Goal: Task Accomplishment & Management: Manage account settings

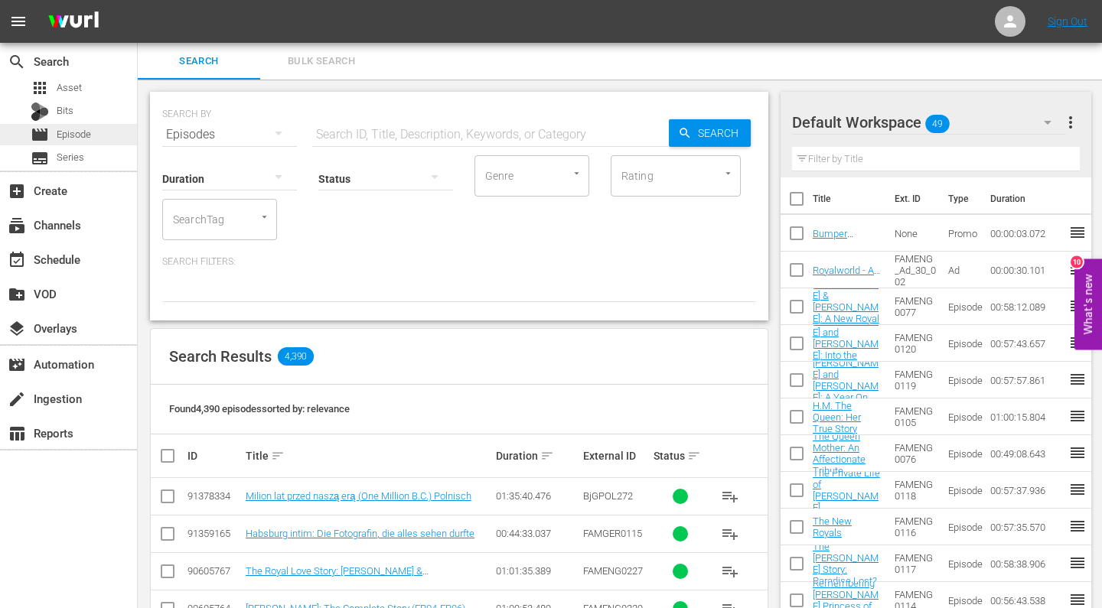
click at [79, 132] on span "Episode" at bounding box center [74, 134] width 34 height 15
click at [339, 132] on input "text" at bounding box center [490, 134] width 357 height 37
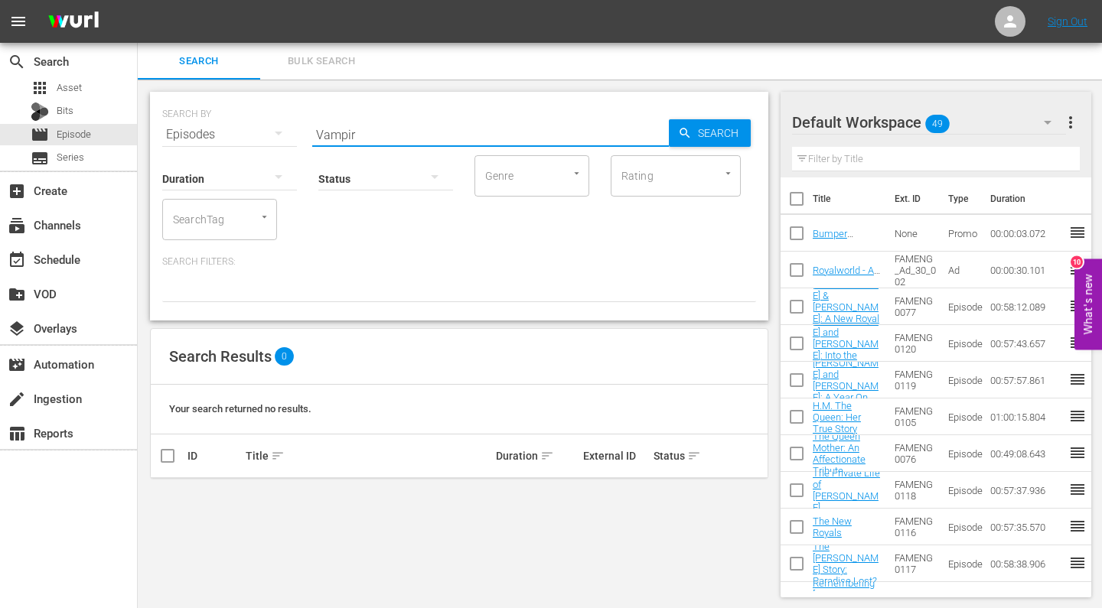
click at [366, 132] on input "Vampir" at bounding box center [490, 134] width 357 height 37
type input "fampor"
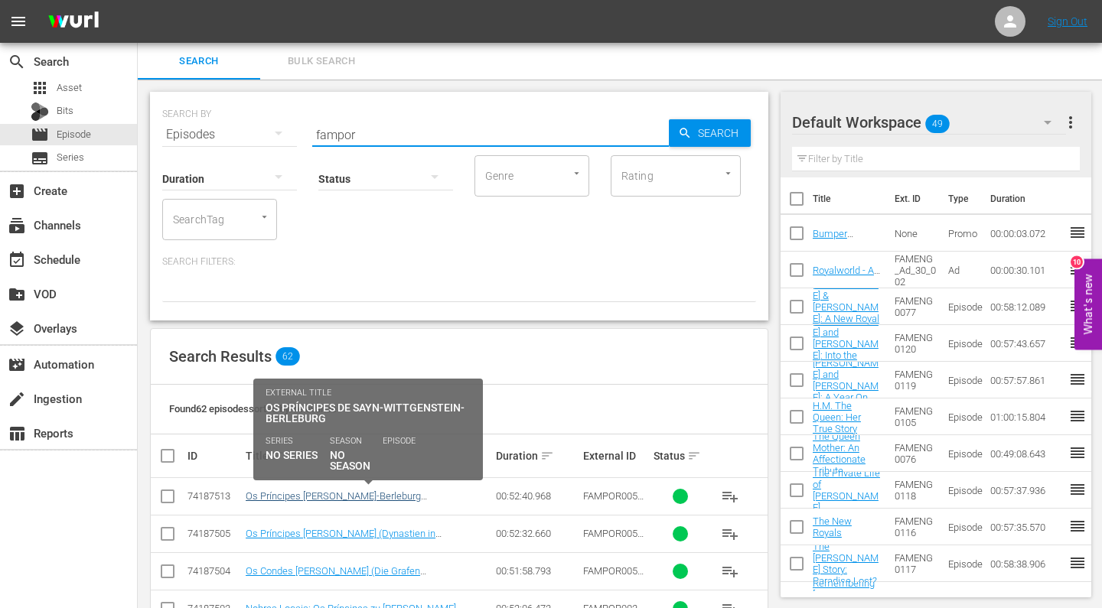
click at [277, 498] on link "Os Príncipes [PERSON_NAME]-Berleburg (Adelsdynastien in [GEOGRAPHIC_DATA] - Die…" at bounding box center [368, 507] width 244 height 34
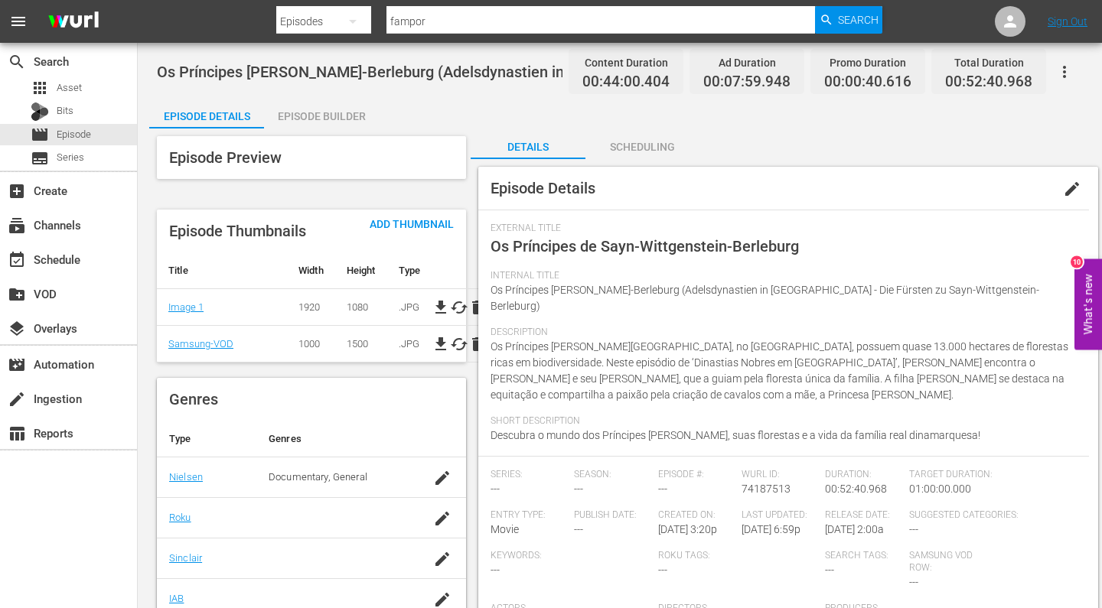
click at [343, 110] on div "Episode Builder" at bounding box center [321, 116] width 115 height 37
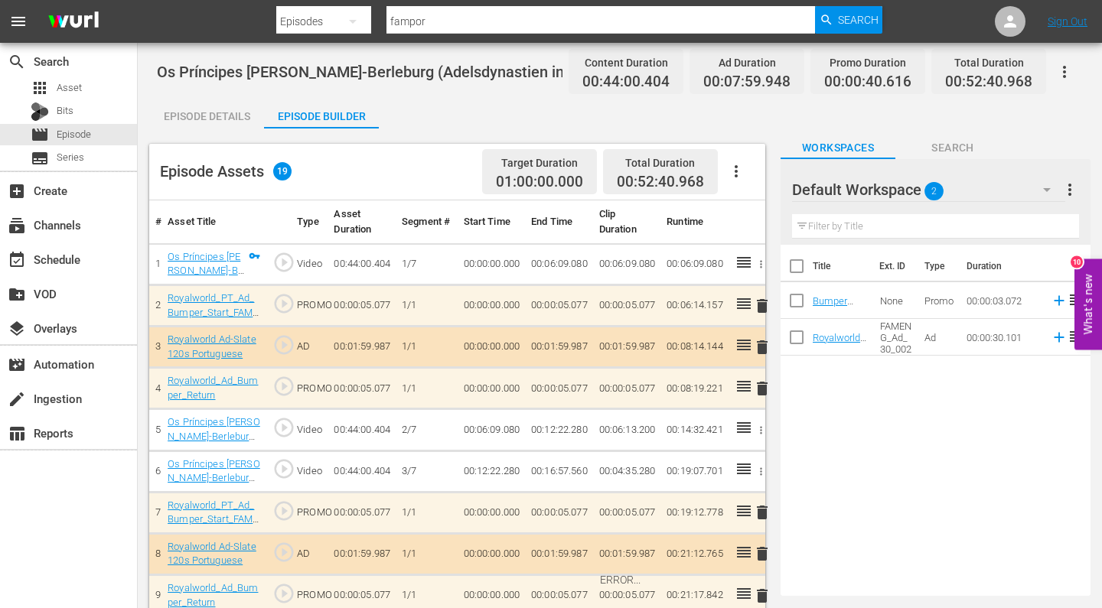
click at [207, 257] on div "ERROR..." at bounding box center [619, 580] width 941 height 903
click at [216, 254] on div "ERROR..." at bounding box center [619, 580] width 941 height 903
click at [216, 259] on div "ERROR..." at bounding box center [619, 580] width 941 height 903
click at [195, 256] on div "ERROR..." at bounding box center [619, 580] width 941 height 903
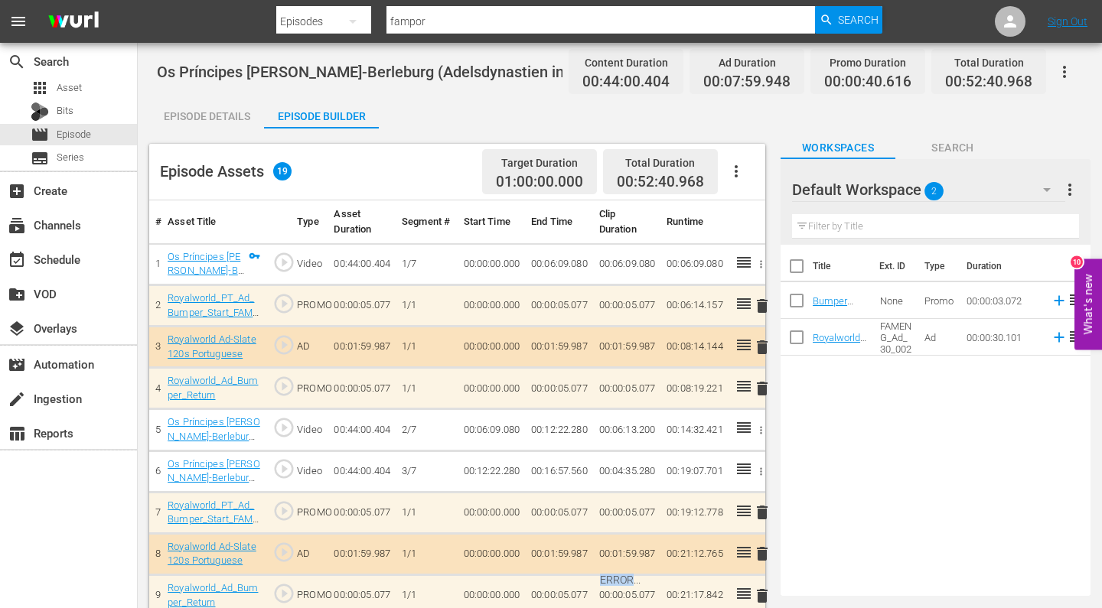
click at [195, 256] on div "ERROR..." at bounding box center [619, 580] width 941 height 903
click at [219, 107] on div "Episode Details" at bounding box center [206, 116] width 115 height 37
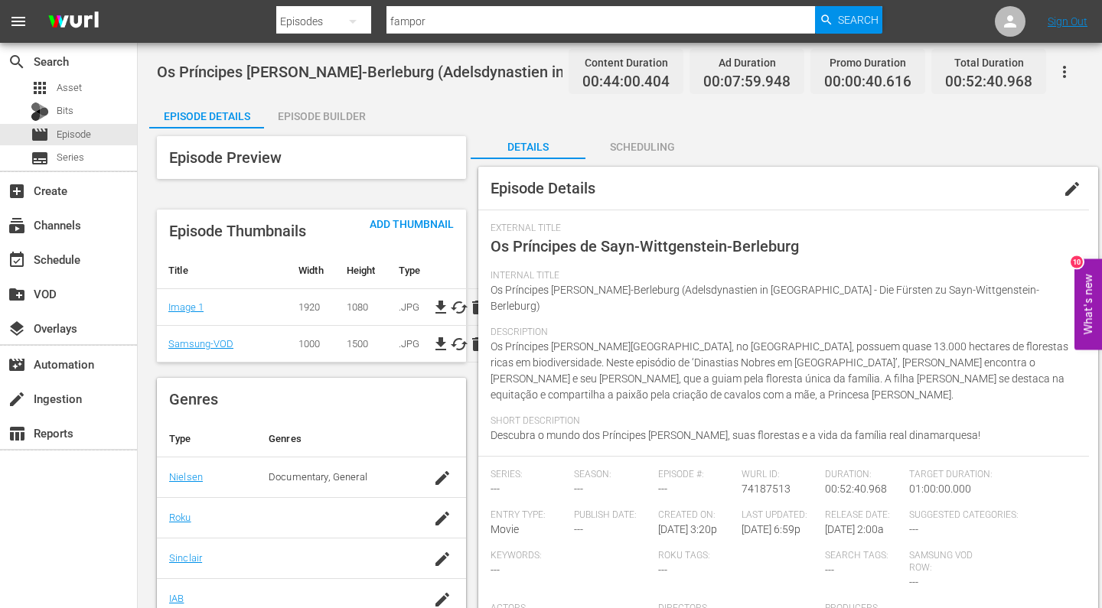
click at [338, 116] on div "Episode Builder" at bounding box center [321, 116] width 115 height 37
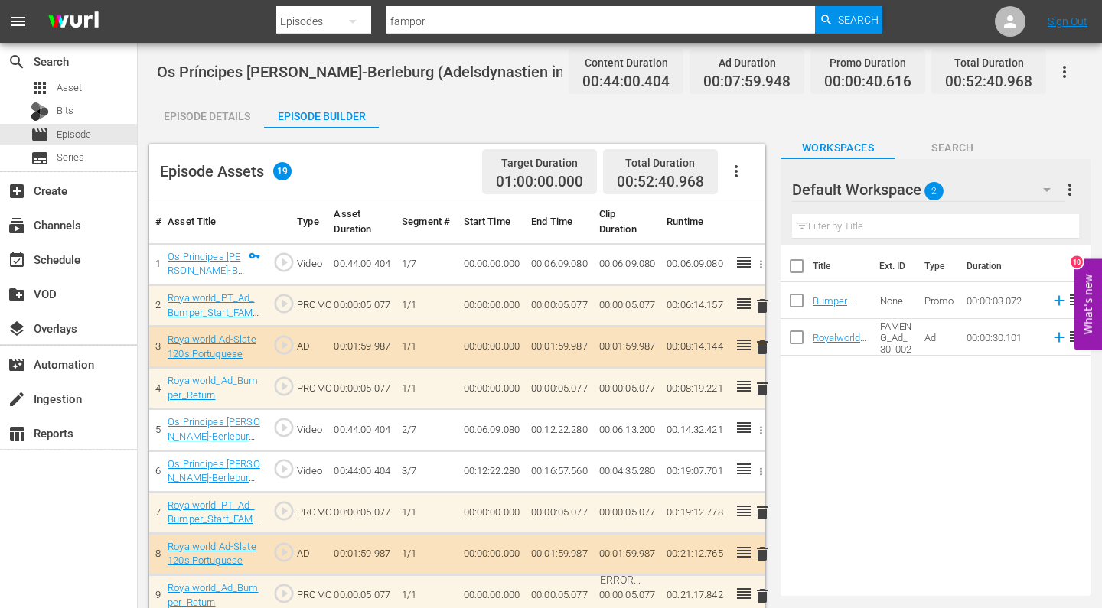
click at [211, 116] on div "Episode Details" at bounding box center [206, 116] width 115 height 37
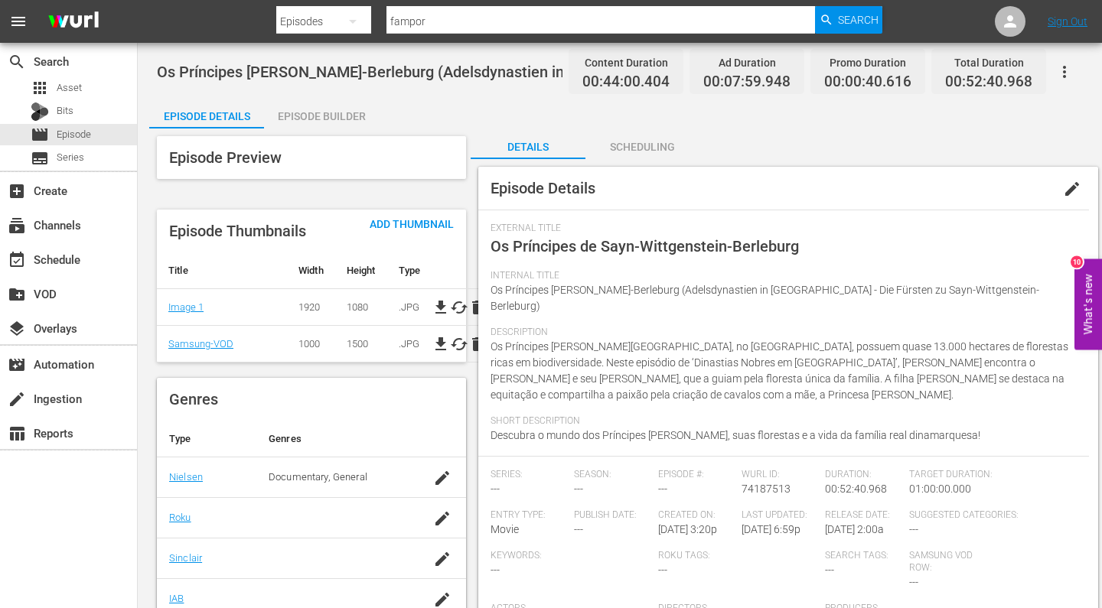
click at [459, 12] on input "fampor" at bounding box center [600, 21] width 428 height 37
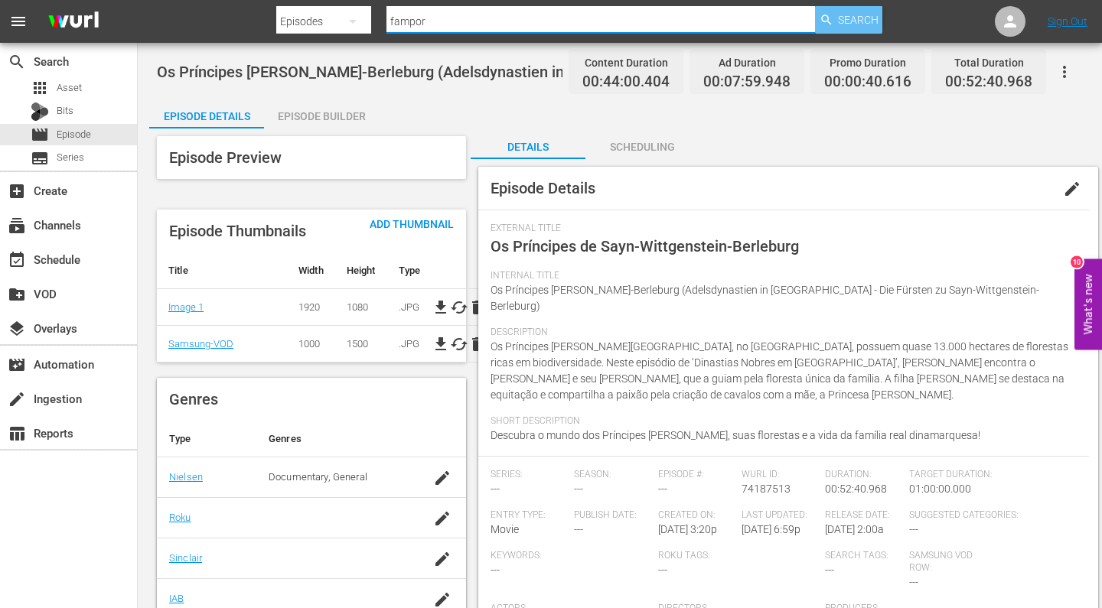
click at [869, 22] on span "Search" at bounding box center [858, 20] width 41 height 28
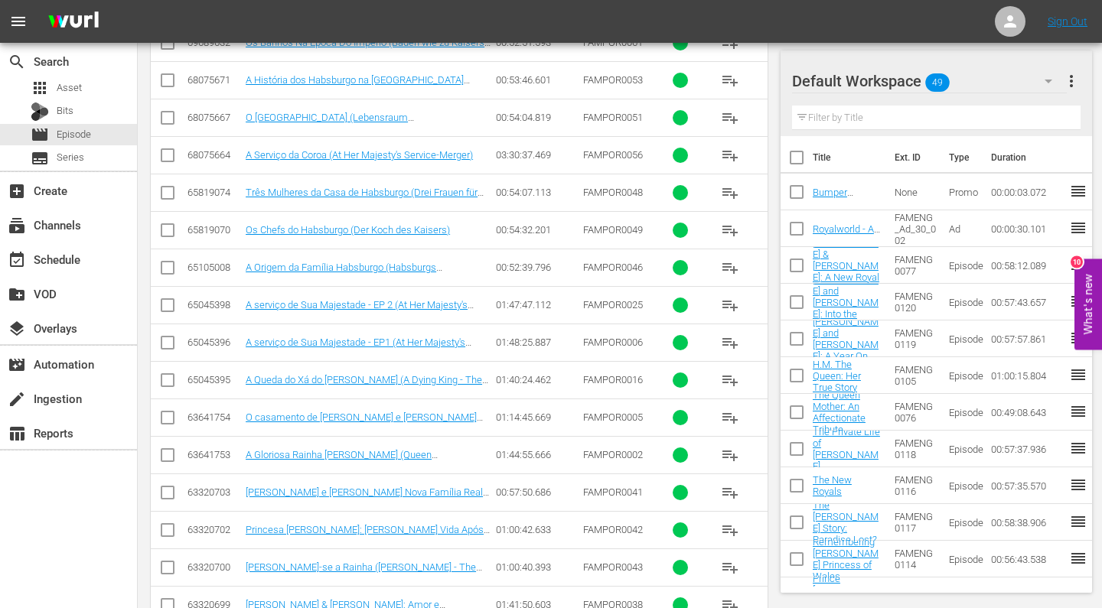
scroll to position [1054, 0]
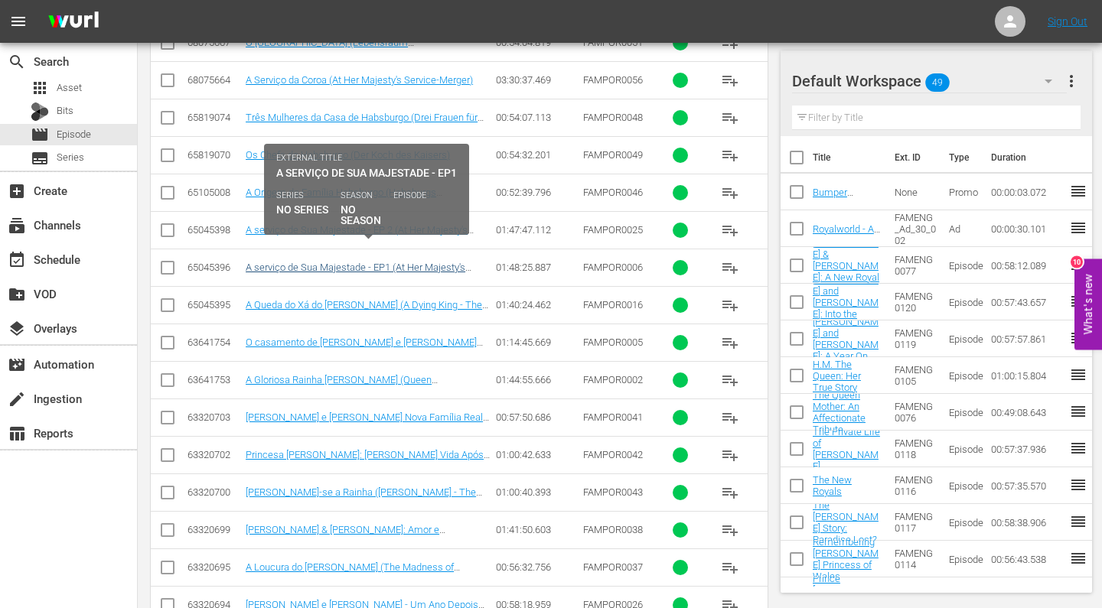
click at [389, 262] on link "A serviço de Sua Majestade - EP1 (At Her Majesty's Service Part 1) [DEMOGRAPHIC…" at bounding box center [359, 273] width 226 height 23
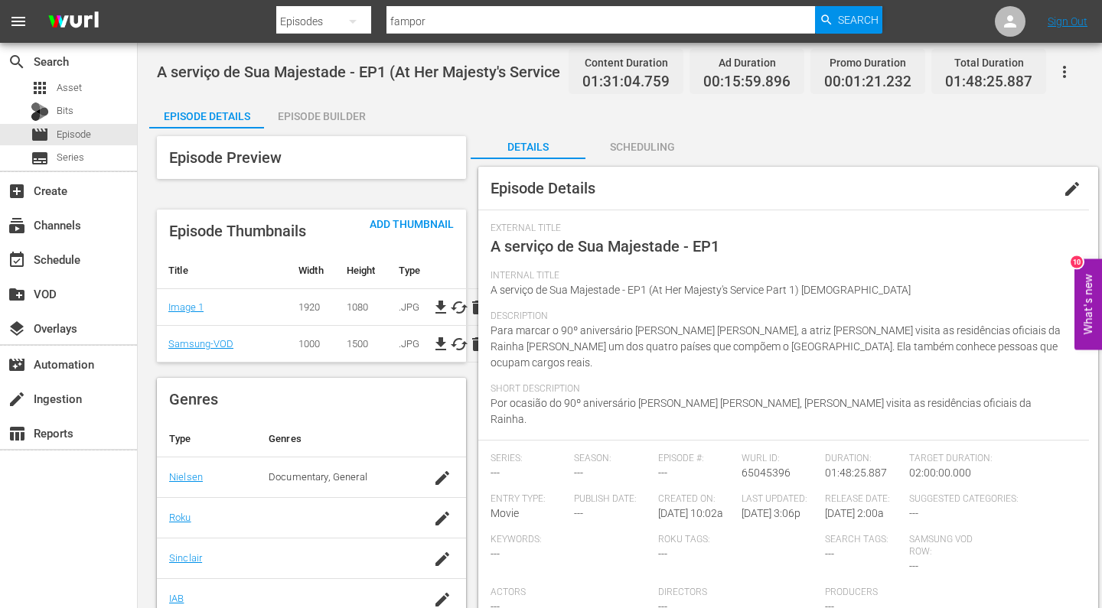
click at [312, 122] on div "Episode Builder" at bounding box center [321, 116] width 115 height 37
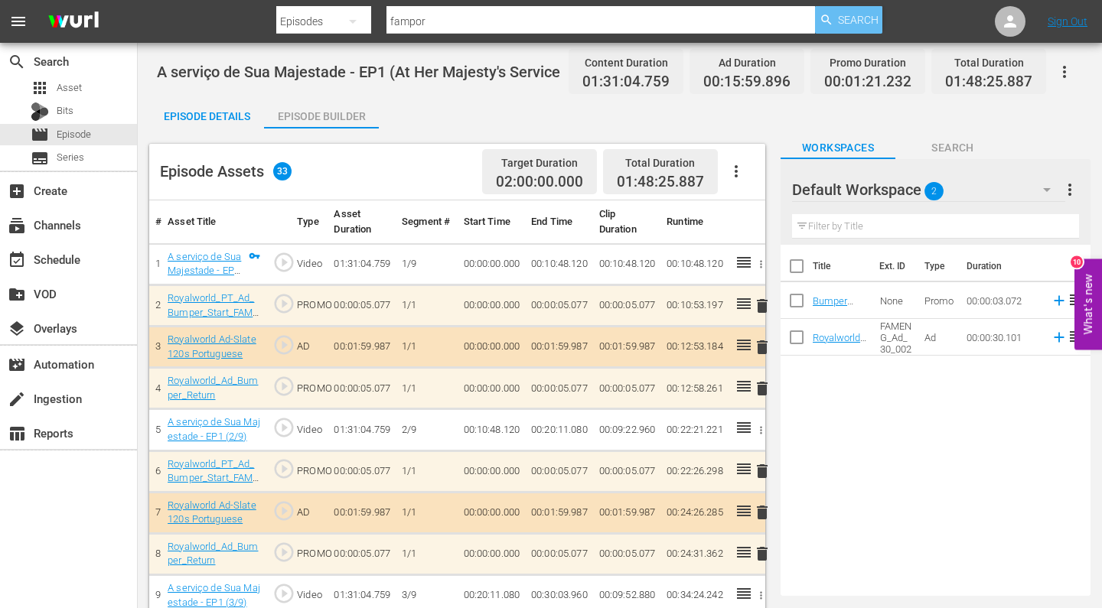
click at [842, 21] on span "Search" at bounding box center [858, 20] width 41 height 28
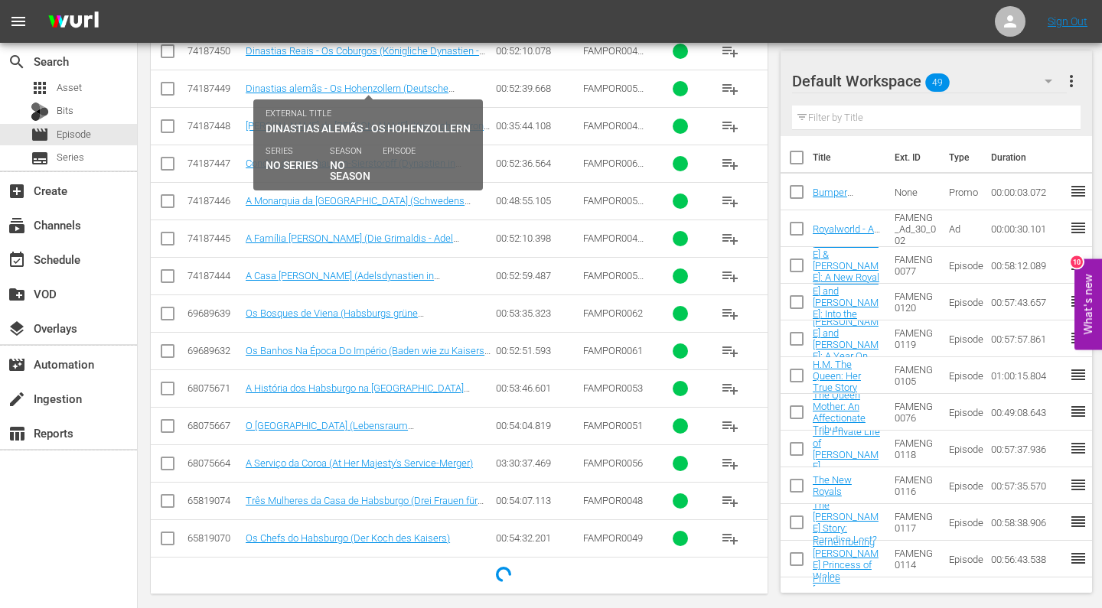
scroll to position [669, 0]
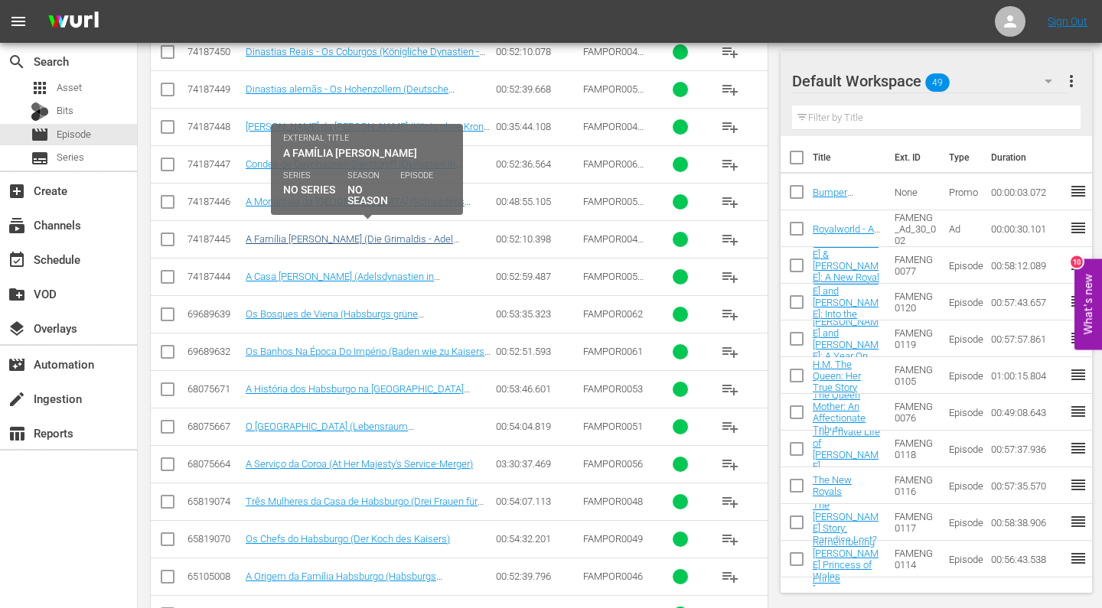
click at [357, 233] on link "A Família [PERSON_NAME] (Die Grimaldis - Adel verpflichtet) [DEMOGRAPHIC_DATA]" at bounding box center [352, 244] width 213 height 23
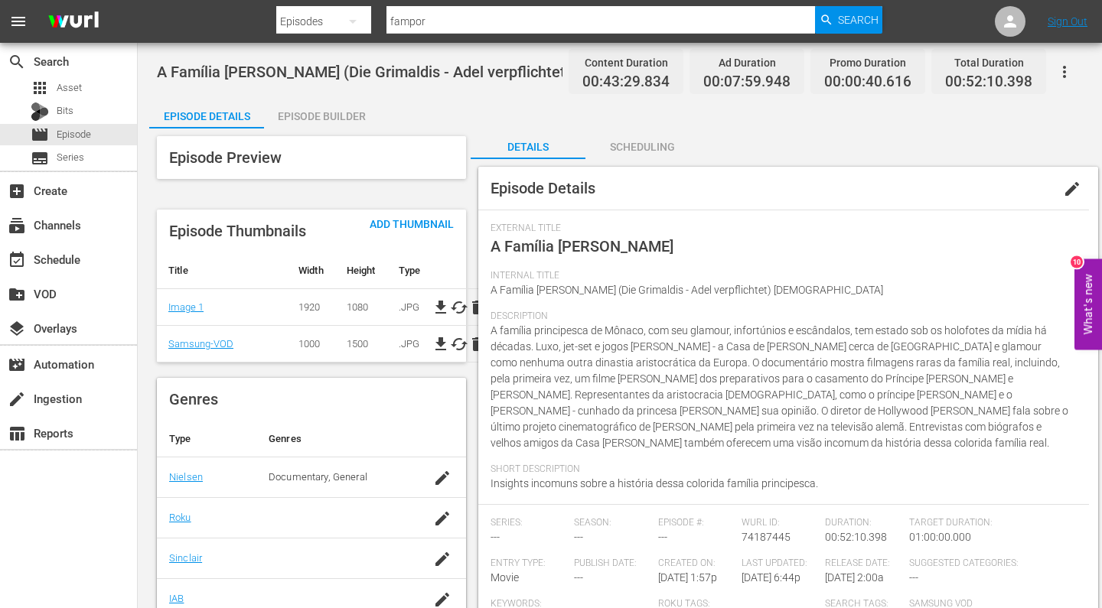
click at [324, 112] on div "Episode Builder" at bounding box center [321, 116] width 115 height 37
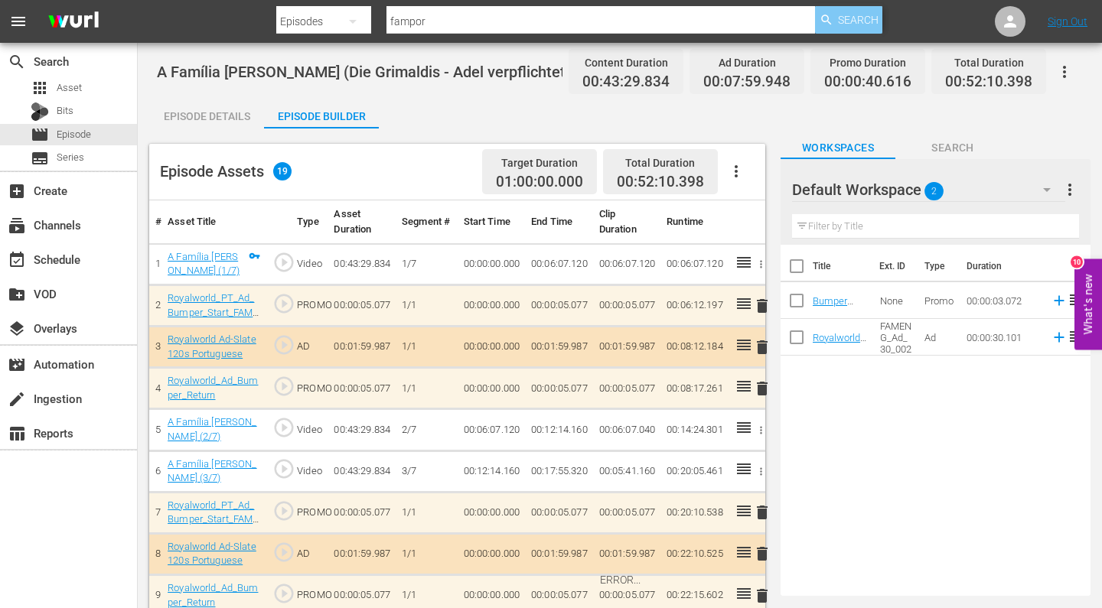
click at [839, 25] on span "Search" at bounding box center [858, 20] width 41 height 28
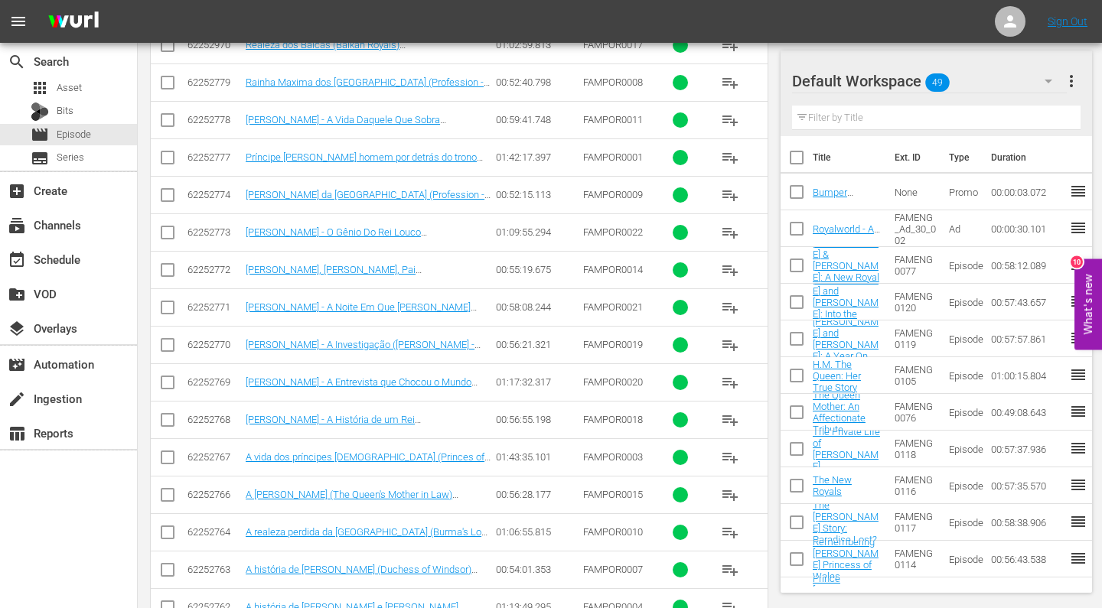
scroll to position [2175, 0]
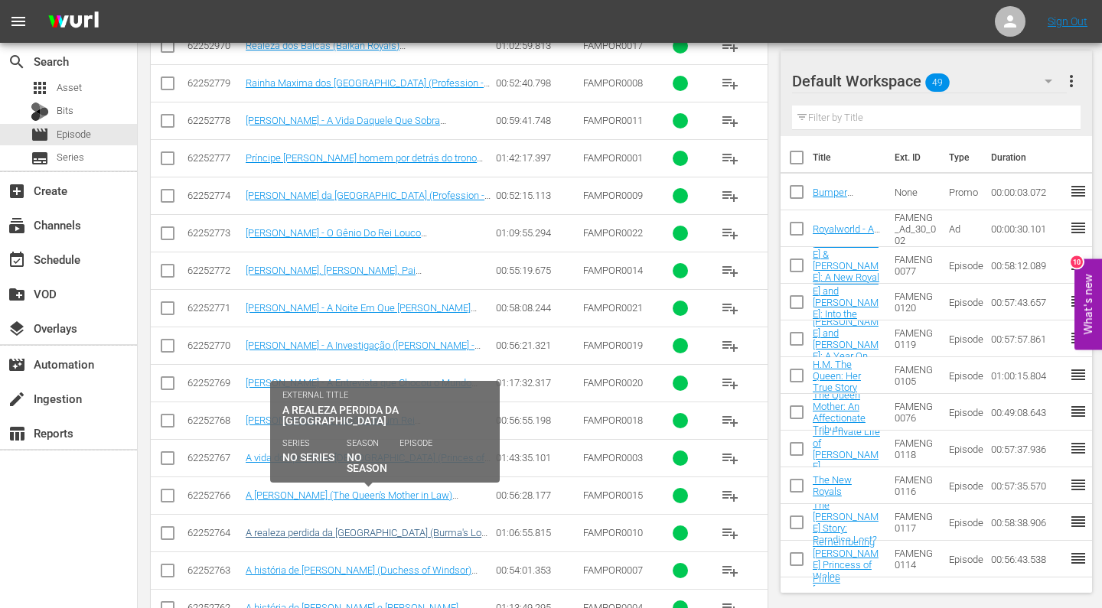
click at [310, 527] on link "A realeza perdida da [GEOGRAPHIC_DATA] (Burma's Lost Royals) [DEMOGRAPHIC_DATA]" at bounding box center [368, 538] width 244 height 23
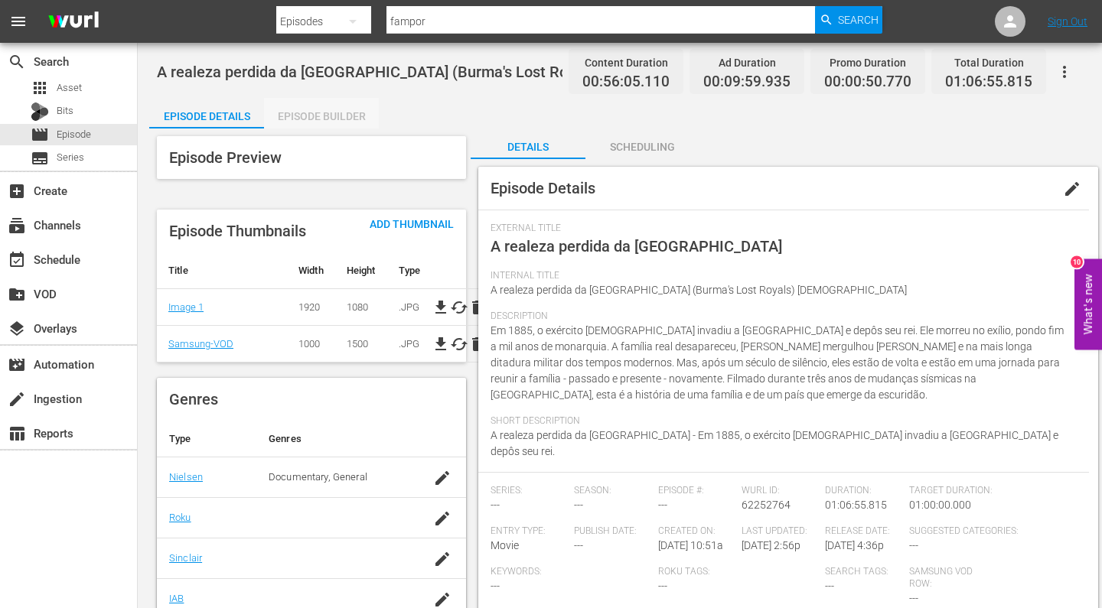
click at [331, 112] on div "Episode Builder" at bounding box center [321, 116] width 115 height 37
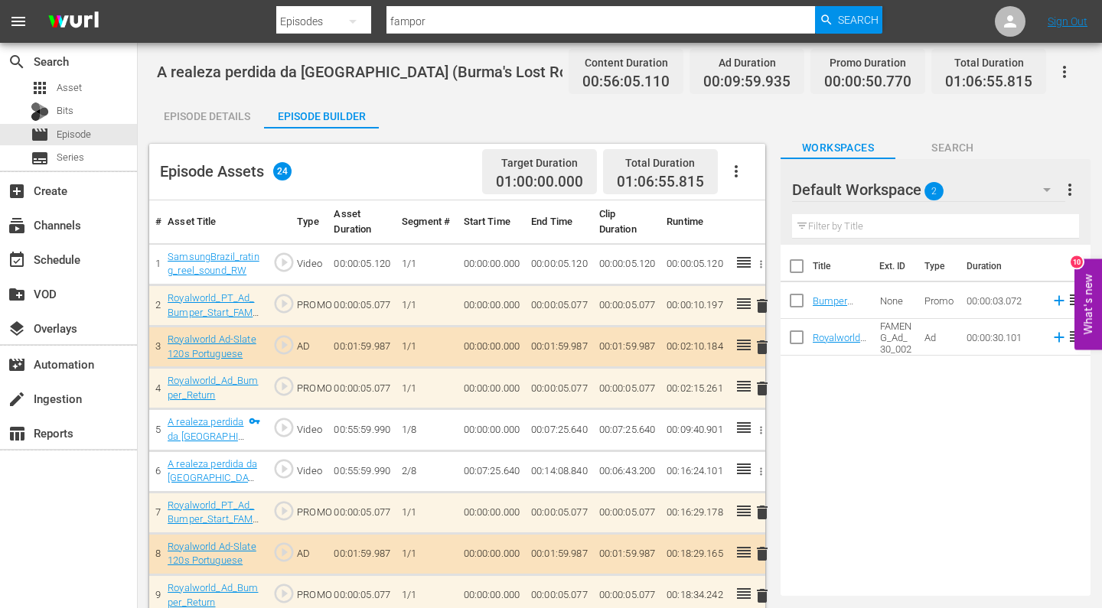
click at [213, 99] on div "Episode Details" at bounding box center [206, 116] width 115 height 37
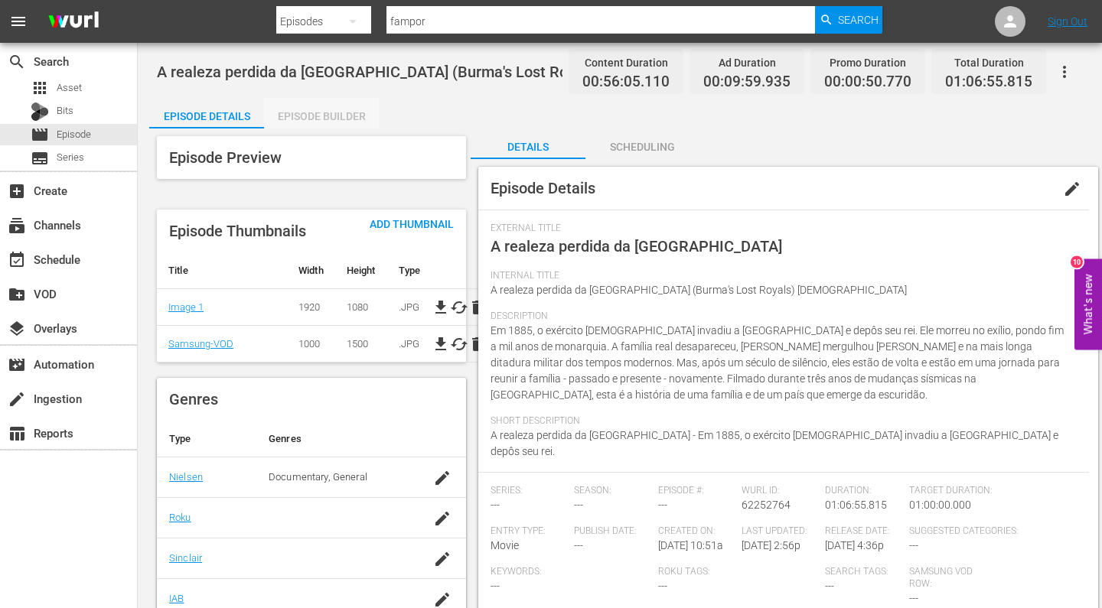
click at [314, 113] on div "Episode Builder" at bounding box center [321, 116] width 115 height 37
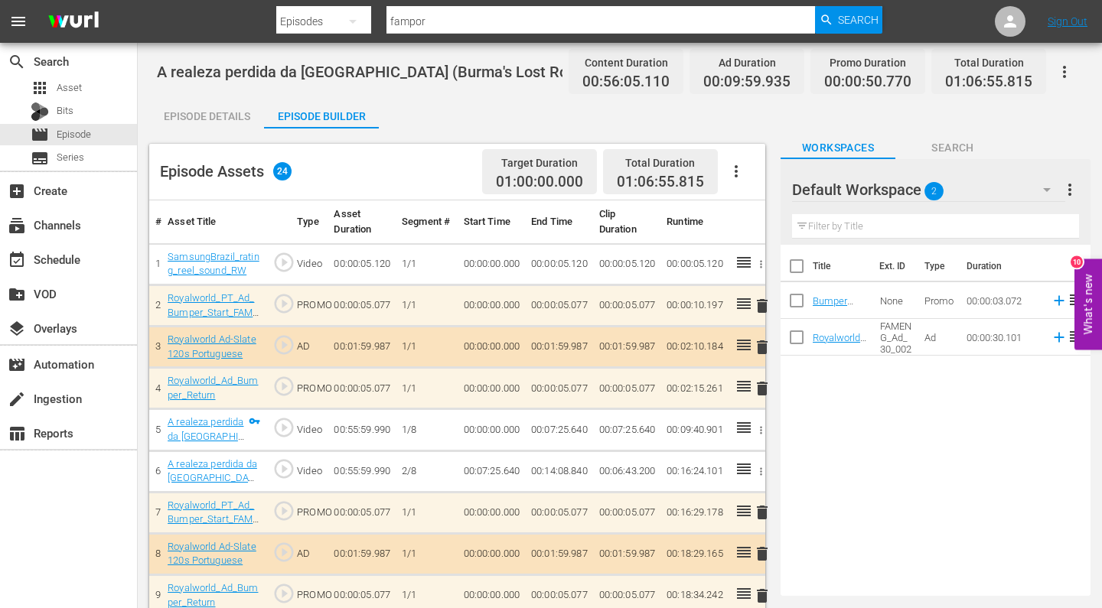
drag, startPoint x: 158, startPoint y: 69, endPoint x: 285, endPoint y: 70, distance: 127.8
click at [285, 70] on span "A realeza perdida da [GEOGRAPHIC_DATA] (Burma's Lost Royals) [DEMOGRAPHIC_DATA]" at bounding box center [461, 72] width 608 height 18
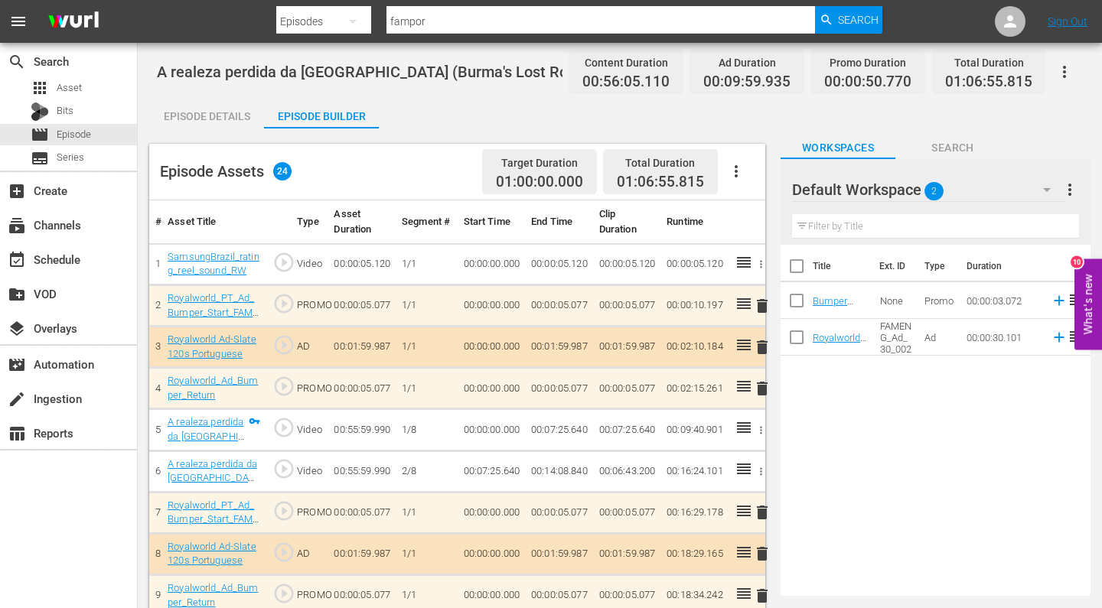
click at [354, 21] on icon "button" at bounding box center [353, 22] width 8 height 4
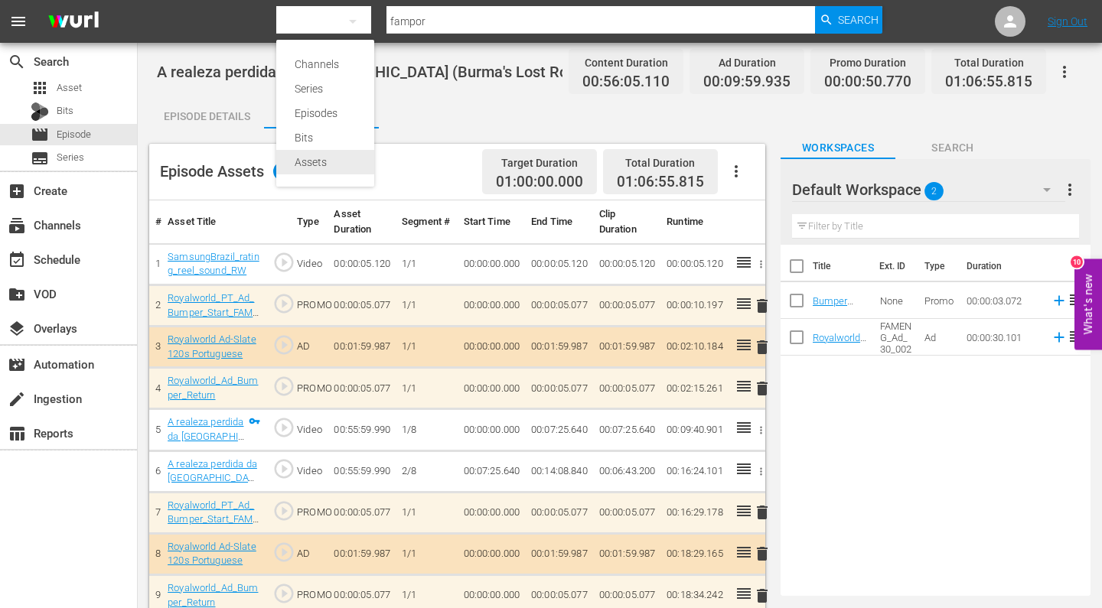
click at [321, 166] on div "Assets" at bounding box center [325, 162] width 61 height 24
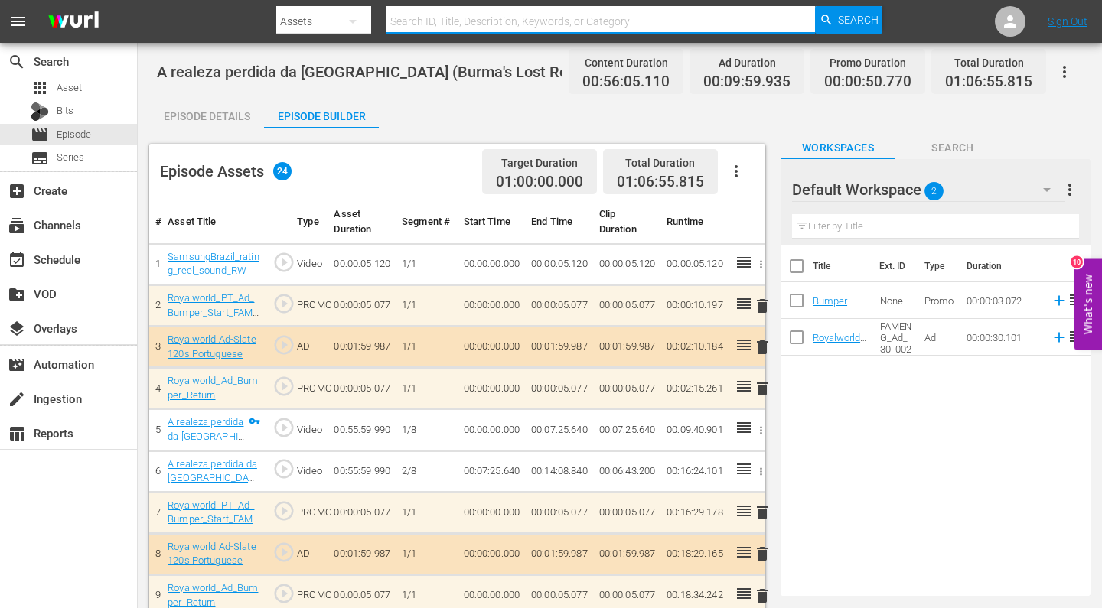
click at [446, 22] on input "text" at bounding box center [600, 21] width 428 height 37
type input "reel"
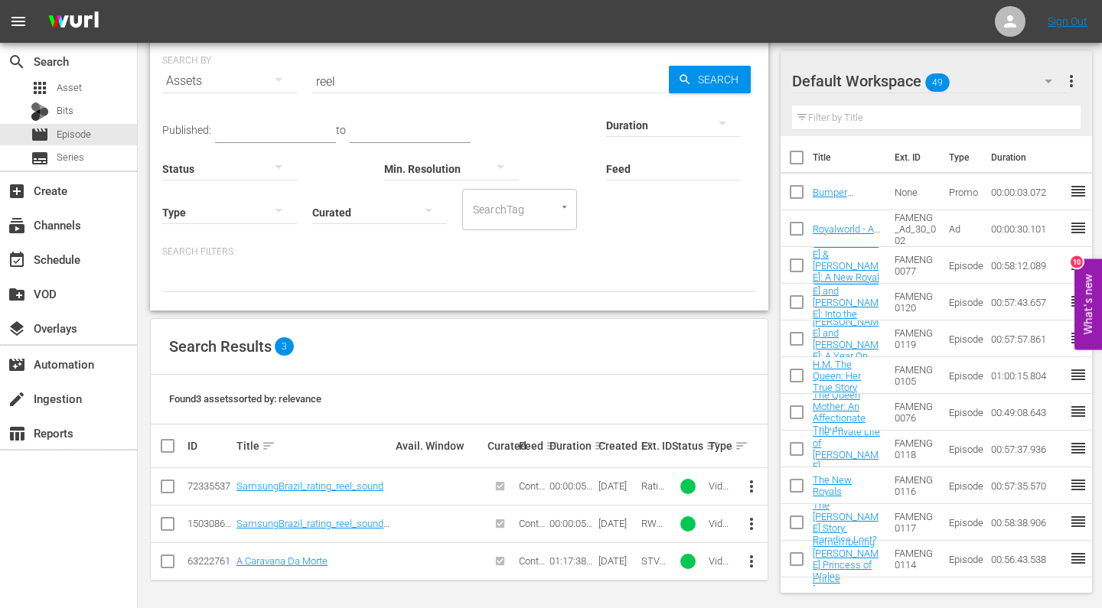
scroll to position [52, 0]
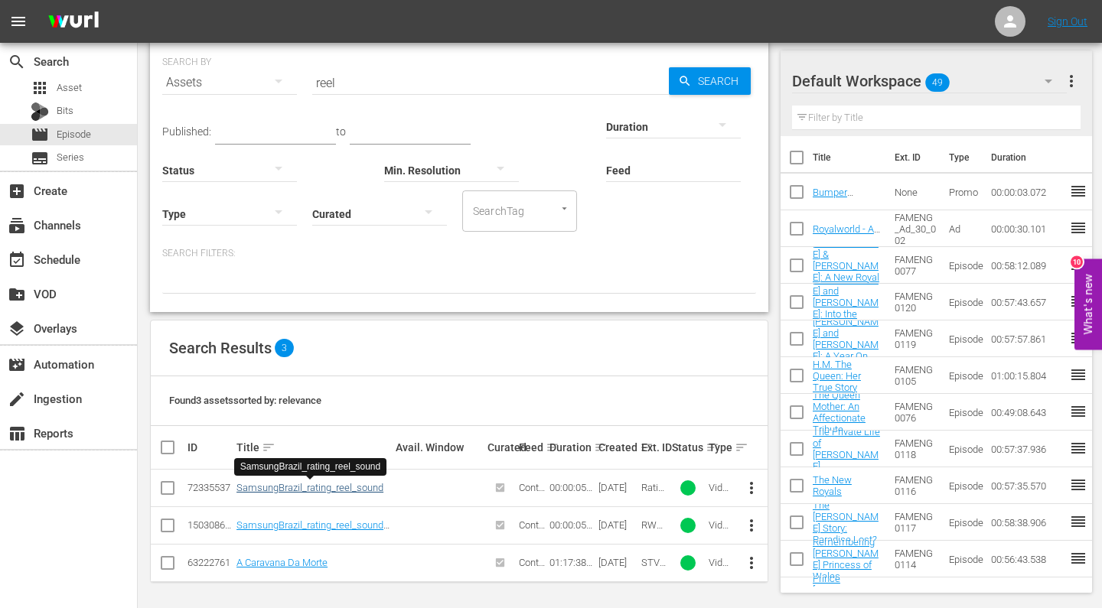
click at [295, 489] on link "SamsungBrazil_rating_reel_sound" at bounding box center [309, 487] width 147 height 11
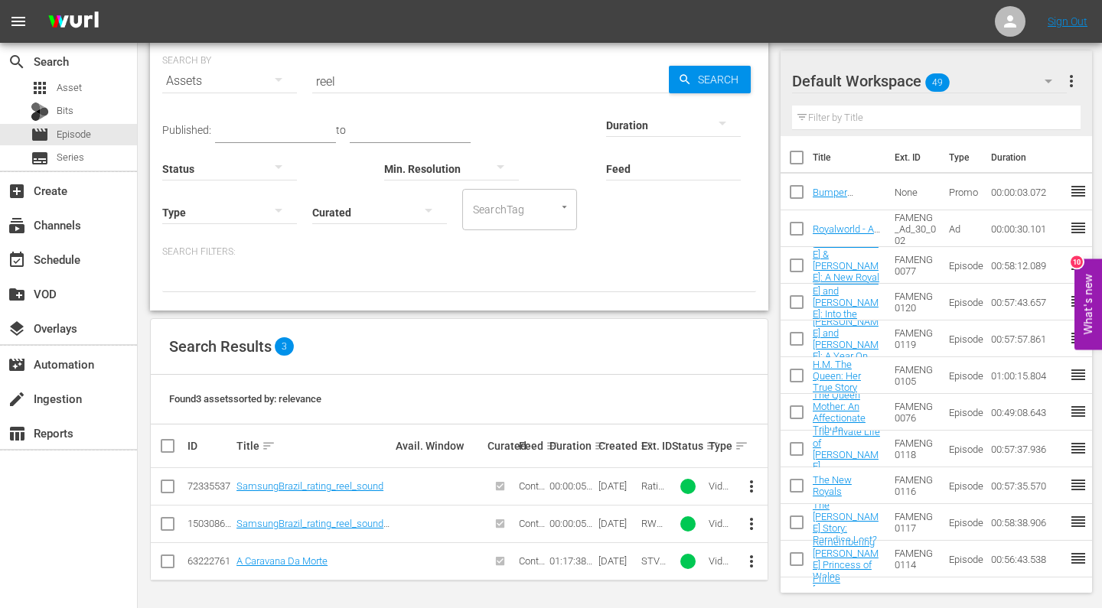
scroll to position [52, 0]
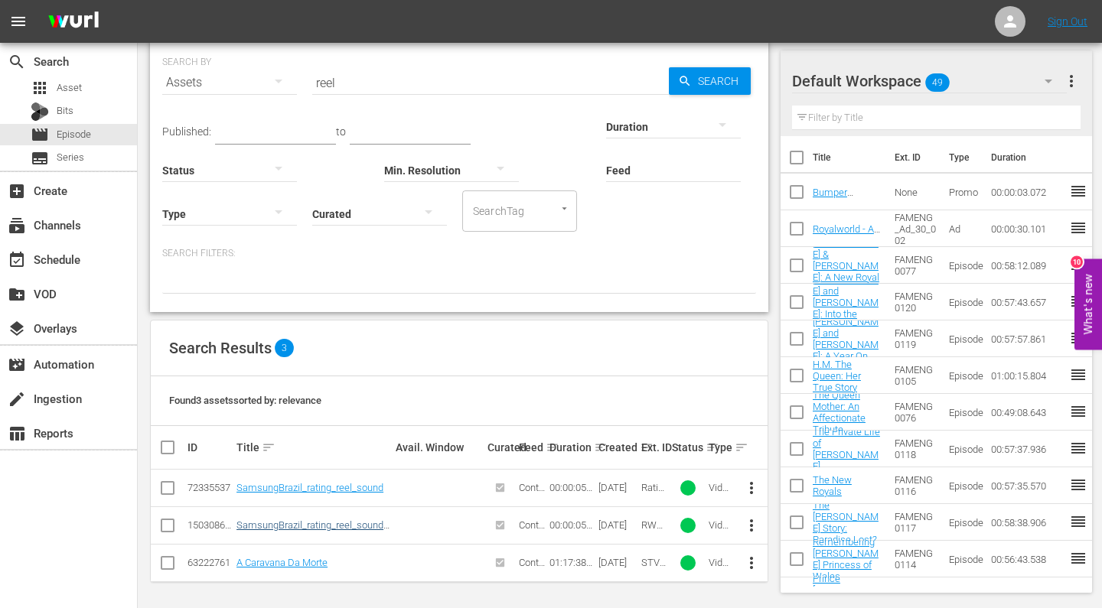
click at [311, 525] on link "SamsungBrazil_rating_reel_sound_RW" at bounding box center [312, 531] width 153 height 23
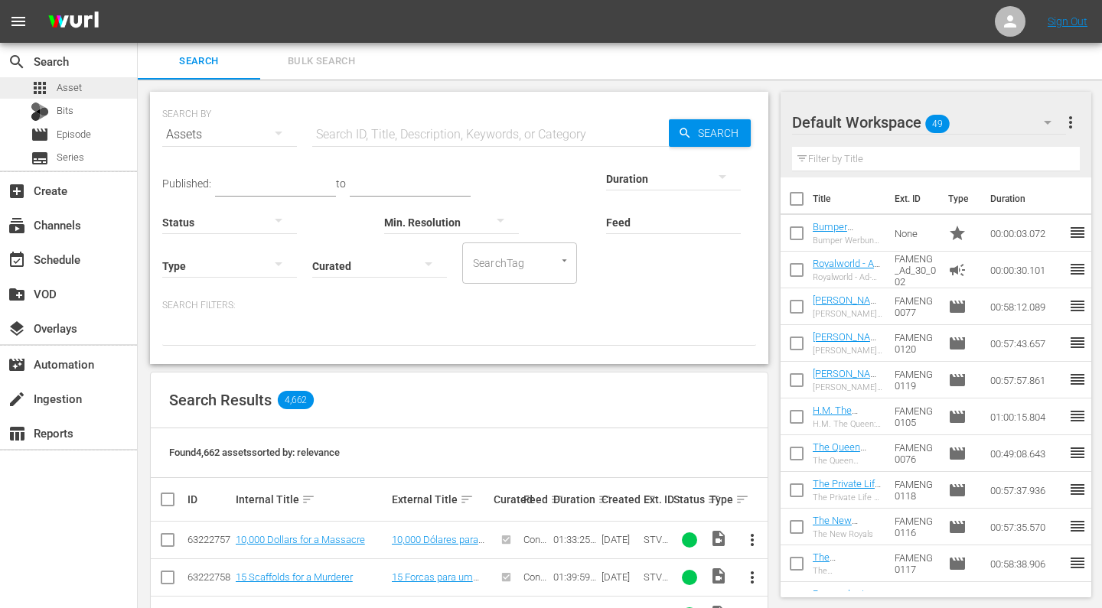
click at [83, 83] on div "apps Asset" at bounding box center [68, 87] width 137 height 21
click at [406, 133] on input "text" at bounding box center [490, 134] width 357 height 37
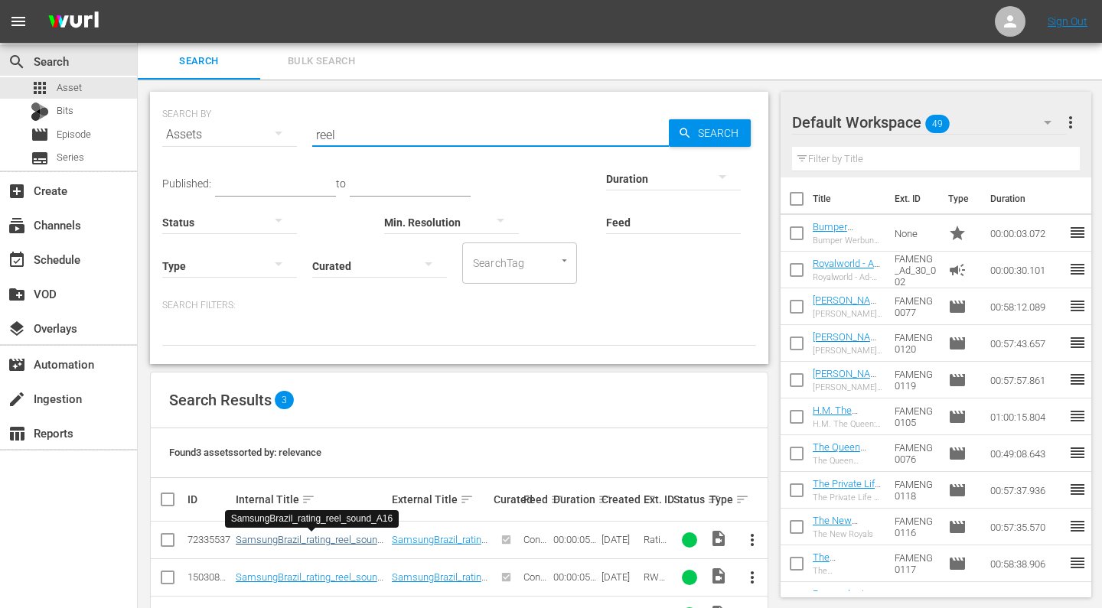
type input "reel"
click at [308, 540] on link "SamsungBrazil_rating_reel_sound_A16" at bounding box center [310, 545] width 148 height 23
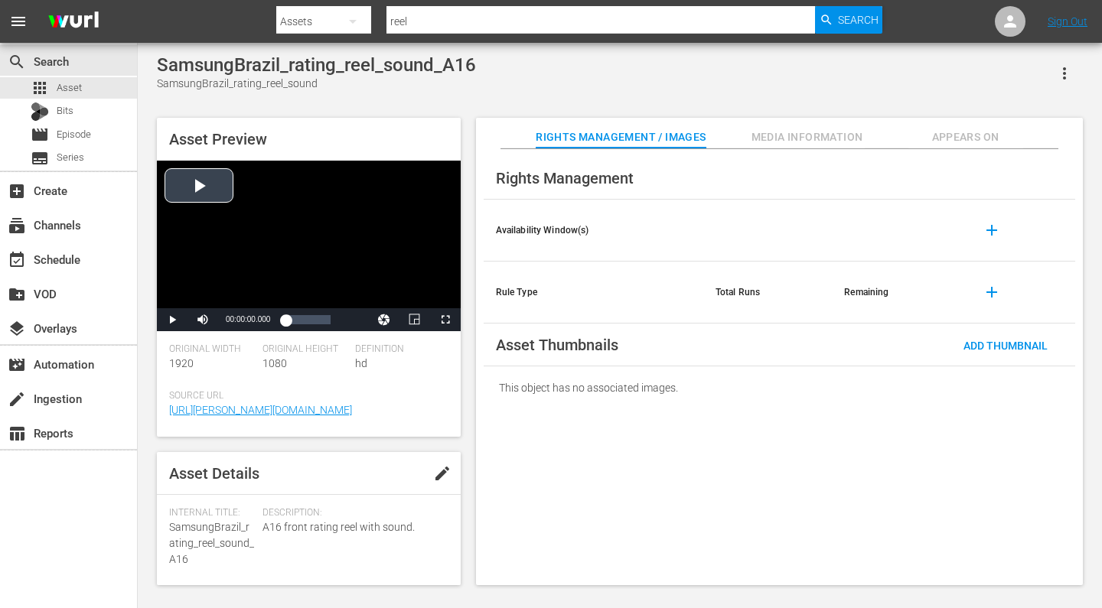
click at [198, 187] on div "Video Player" at bounding box center [309, 235] width 304 height 148
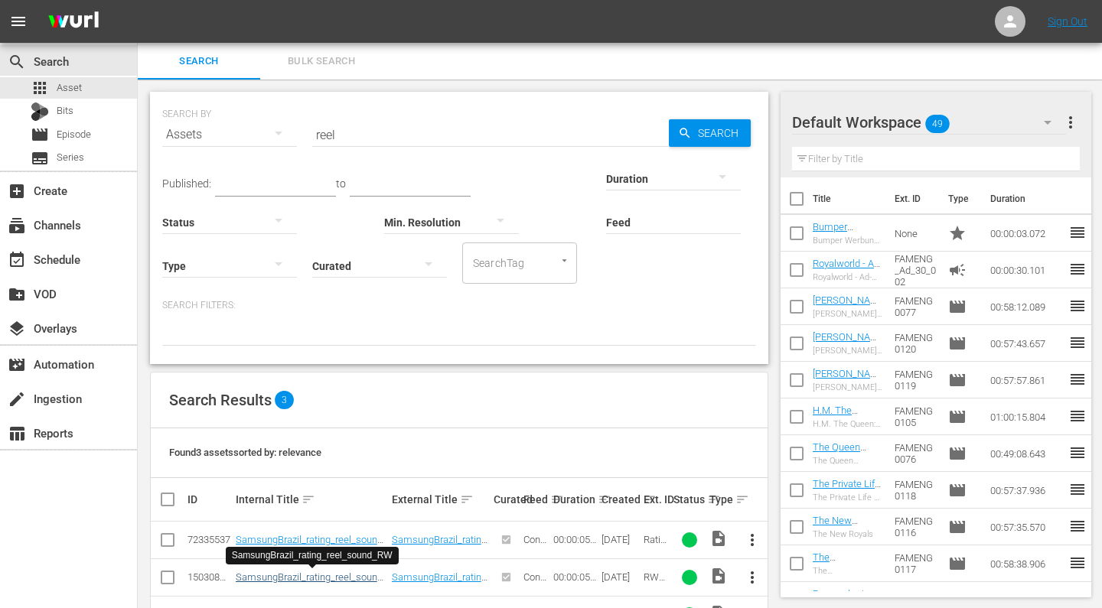
click at [262, 578] on link "SamsungBrazil_rating_reel_sound_RW" at bounding box center [310, 583] width 148 height 23
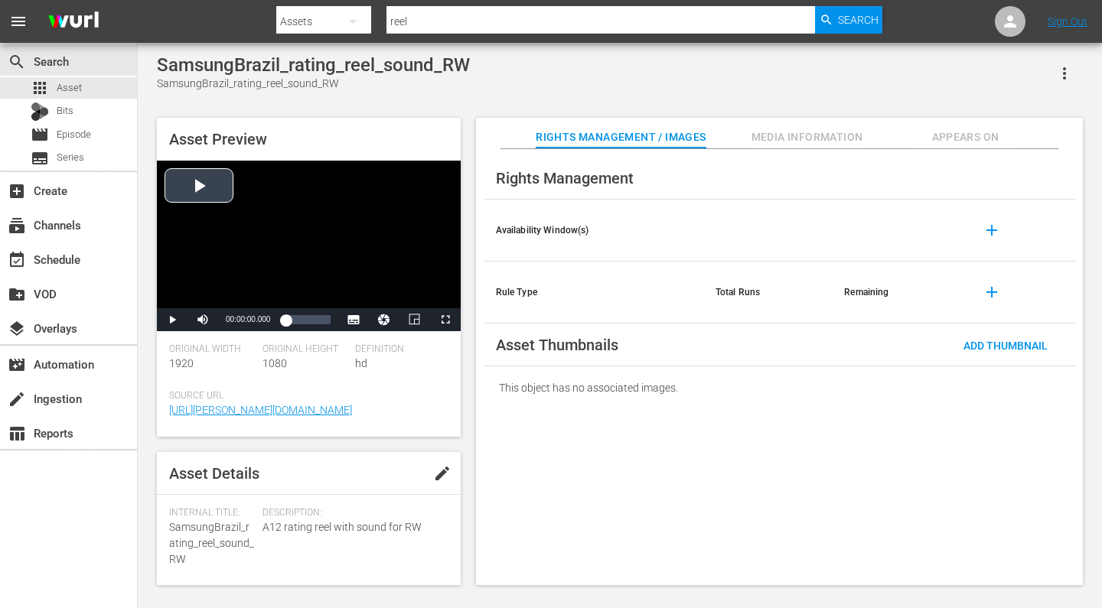
click at [200, 186] on div "Video Player" at bounding box center [309, 235] width 304 height 148
drag, startPoint x: 321, startPoint y: 83, endPoint x: 342, endPoint y: 83, distance: 21.4
click at [342, 83] on div "SamsungBrazil_rating_reel_sound_RW" at bounding box center [313, 84] width 313 height 16
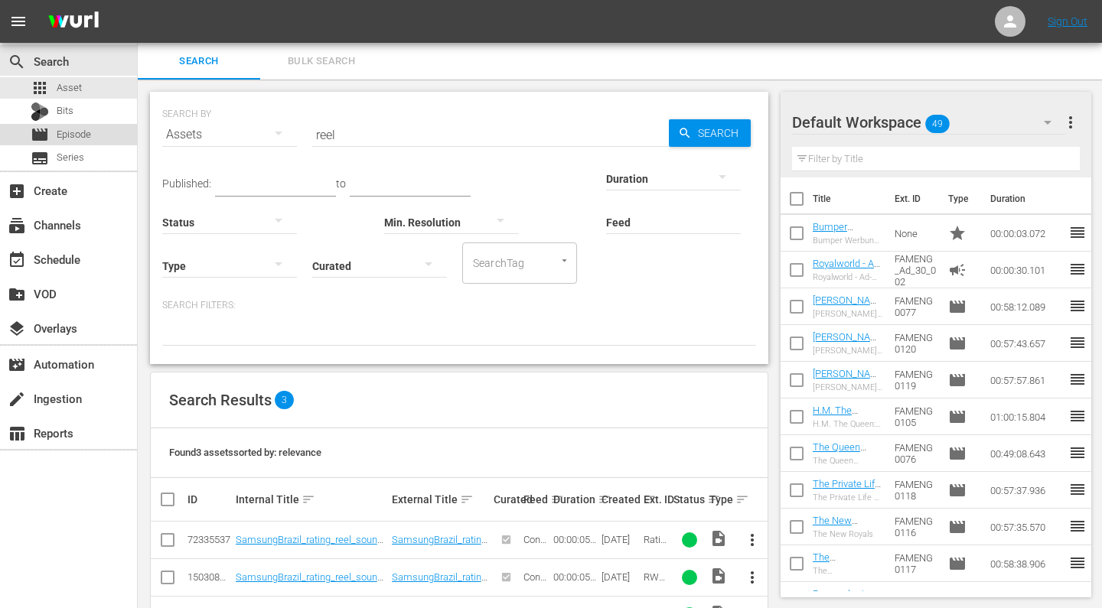
click at [70, 138] on span "Episode" at bounding box center [74, 134] width 34 height 15
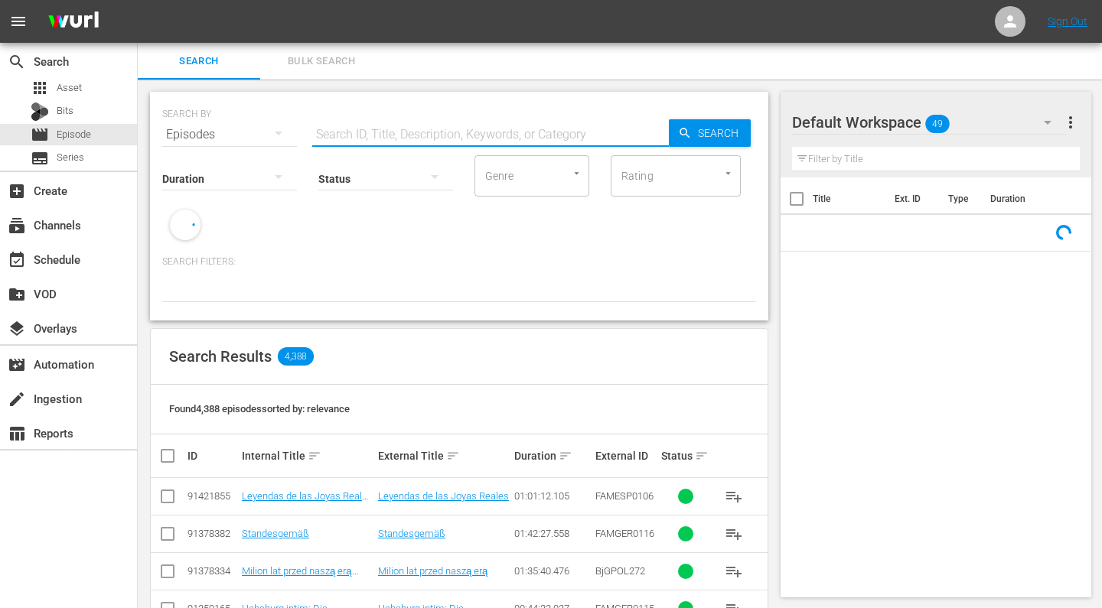
click at [358, 137] on input "text" at bounding box center [490, 134] width 357 height 37
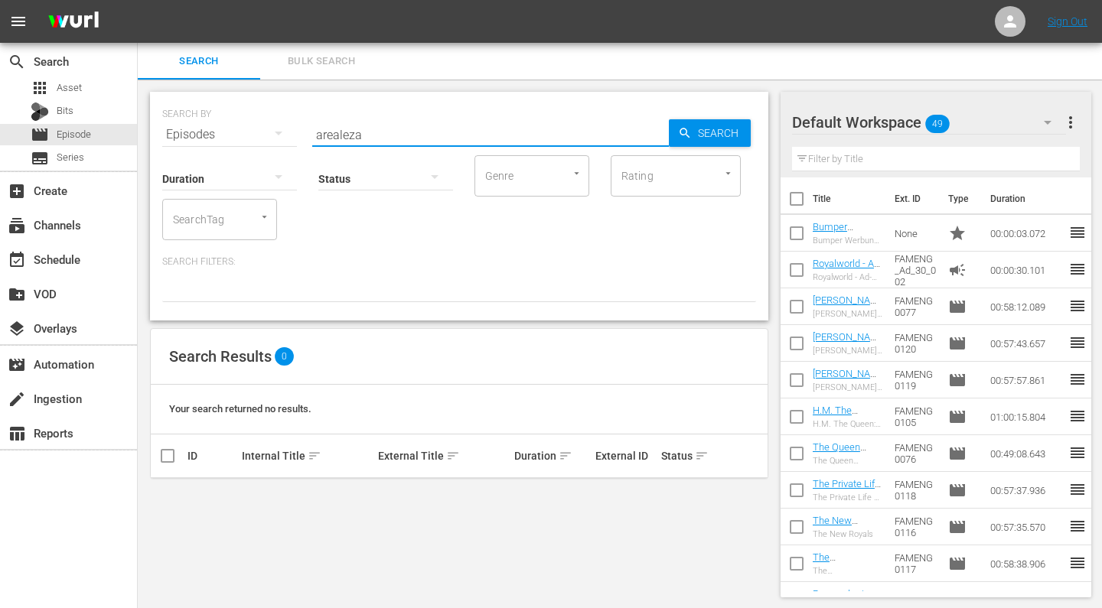
click at [326, 138] on input "arealeza" at bounding box center [490, 134] width 357 height 37
type input "a realeza"
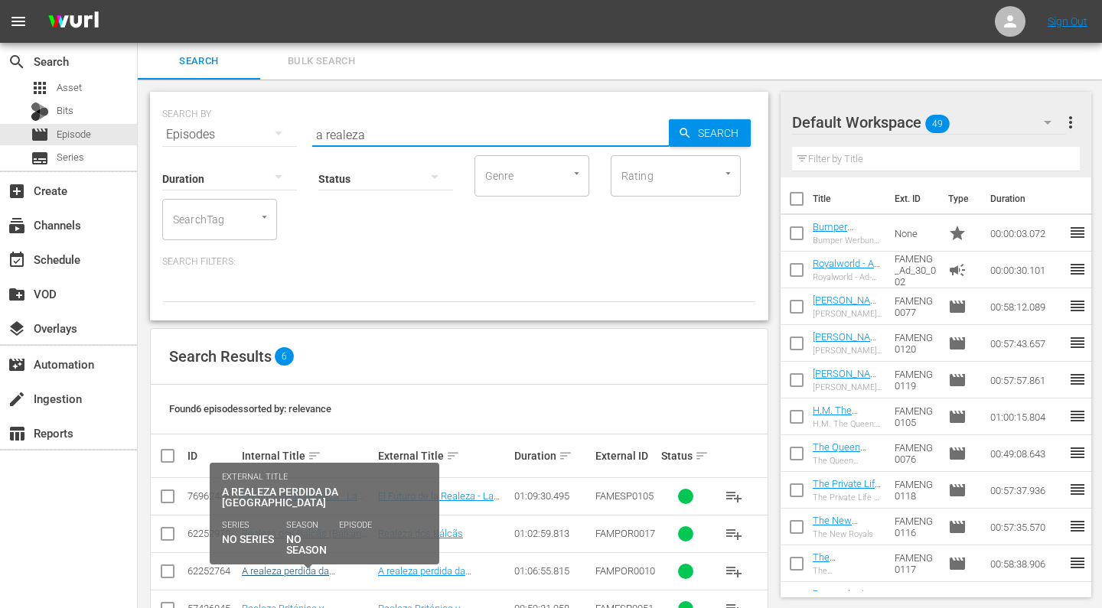
click at [312, 568] on link "A realeza perdida da [GEOGRAPHIC_DATA] (Burma's Lost Royals) [DEMOGRAPHIC_DATA]" at bounding box center [292, 588] width 101 height 46
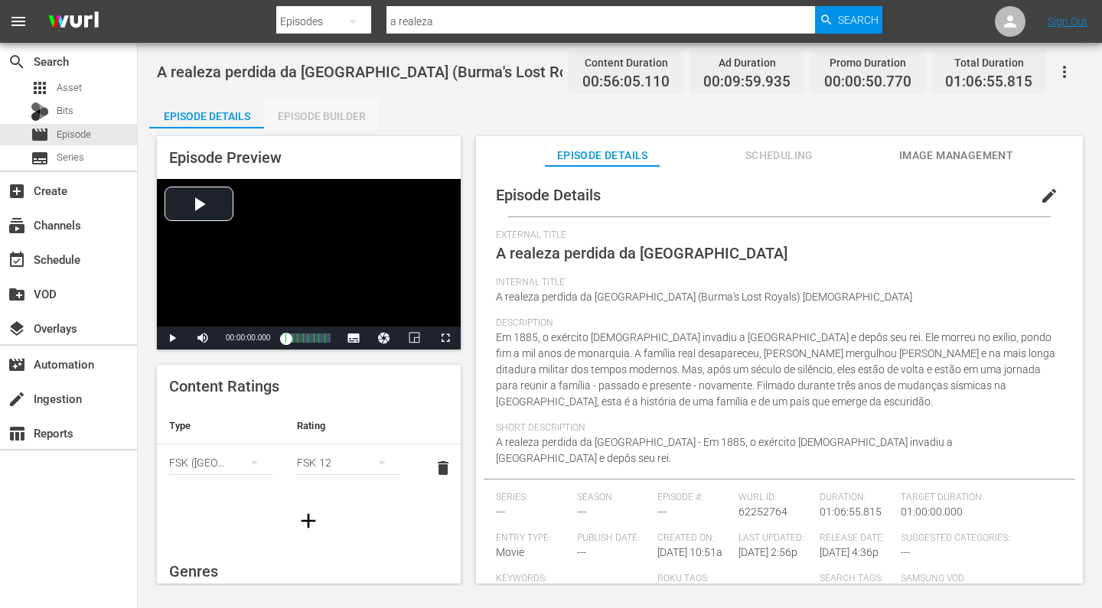
click at [321, 121] on div "Episode Builder" at bounding box center [321, 116] width 115 height 37
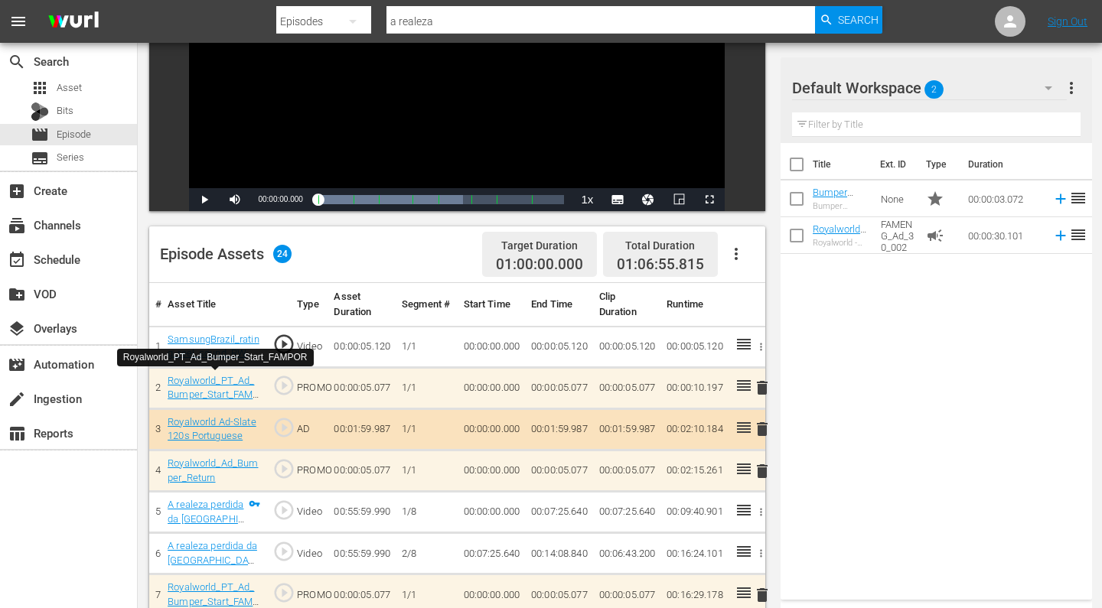
scroll to position [242, 0]
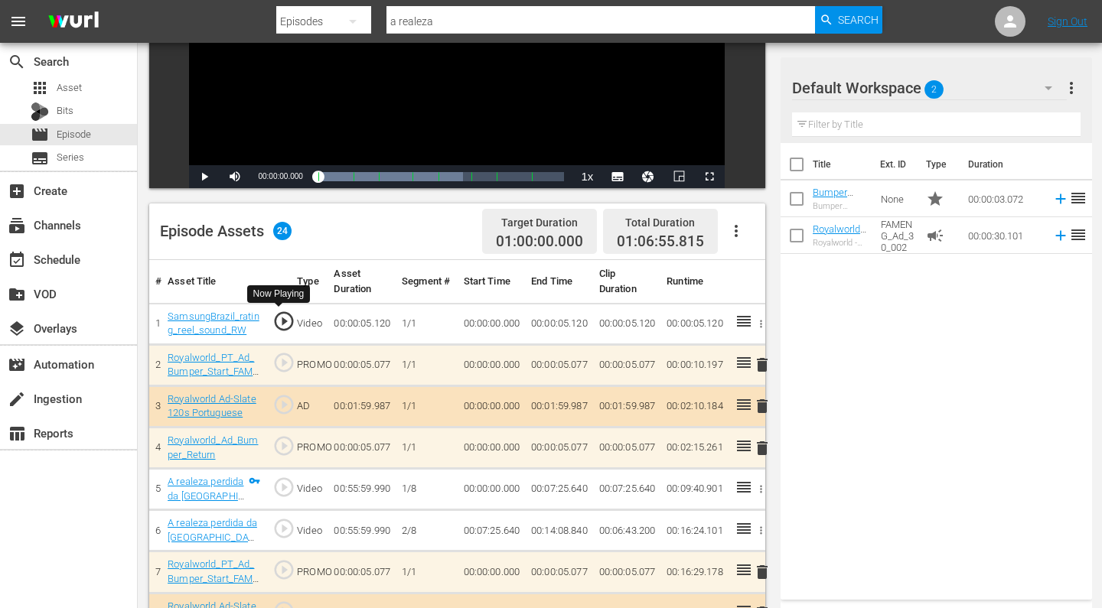
click at [287, 324] on span "play_circle_outline" at bounding box center [283, 321] width 23 height 23
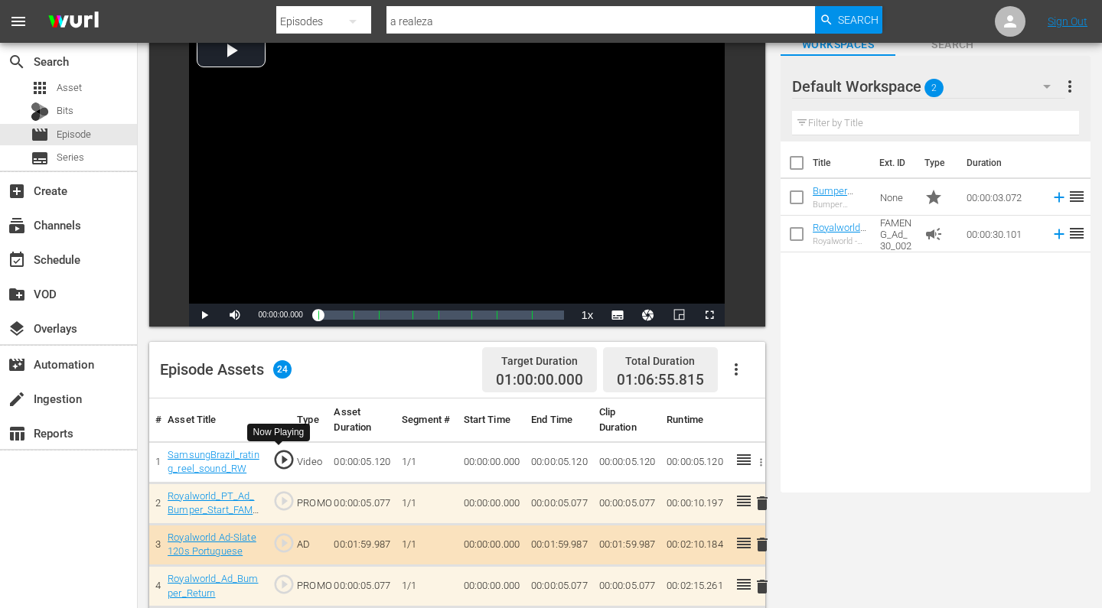
scroll to position [54, 0]
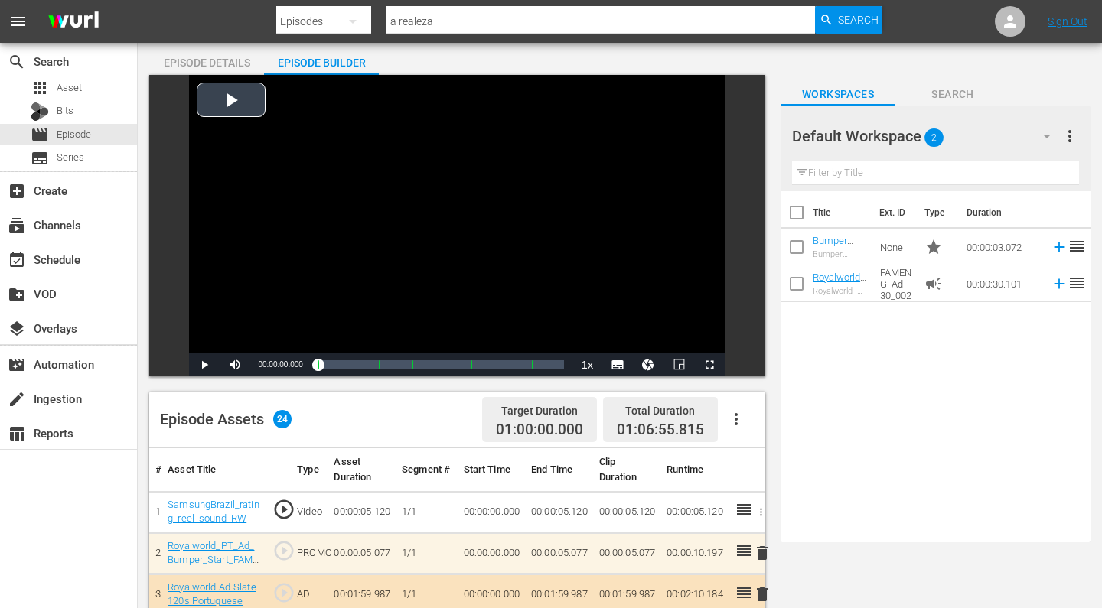
click at [234, 97] on div "Video Player" at bounding box center [457, 214] width 536 height 279
click at [204, 365] on span "Video Player" at bounding box center [204, 365] width 0 height 0
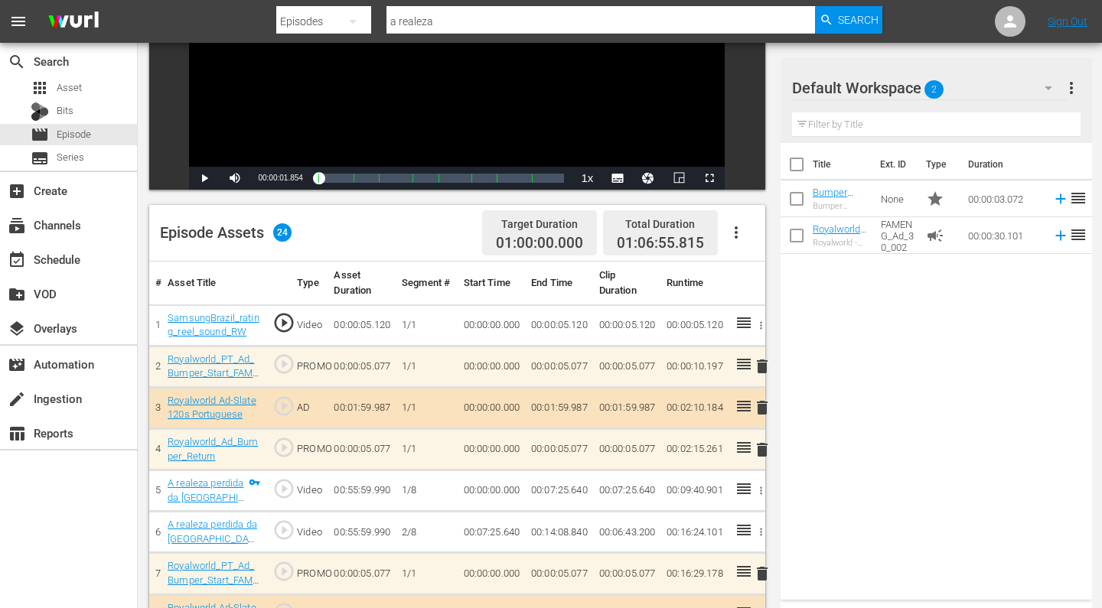
scroll to position [477, 0]
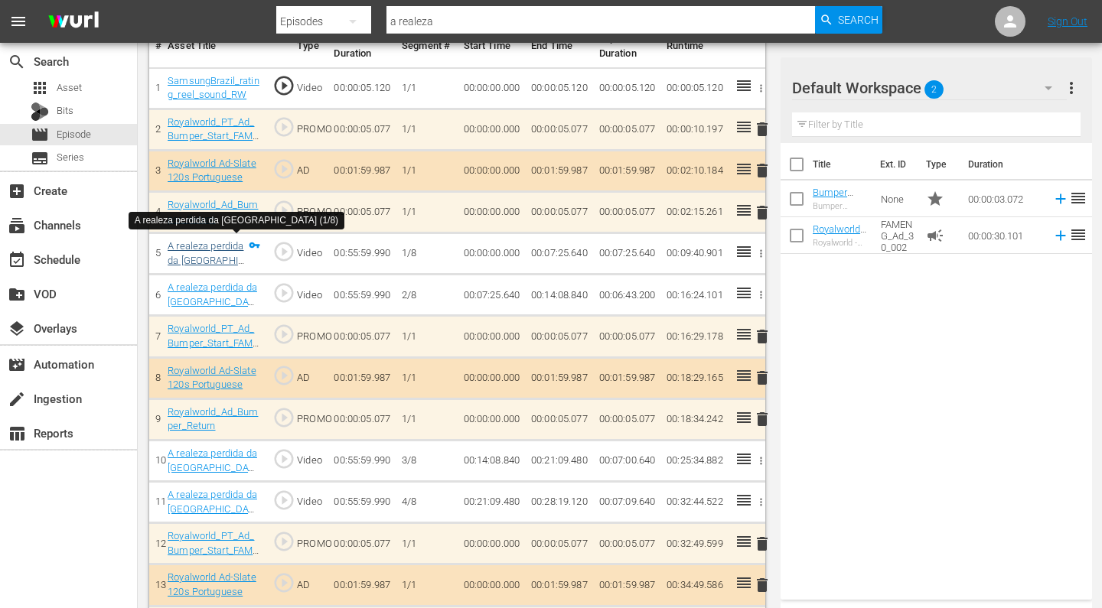
click at [203, 242] on link "A realeza perdida da [GEOGRAPHIC_DATA] (1/8)" at bounding box center [206, 260] width 77 height 40
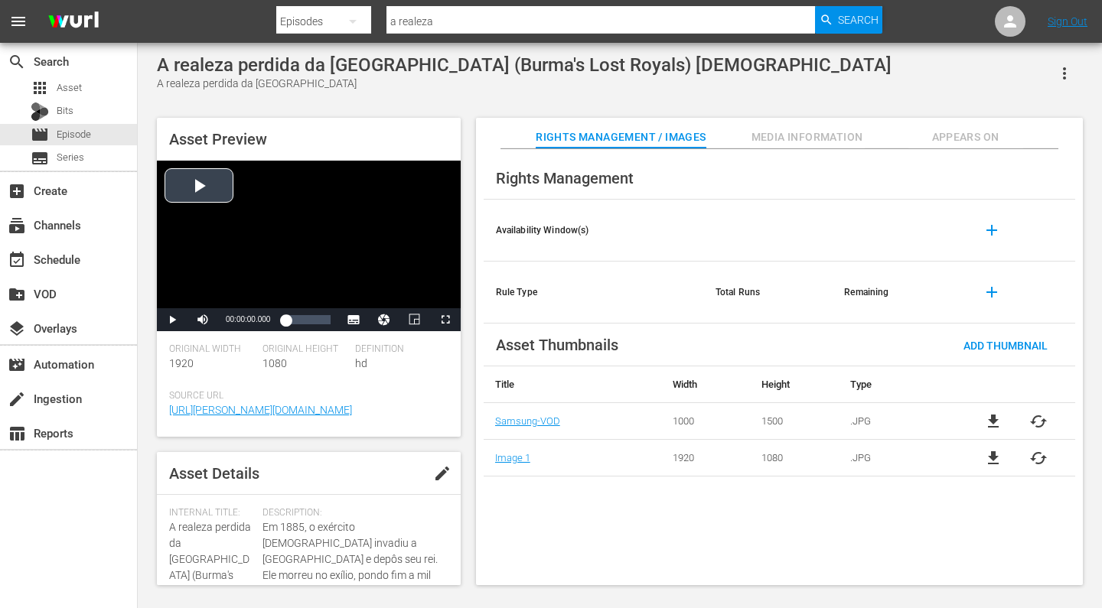
click at [200, 183] on div "Video Player" at bounding box center [309, 235] width 304 height 148
click at [297, 322] on div "00:12:33.101" at bounding box center [290, 319] width 11 height 15
click at [172, 320] on span "Video Player" at bounding box center [172, 320] width 0 height 0
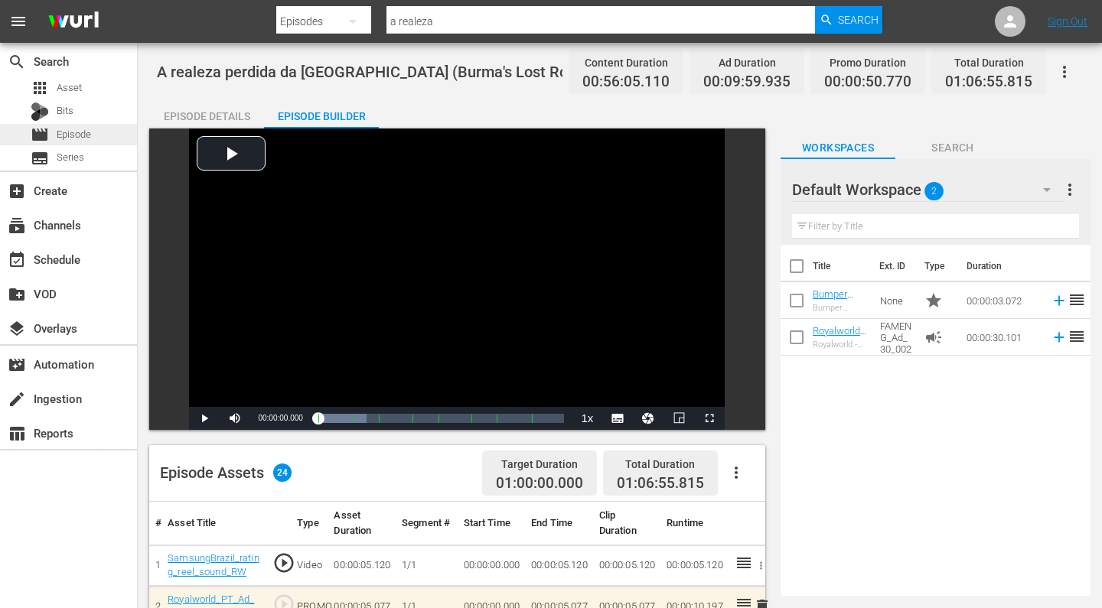
click at [79, 138] on span "Episode" at bounding box center [74, 134] width 34 height 15
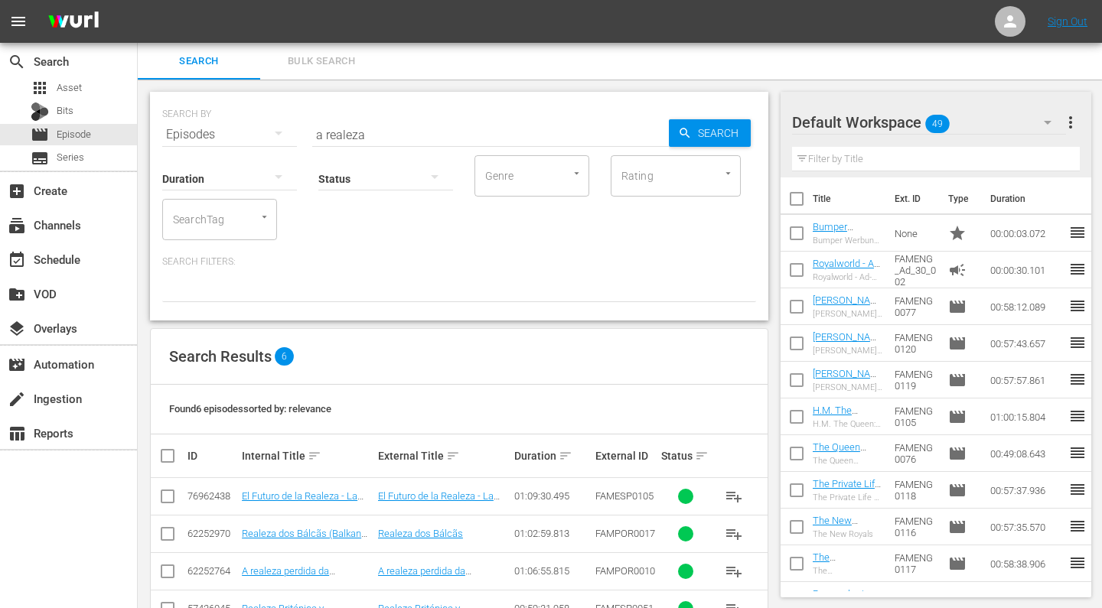
click at [367, 142] on div "Status" at bounding box center [385, 169] width 135 height 55
click at [370, 134] on input "a realeza" at bounding box center [490, 134] width 357 height 37
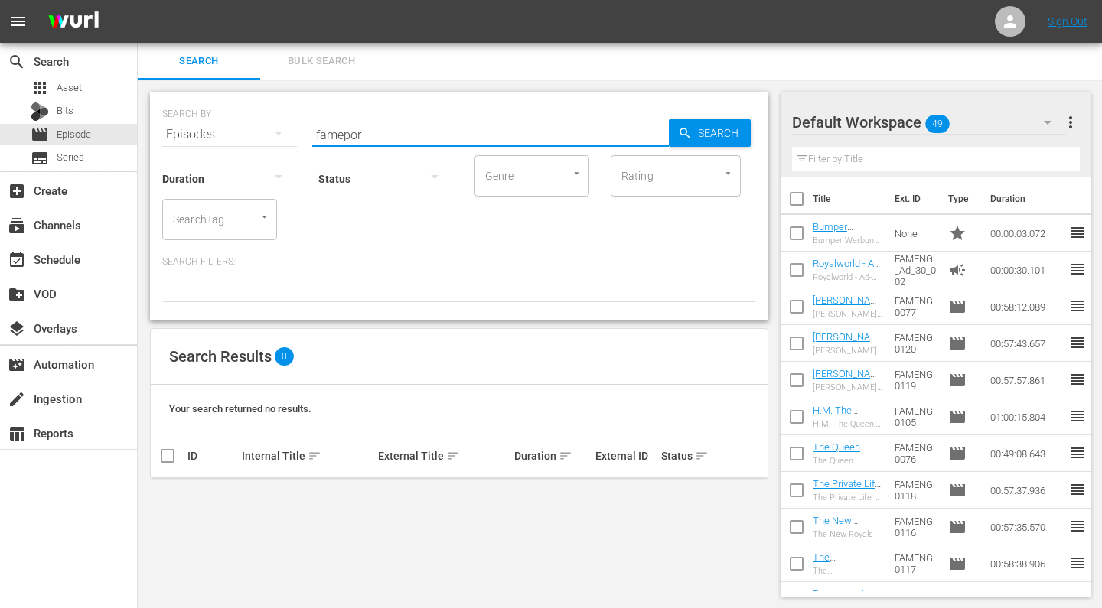
click at [344, 135] on input "famepor" at bounding box center [490, 134] width 357 height 37
type input "fampor"
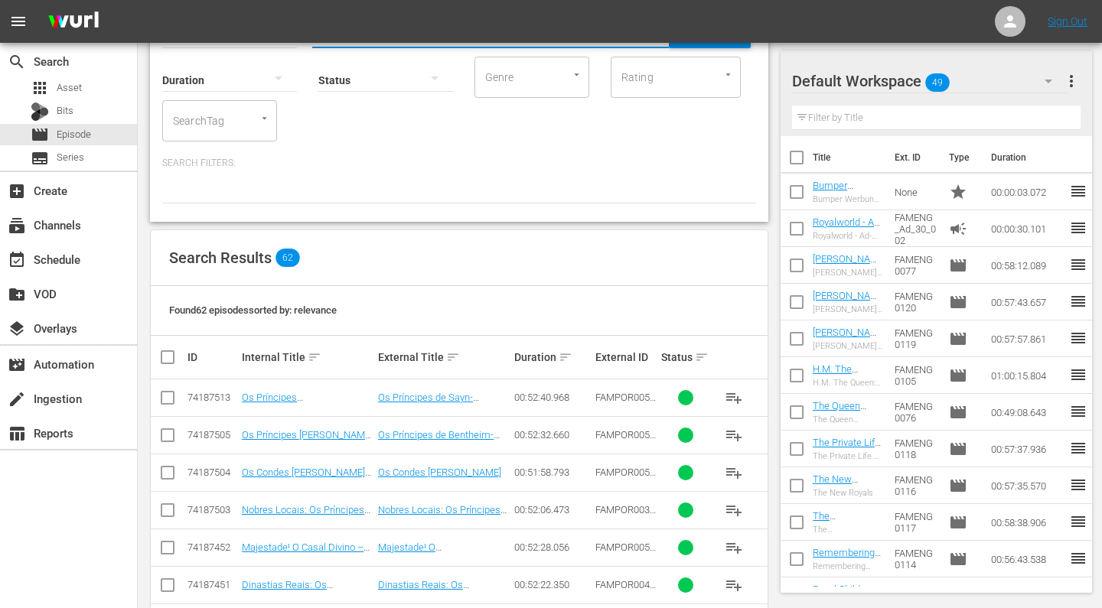
scroll to position [99, 0]
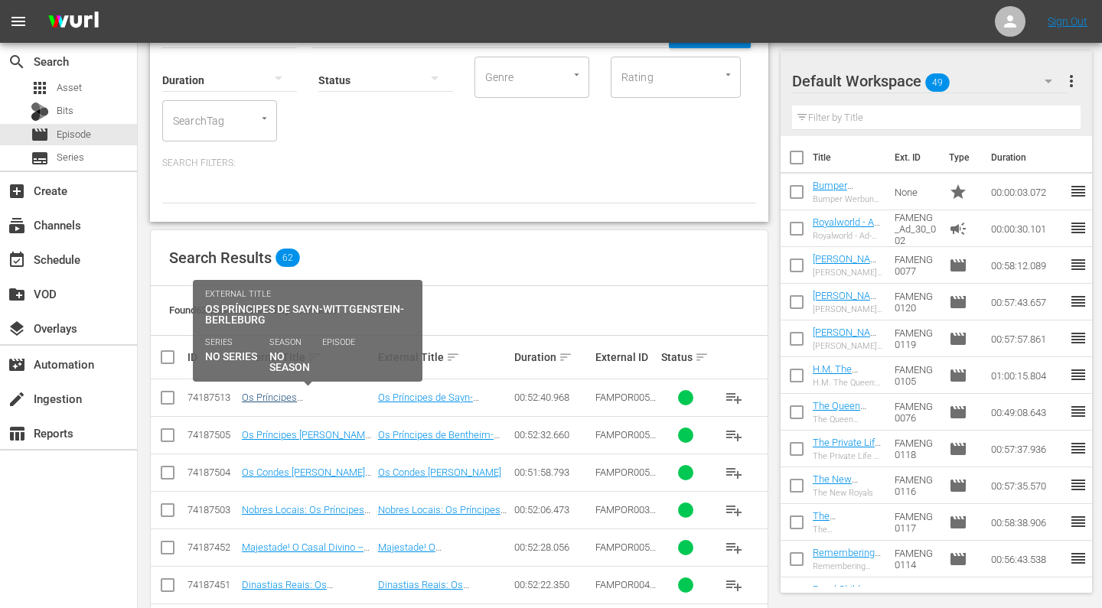
click at [281, 399] on link "Os Príncipes [PERSON_NAME]-Berleburg (Adelsdynastien in [GEOGRAPHIC_DATA] - Die…" at bounding box center [307, 426] width 130 height 69
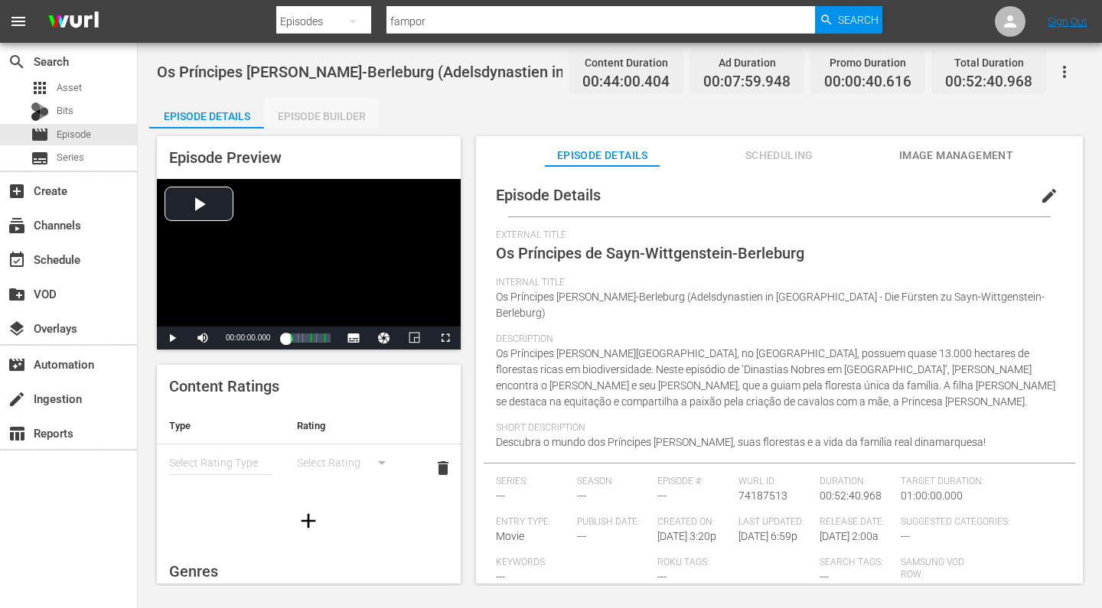
click at [317, 114] on div "Episode Builder" at bounding box center [321, 116] width 115 height 37
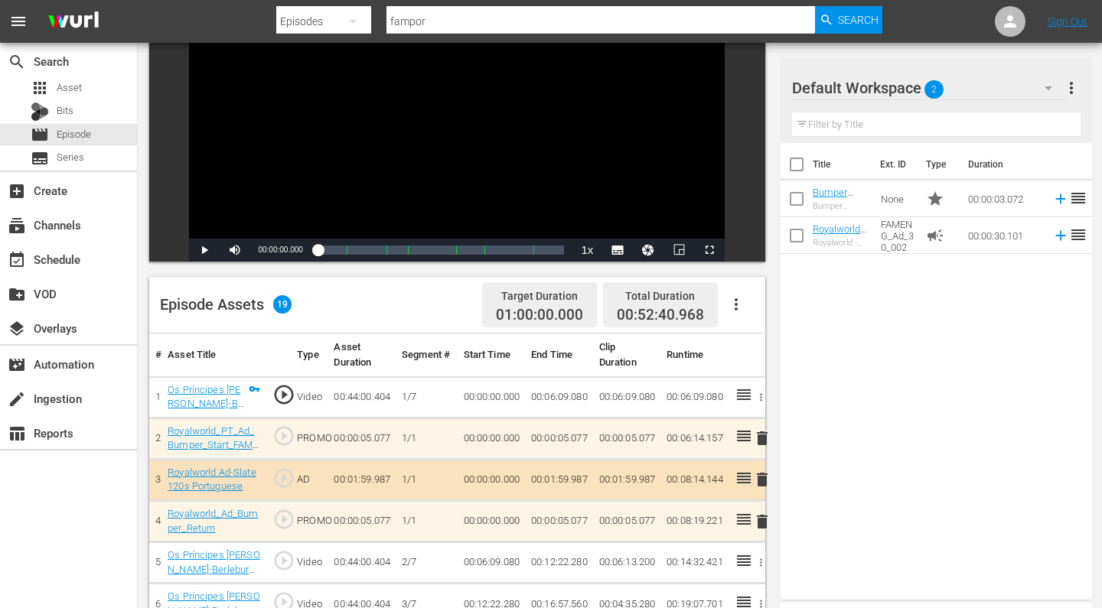
scroll to position [166, 0]
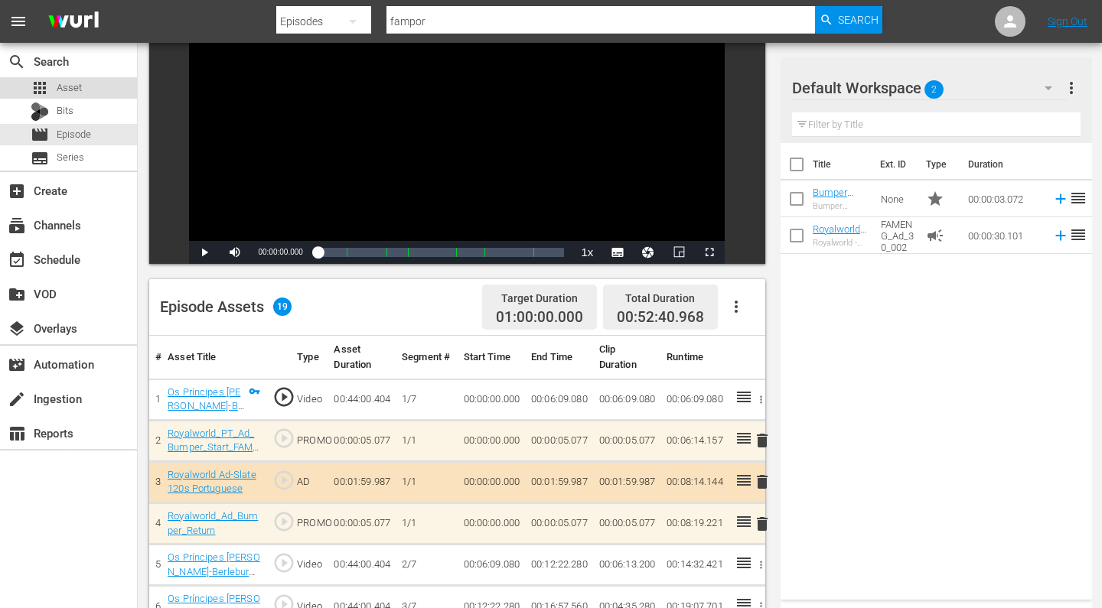
click at [73, 85] on span "Asset" at bounding box center [69, 87] width 25 height 15
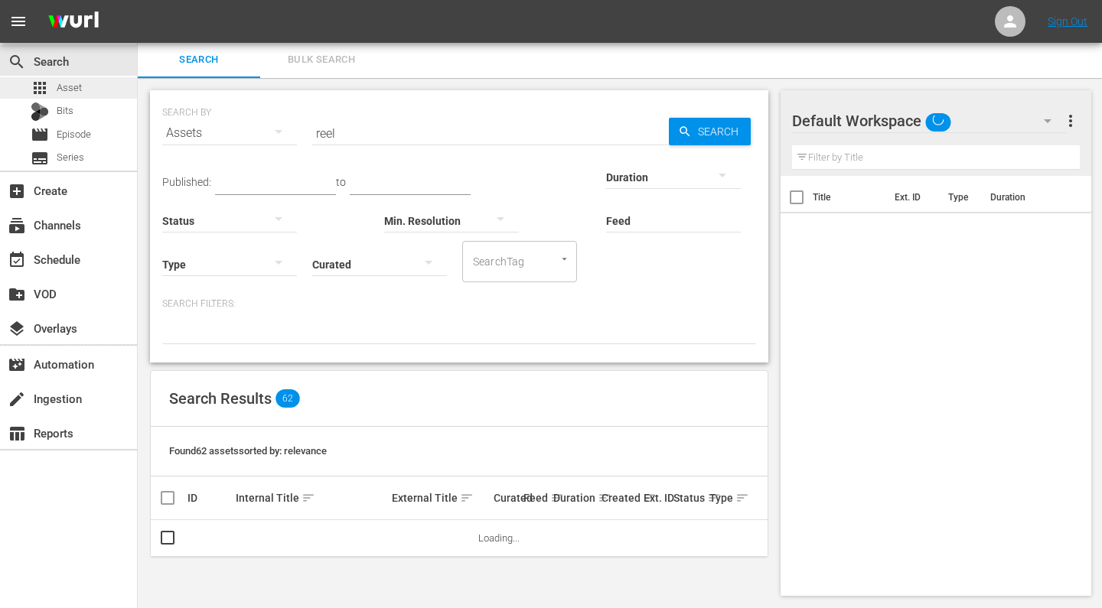
scroll to position [2, 0]
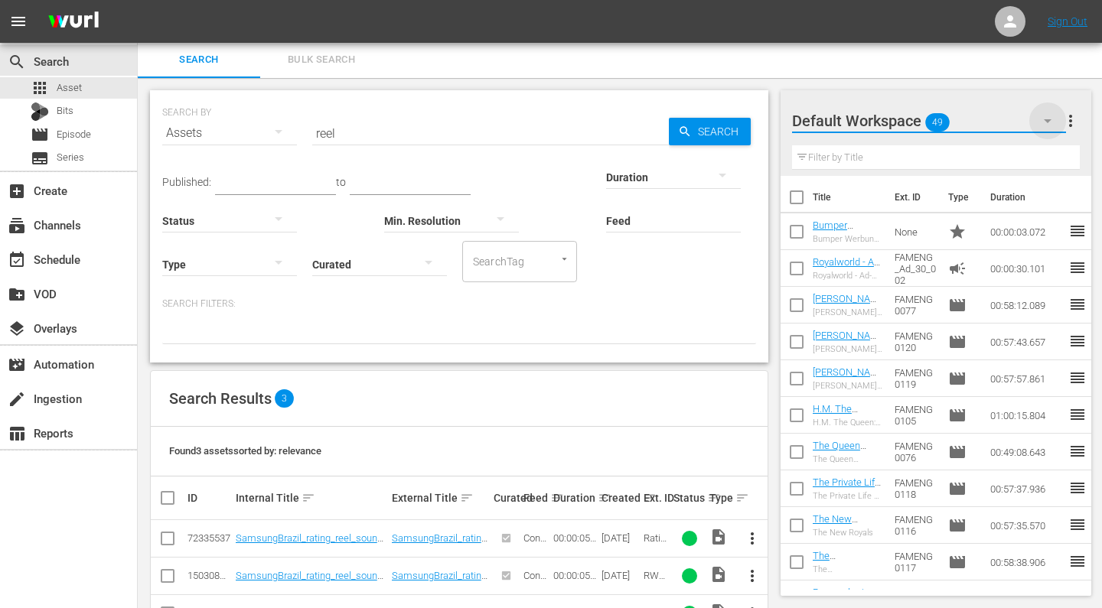
click at [1051, 122] on icon "button" at bounding box center [1047, 121] width 18 height 18
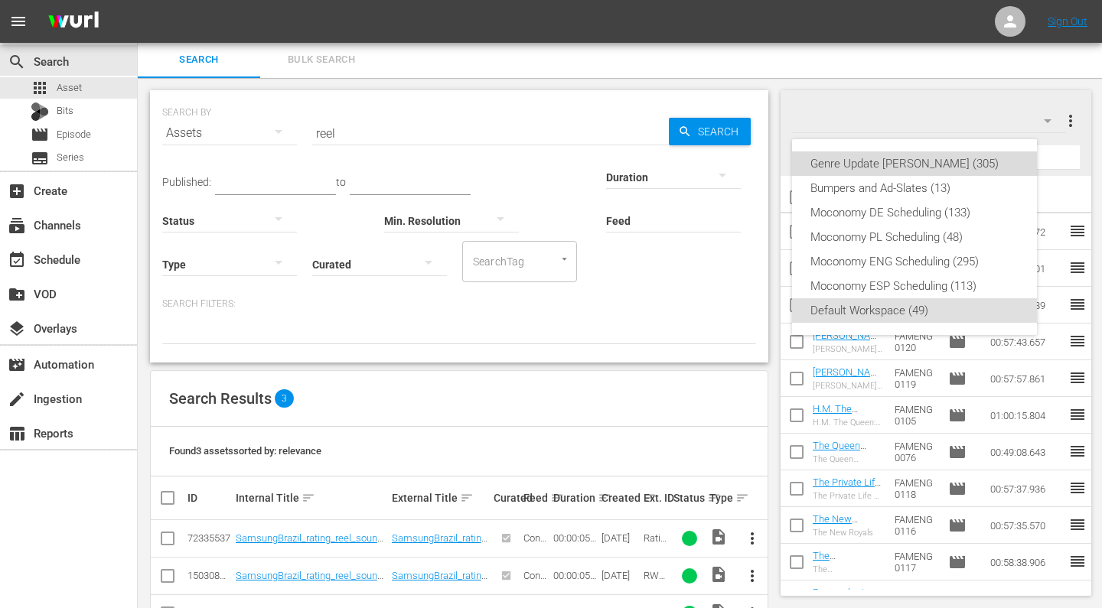
click at [874, 160] on div "Genre Update [PERSON_NAME] (305)" at bounding box center [914, 163] width 208 height 24
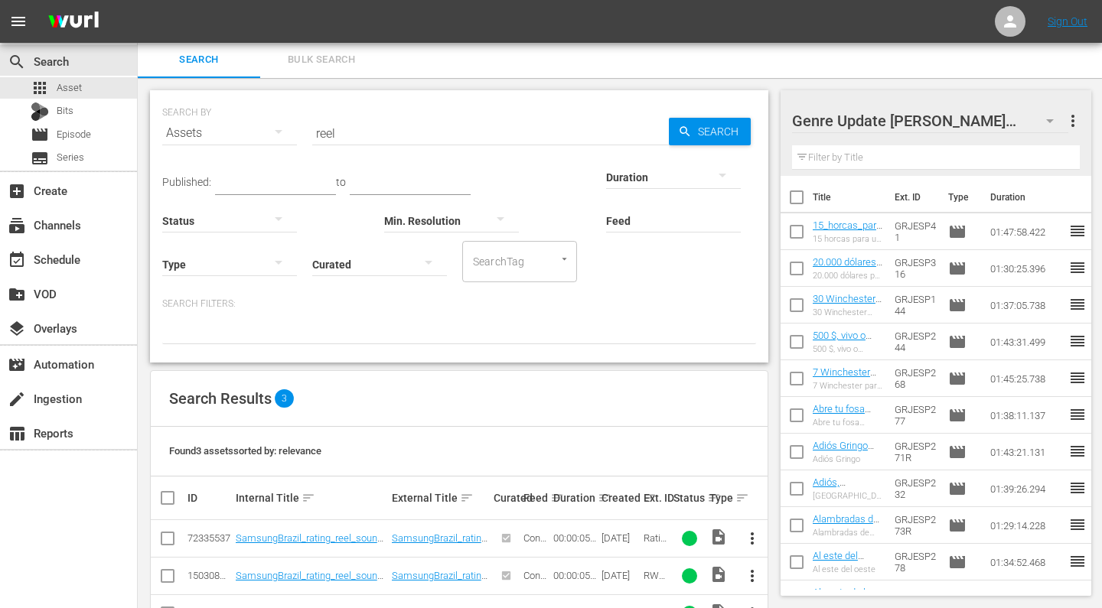
scroll to position [0, 0]
click at [1069, 123] on span "more_vert" at bounding box center [1073, 121] width 18 height 18
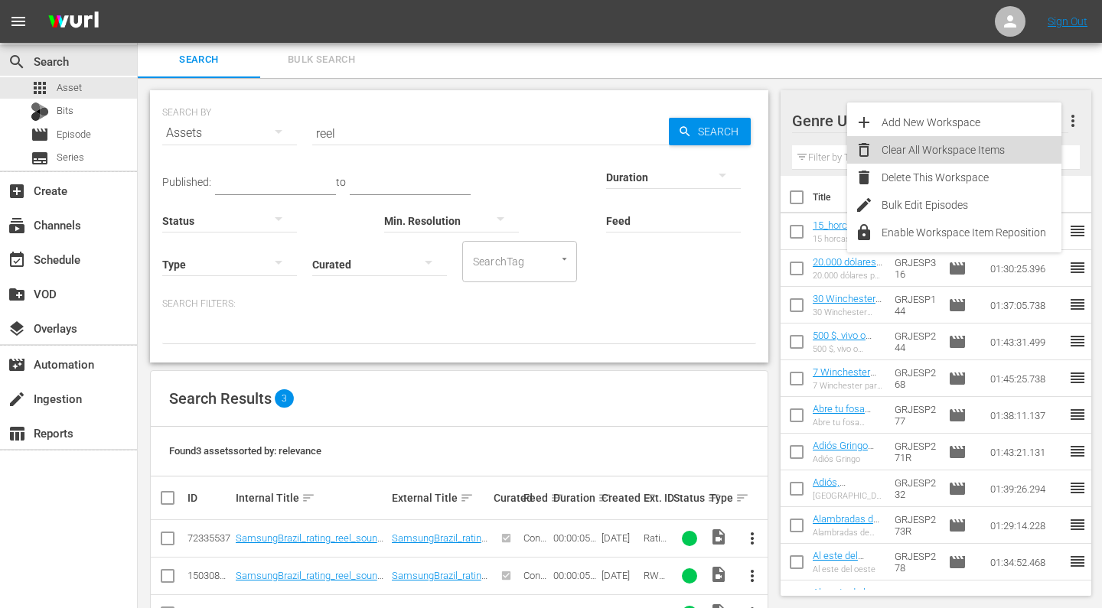
click at [933, 152] on div "Clear All Workspace Items" at bounding box center [971, 150] width 180 height 28
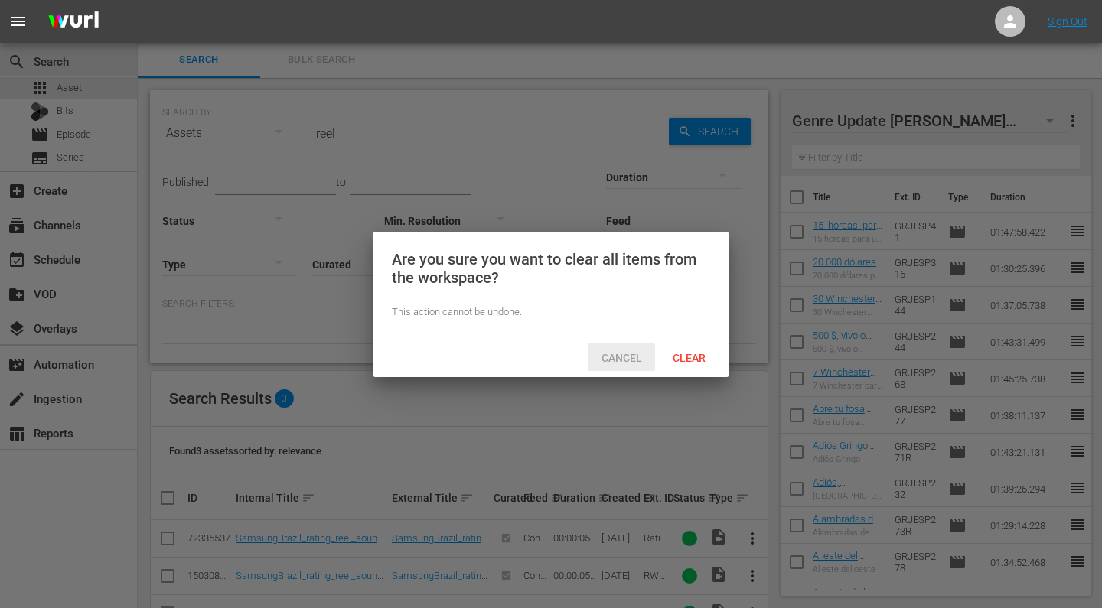
click at [627, 357] on span "Cancel" at bounding box center [621, 358] width 65 height 12
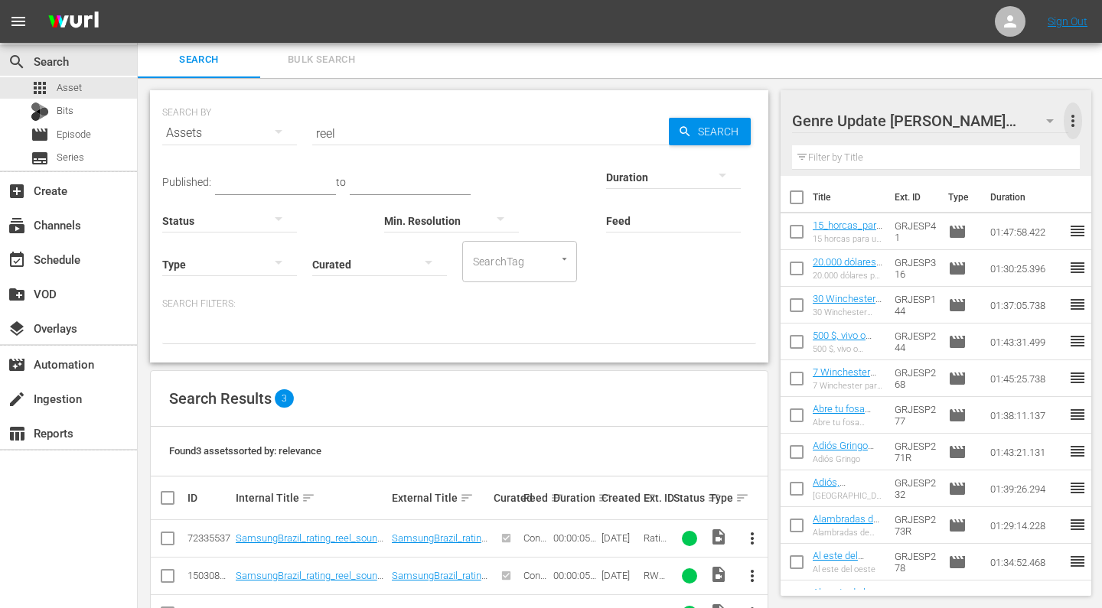
click at [1067, 122] on span "more_vert" at bounding box center [1073, 121] width 18 height 18
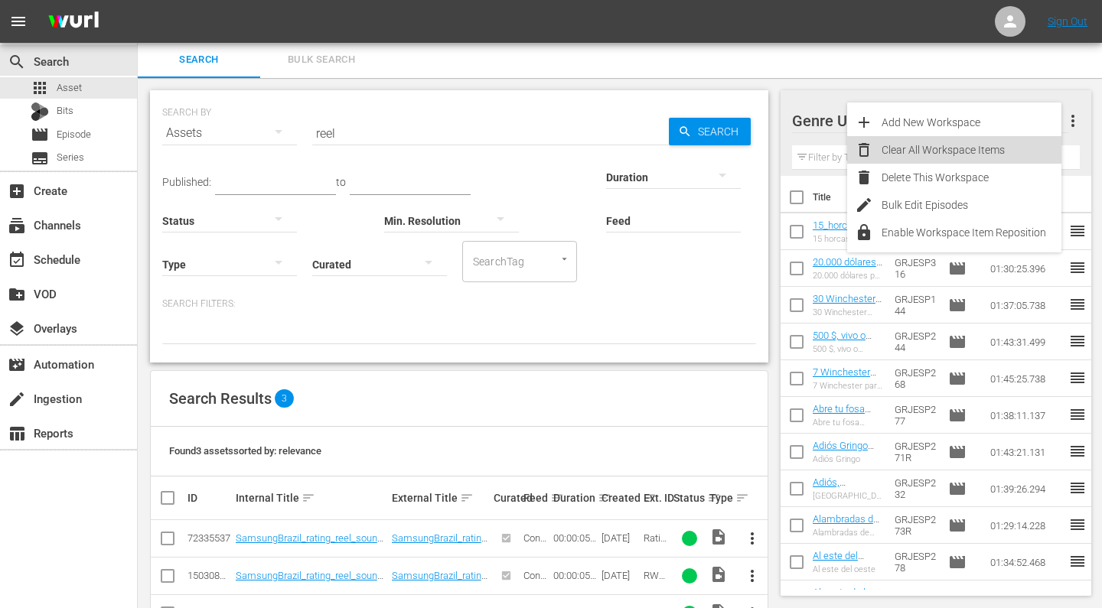
click at [955, 148] on div "Clear All Workspace Items" at bounding box center [971, 150] width 180 height 28
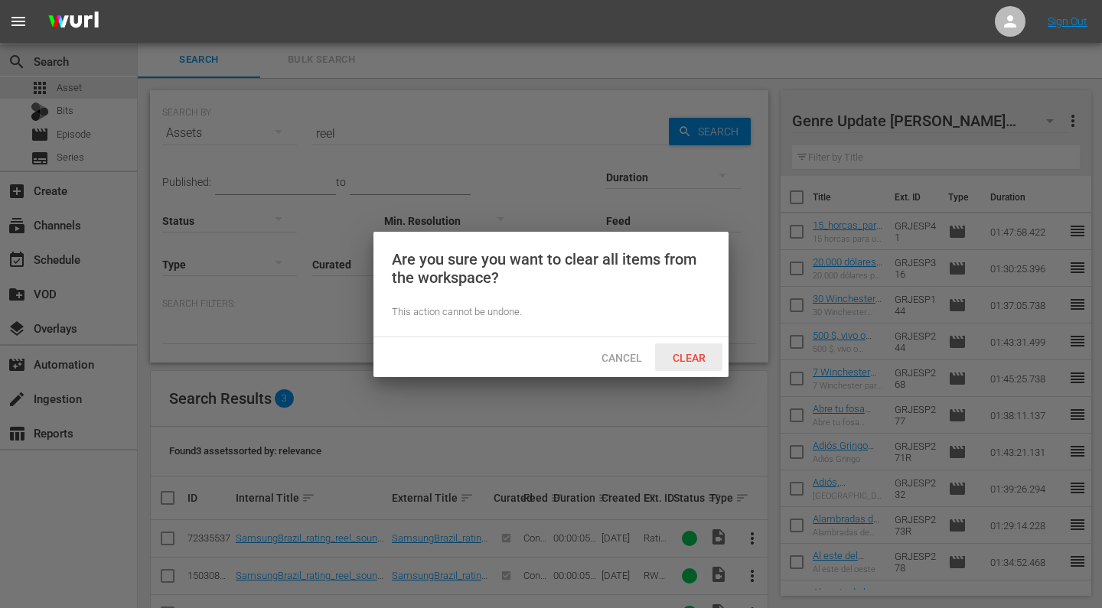
click at [684, 360] on span "Clear" at bounding box center [688, 358] width 57 height 12
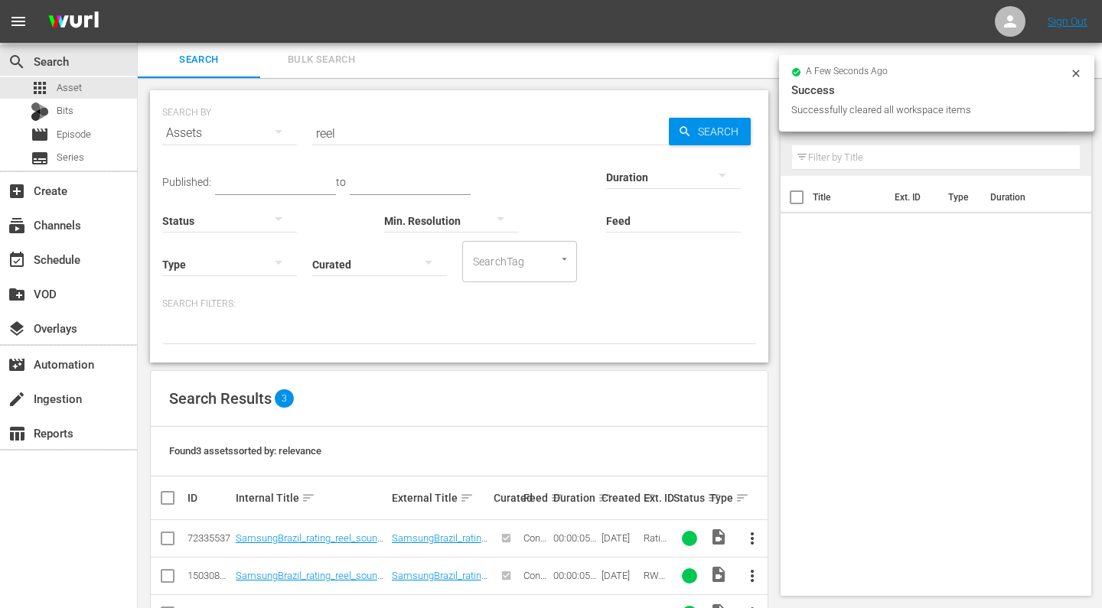
click at [205, 574] on div "150308664" at bounding box center [209, 575] width 44 height 11
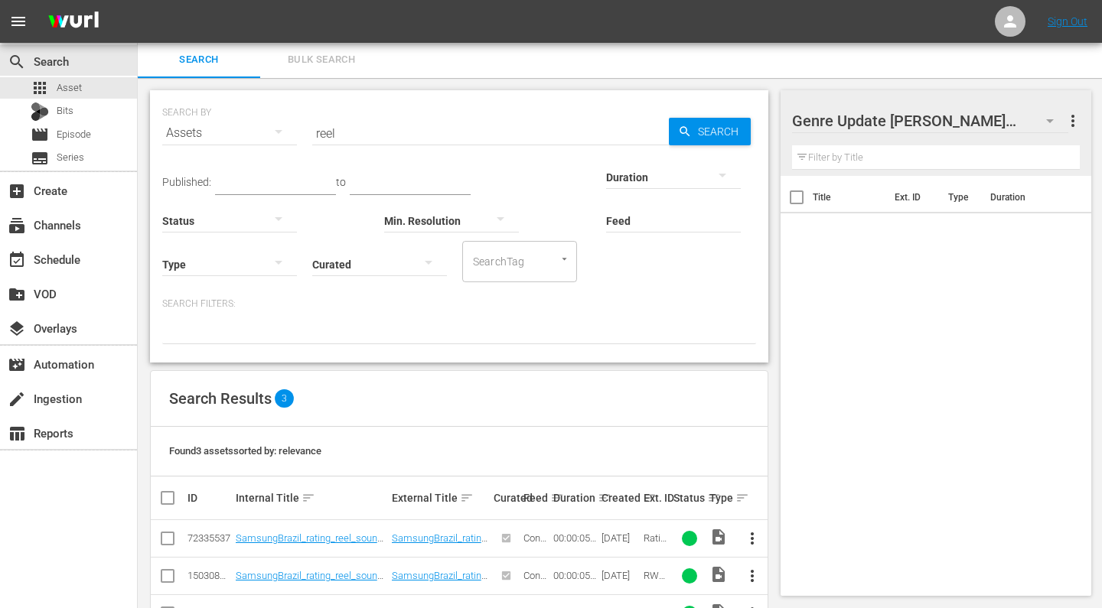
click at [170, 575] on input "checkbox" at bounding box center [167, 579] width 18 height 18
checkbox input "true"
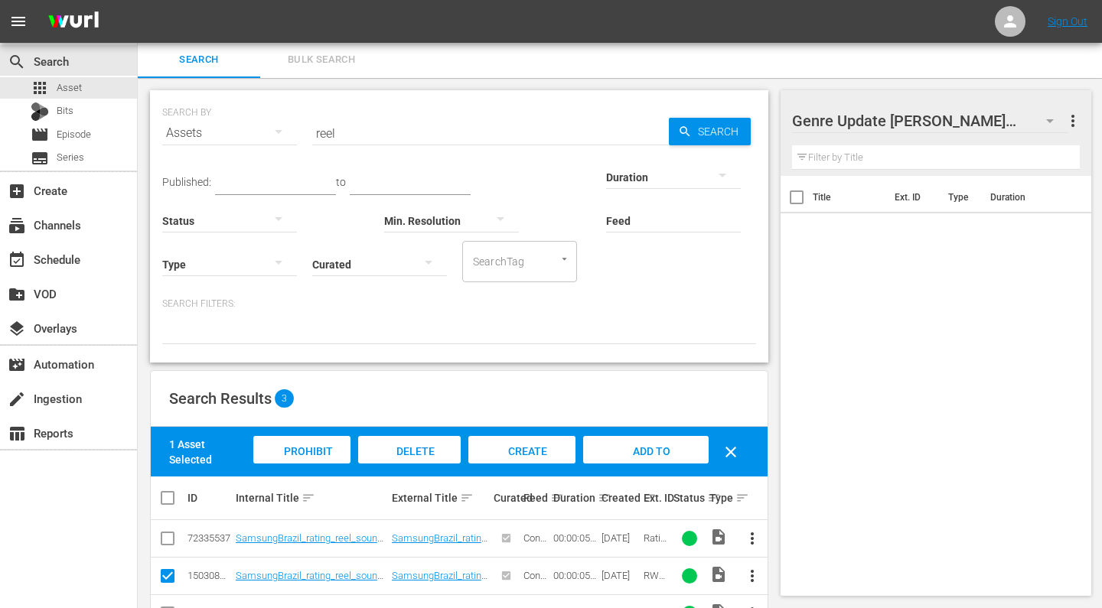
click at [633, 451] on span "Add to Workspace" at bounding box center [645, 465] width 75 height 41
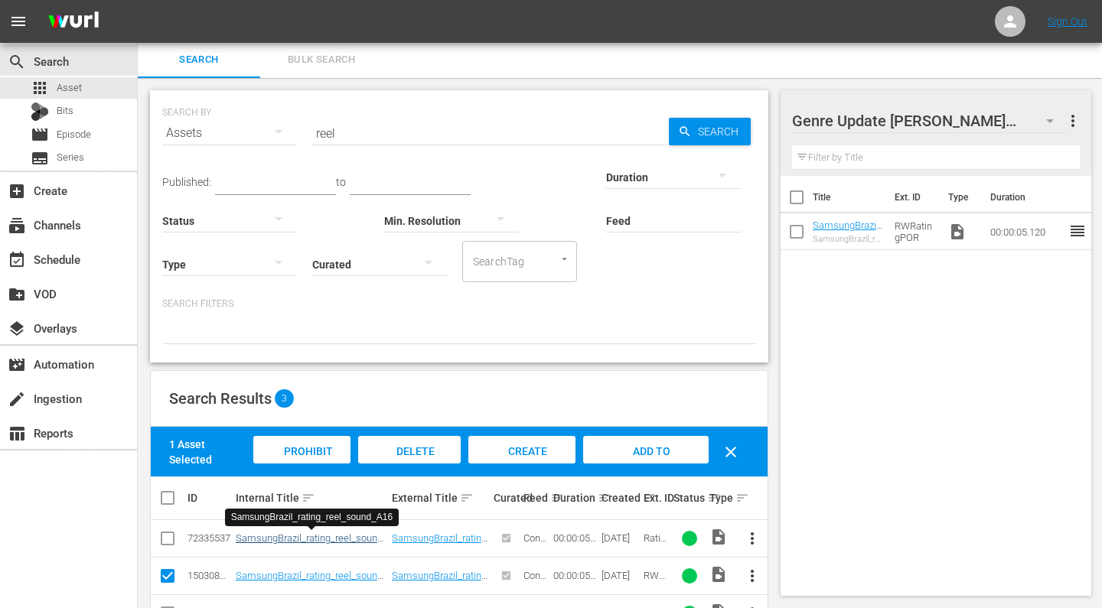
click at [363, 535] on link "SamsungBrazil_rating_reel_sound_A16" at bounding box center [310, 544] width 148 height 23
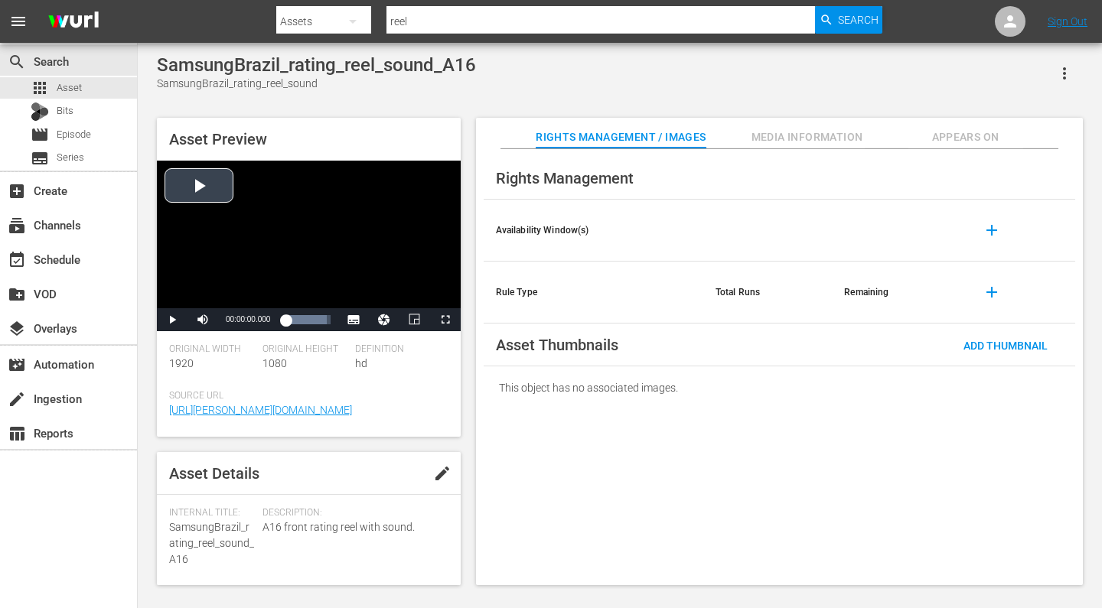
click at [204, 194] on div "Video Player" at bounding box center [309, 235] width 304 height 148
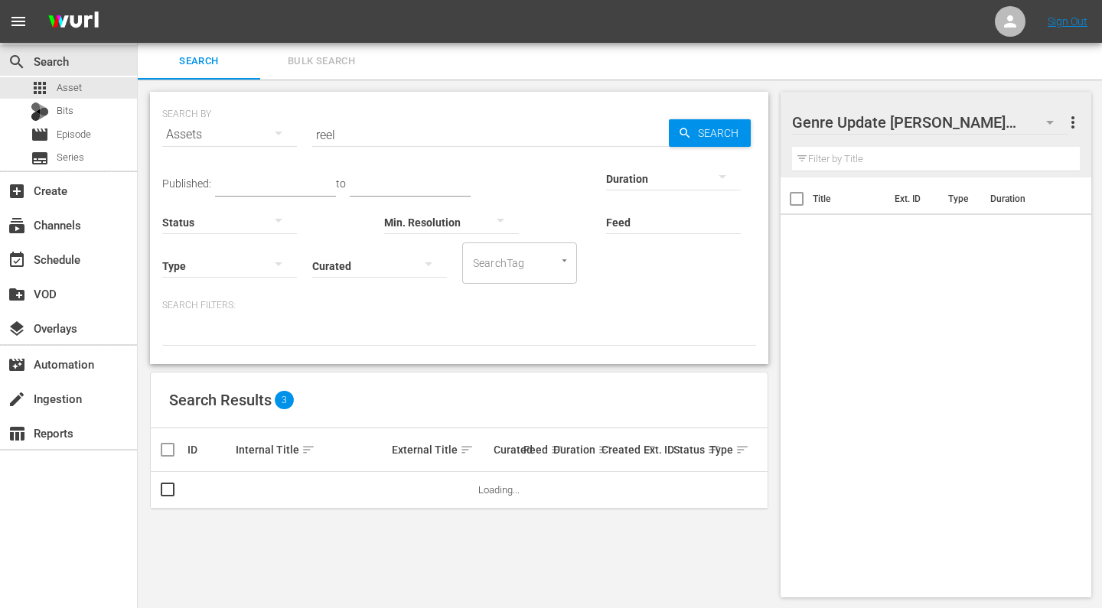
scroll to position [2, 0]
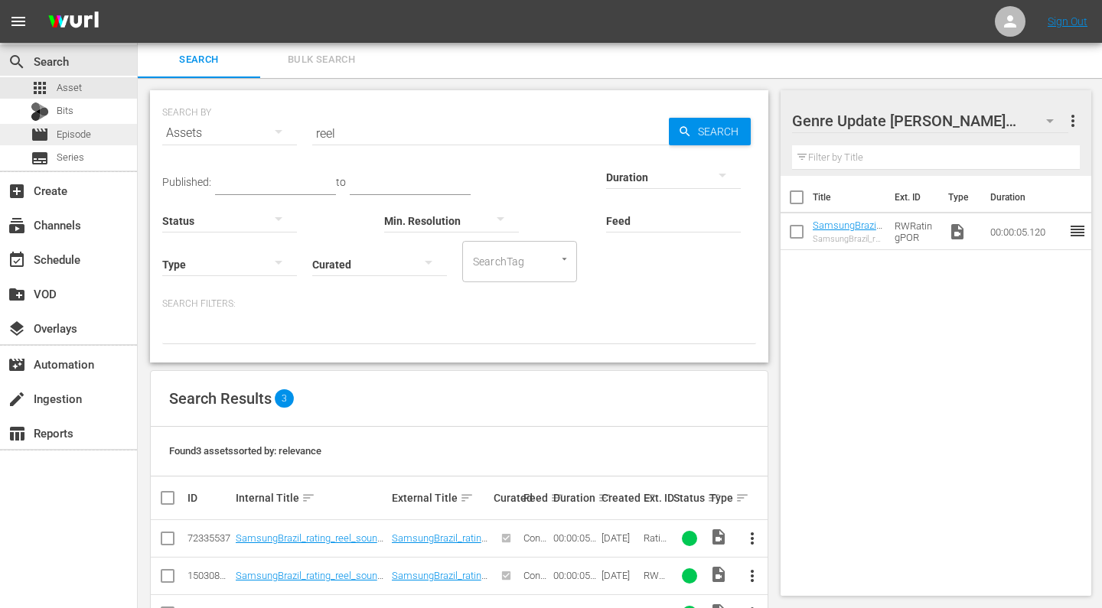
click at [83, 132] on span "Episode" at bounding box center [74, 134] width 34 height 15
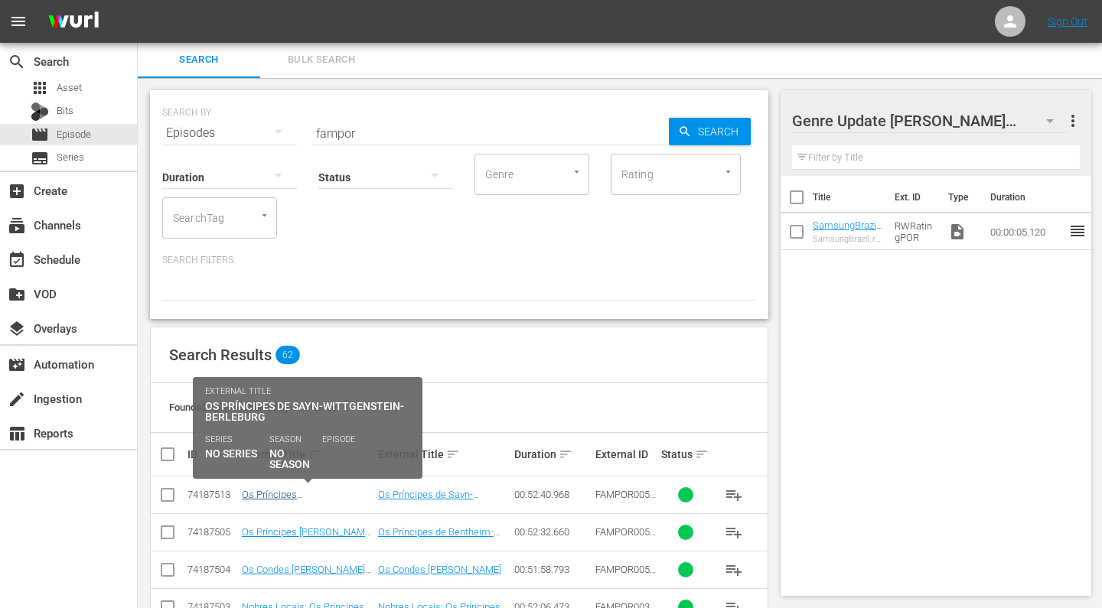
click at [305, 495] on link "Os Príncipes [PERSON_NAME]-Berleburg (Adelsdynastien in [GEOGRAPHIC_DATA] - Die…" at bounding box center [307, 523] width 130 height 69
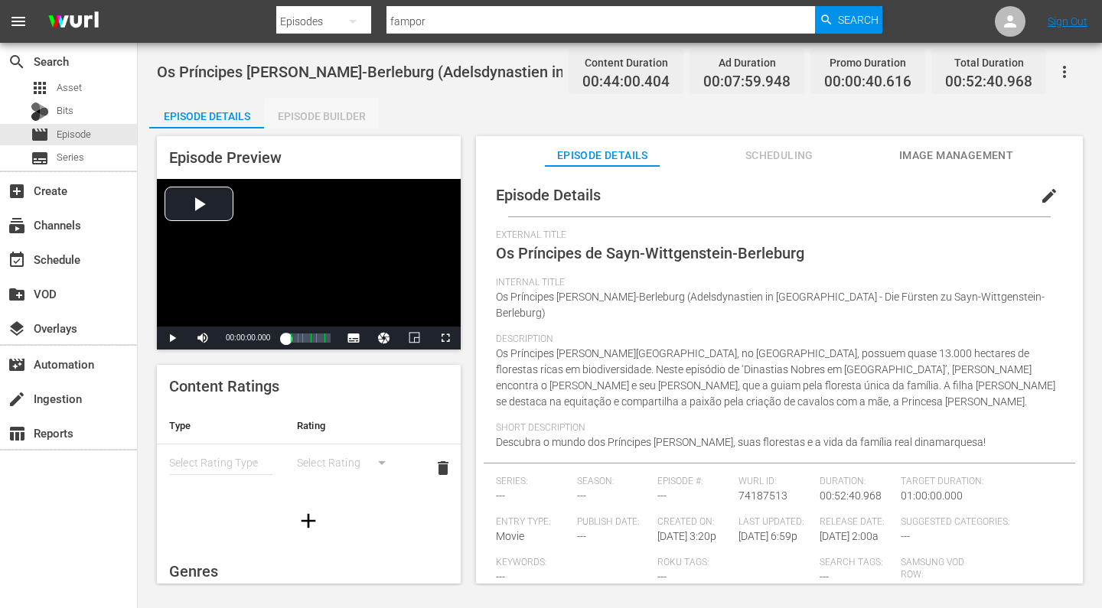
click at [326, 118] on div "Episode Builder" at bounding box center [321, 116] width 115 height 37
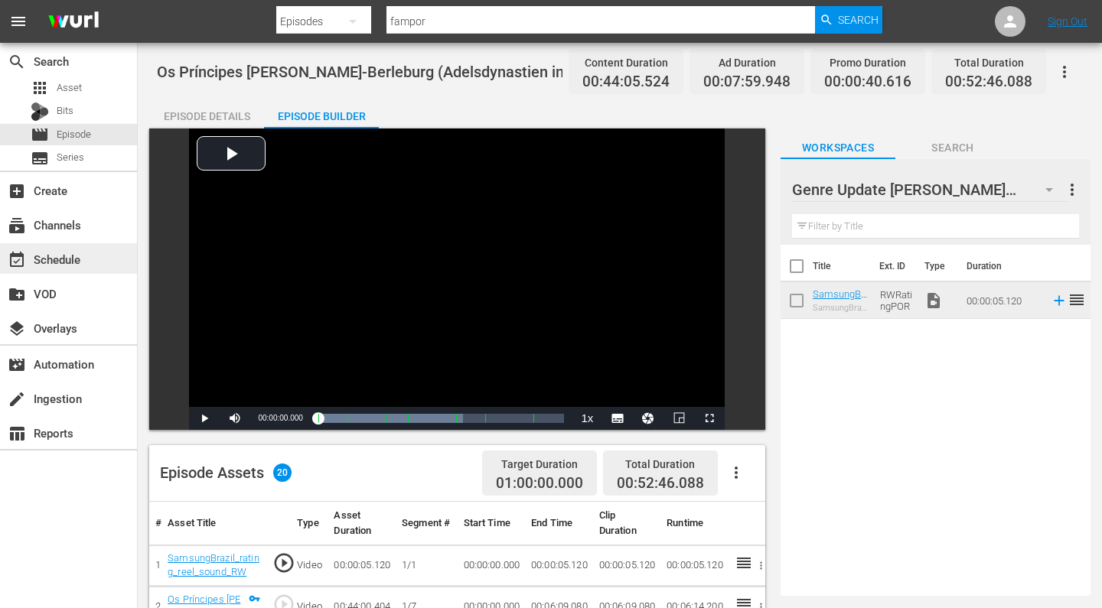
click at [64, 264] on div "event_available Schedule" at bounding box center [43, 257] width 86 height 14
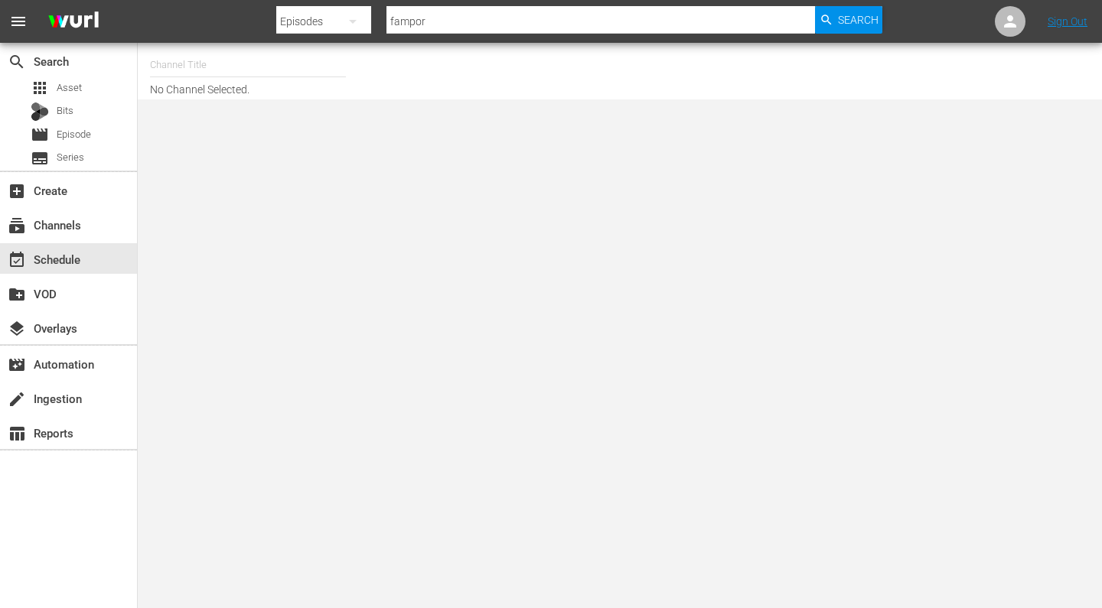
click at [441, 18] on input "fampor" at bounding box center [600, 21] width 428 height 37
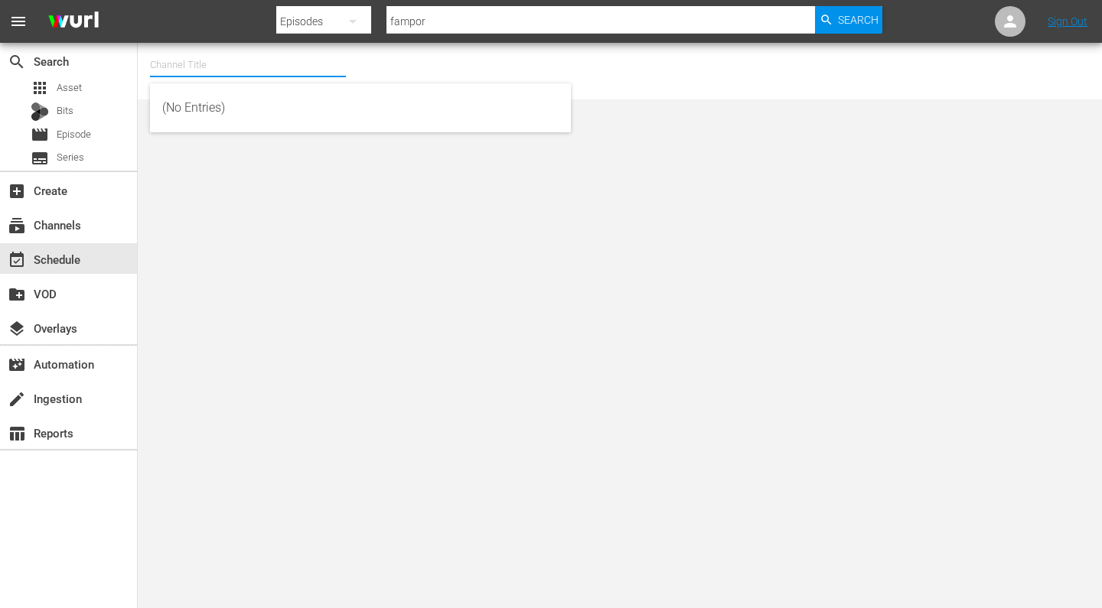
click at [257, 64] on input "text" at bounding box center [248, 65] width 196 height 37
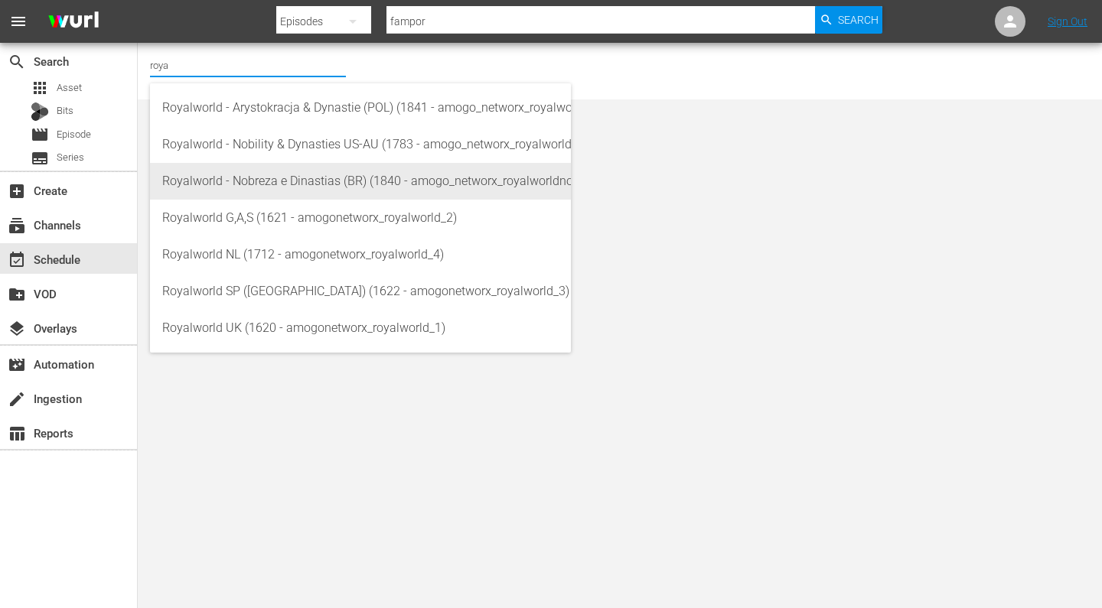
click at [270, 185] on div "Royalworld - Nobreza e Dinastias (BR) (1840 - amogo_networx_royalworldnobrezaed…" at bounding box center [360, 181] width 396 height 37
type input "Royalworld - Nobreza e Dinastias (BR) (1840 - amogo_networx_royalworldnobrezaed…"
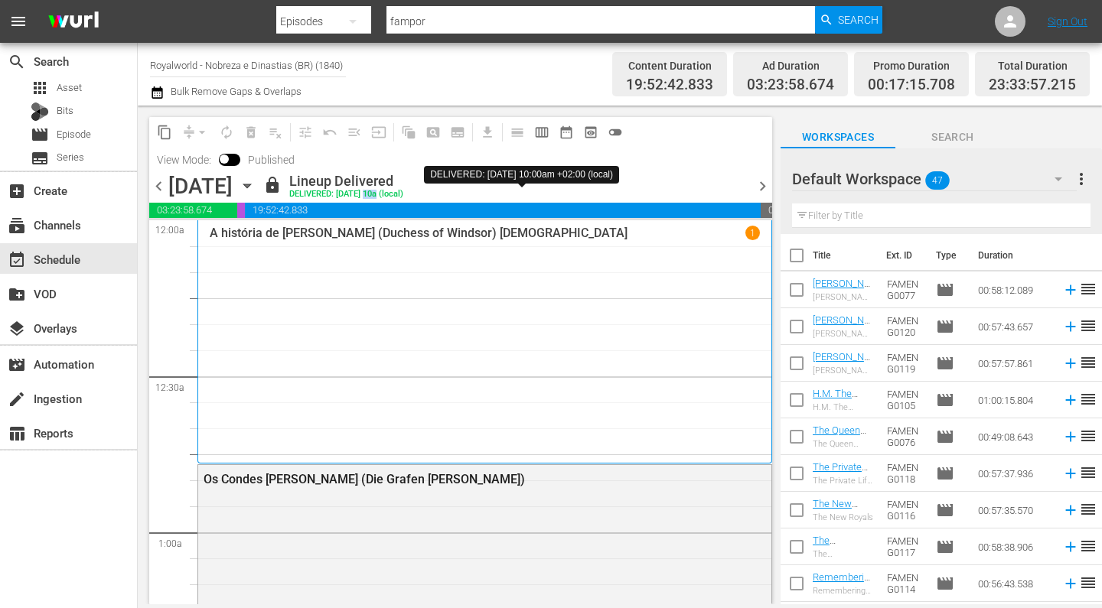
drag, startPoint x: 559, startPoint y: 194, endPoint x: 544, endPoint y: 194, distance: 15.3
click at [403, 194] on div "DELIVERED: [DATE] 10a (local)" at bounding box center [346, 195] width 114 height 10
click at [679, 171] on div "content_copy compress arrow_drop_down autorenew_outlined delete_forever_outline…" at bounding box center [460, 145] width 623 height 56
drag, startPoint x: 515, startPoint y: 192, endPoint x: 533, endPoint y: 194, distance: 17.7
click at [403, 194] on div "DELIVERED: [DATE] 10a (local)" at bounding box center [346, 195] width 114 height 10
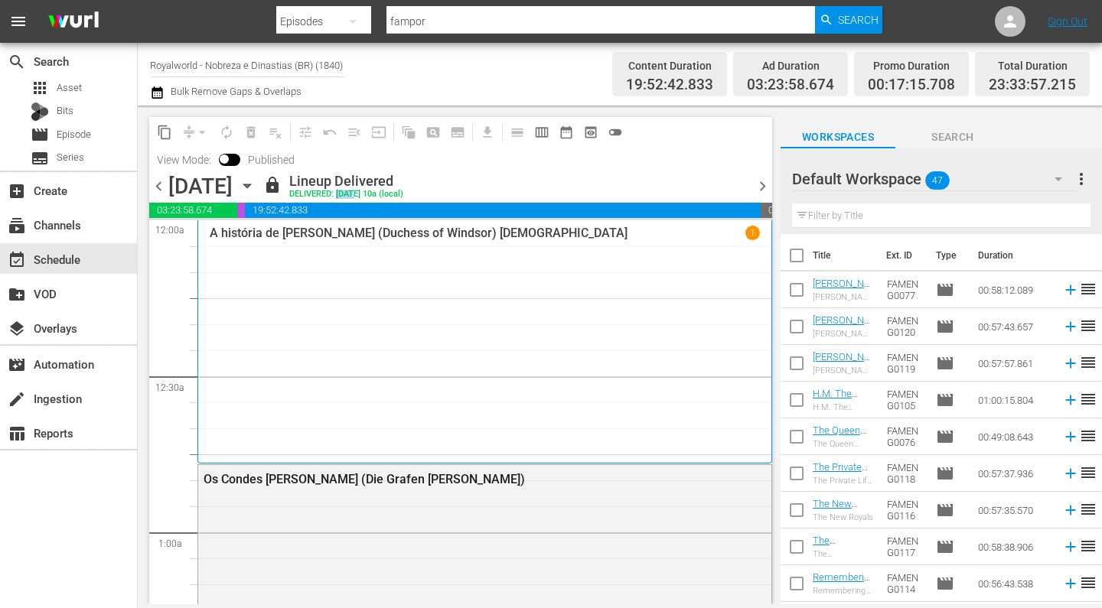
click at [766, 185] on span "chevron_right" at bounding box center [762, 186] width 19 height 19
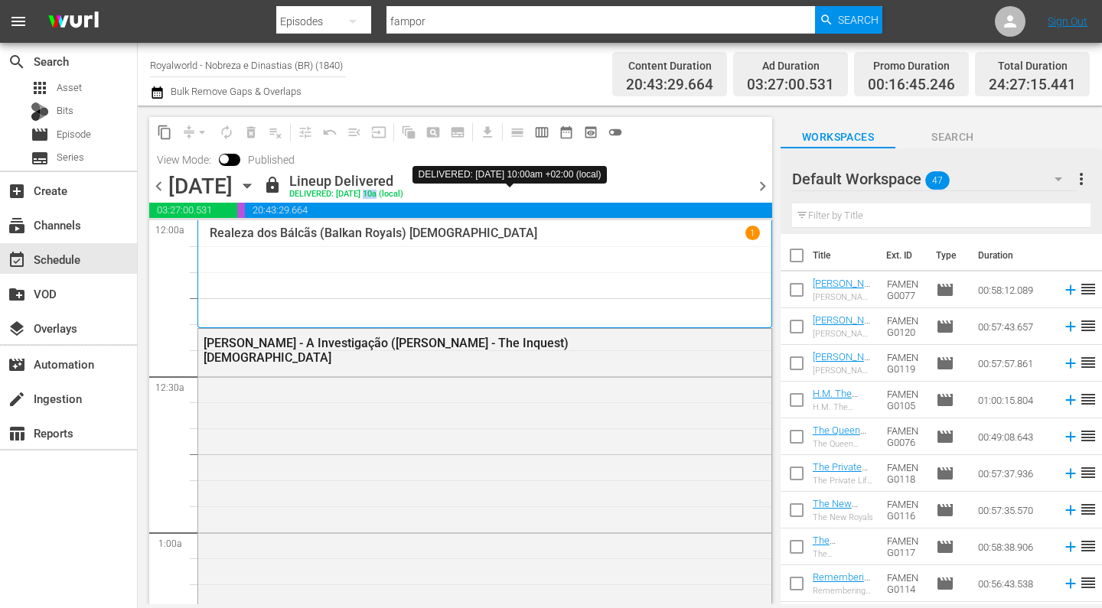
drag, startPoint x: 533, startPoint y: 194, endPoint x: 546, endPoint y: 194, distance: 13.0
click at [403, 194] on div "DELIVERED: [DATE] 10a (local)" at bounding box center [346, 195] width 114 height 10
click at [403, 195] on div "DELIVERED: [DATE] 10a (local)" at bounding box center [346, 195] width 114 height 10
drag, startPoint x: 534, startPoint y: 195, endPoint x: 589, endPoint y: 195, distance: 55.1
click at [589, 195] on div "lock Lineup Delivered DELIVERED: [DATE] 10a (local)" at bounding box center [505, 186] width 484 height 26
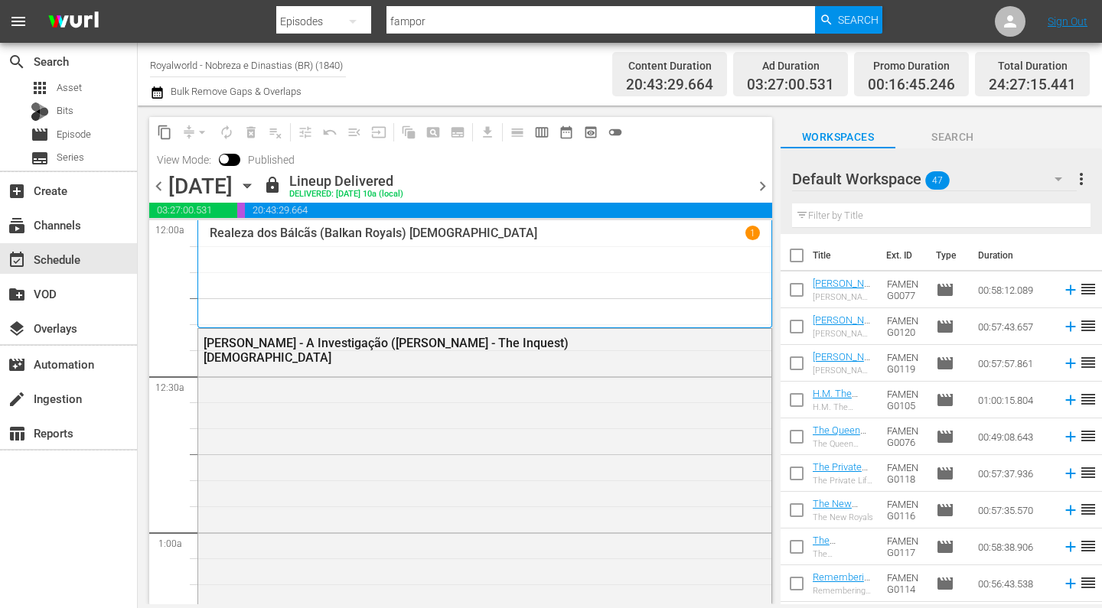
click at [707, 151] on div "content_copy compress arrow_drop_down autorenew_outlined delete_forever_outline…" at bounding box center [460, 145] width 623 height 56
click at [763, 187] on span "chevron_right" at bounding box center [762, 186] width 19 height 19
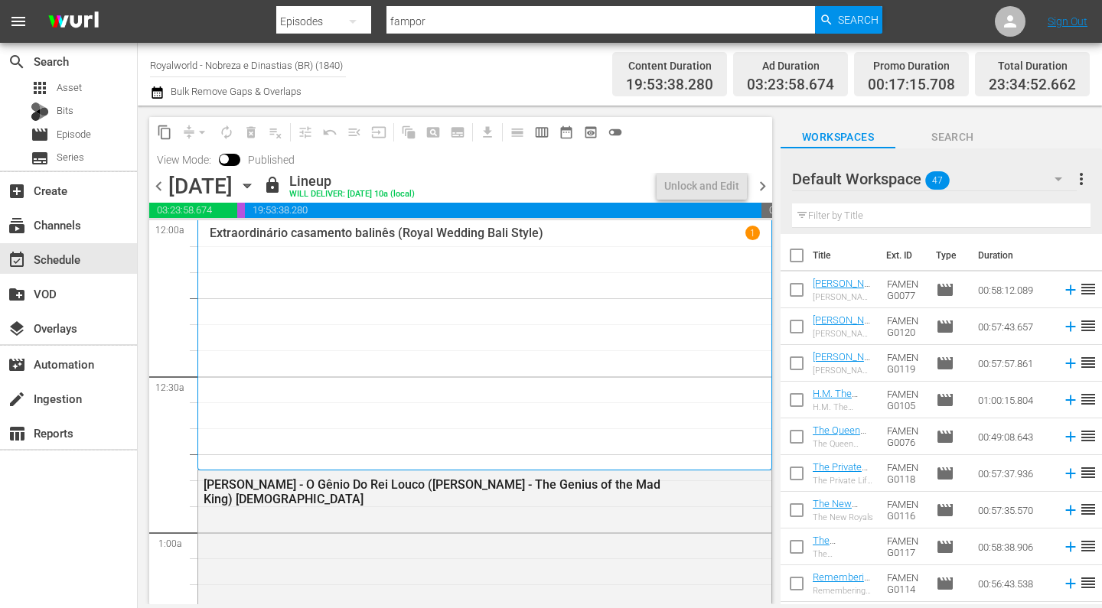
click at [158, 187] on span "chevron_left" at bounding box center [158, 186] width 19 height 19
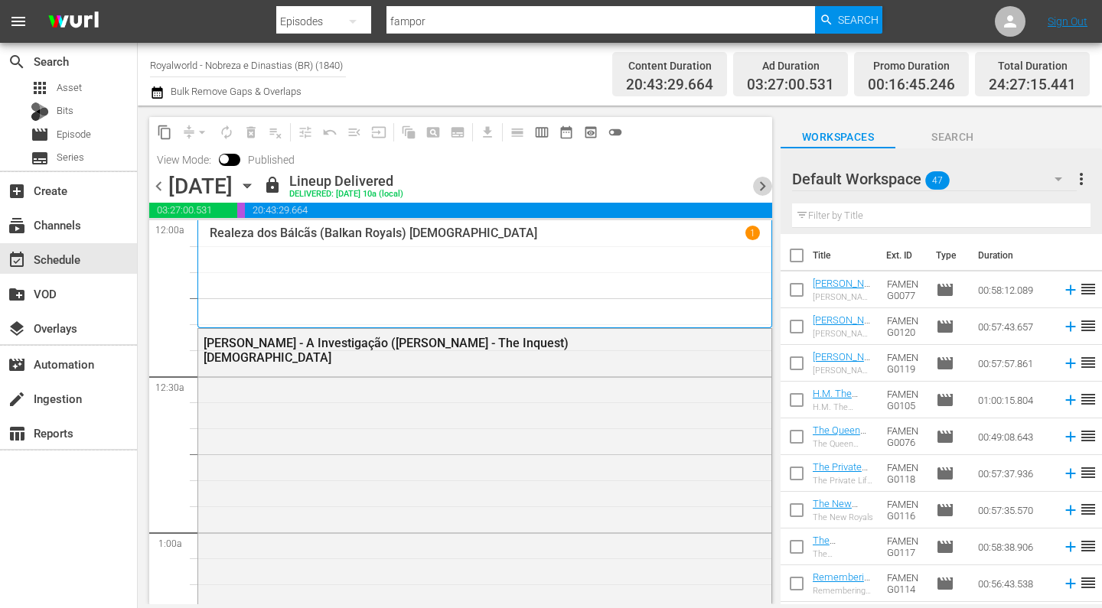
click at [761, 183] on span "chevron_right" at bounding box center [762, 186] width 19 height 19
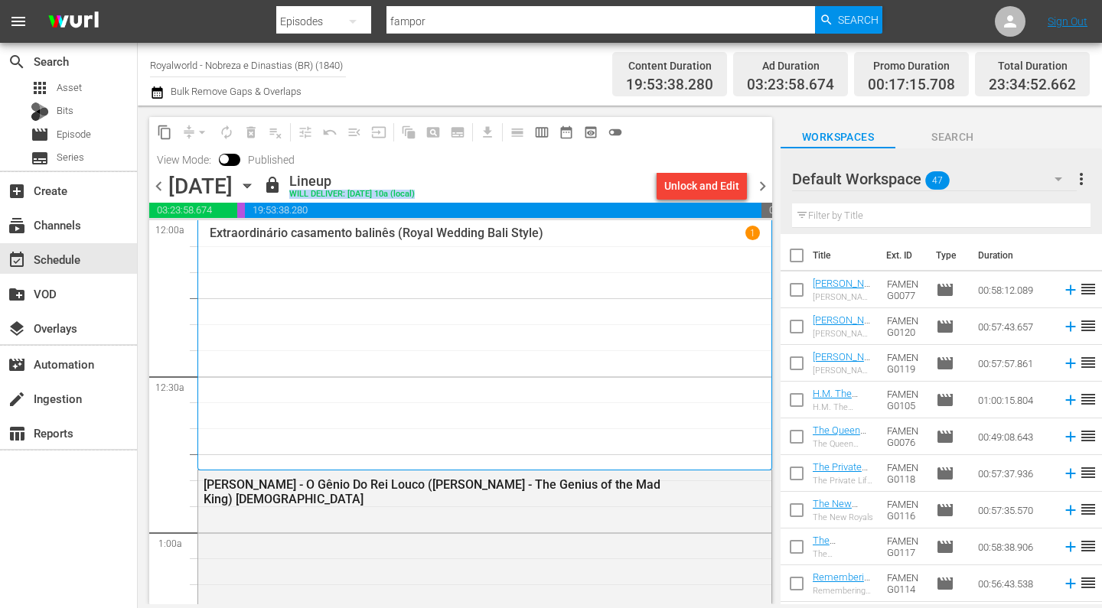
drag, startPoint x: 443, startPoint y: 192, endPoint x: 583, endPoint y: 197, distance: 140.1
click at [583, 197] on div "lock Lineup WILL DELIVER: [DATE] 10a (local)" at bounding box center [456, 186] width 387 height 26
click at [619, 157] on div "content_copy compress arrow_drop_down autorenew_outlined delete_forever_outline…" at bounding box center [460, 145] width 623 height 56
click at [159, 187] on span "chevron_left" at bounding box center [158, 186] width 19 height 19
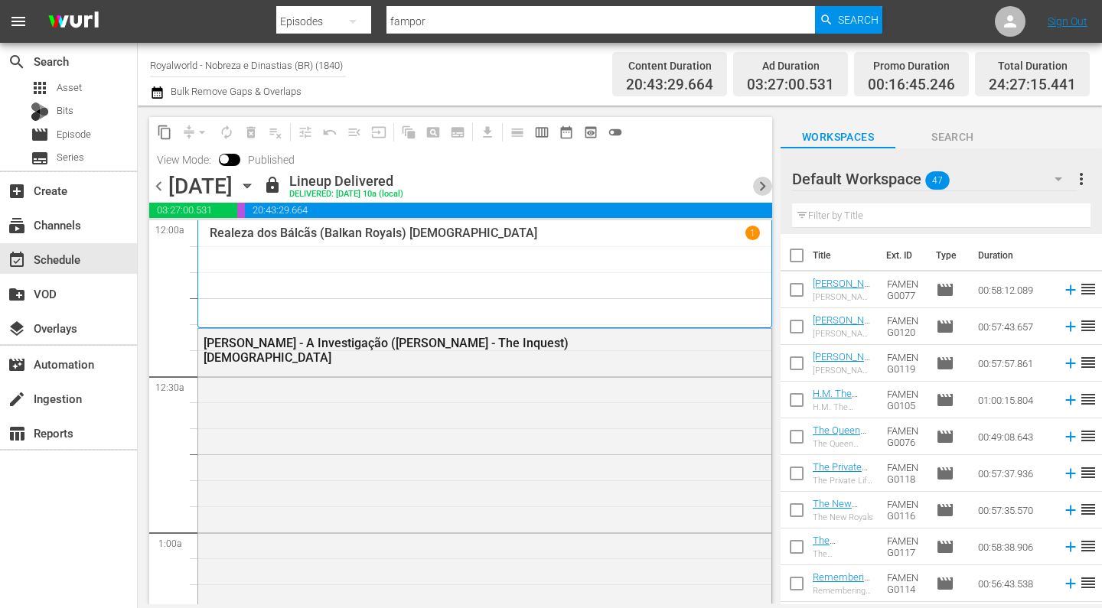
click at [765, 183] on span "chevron_right" at bounding box center [762, 186] width 19 height 19
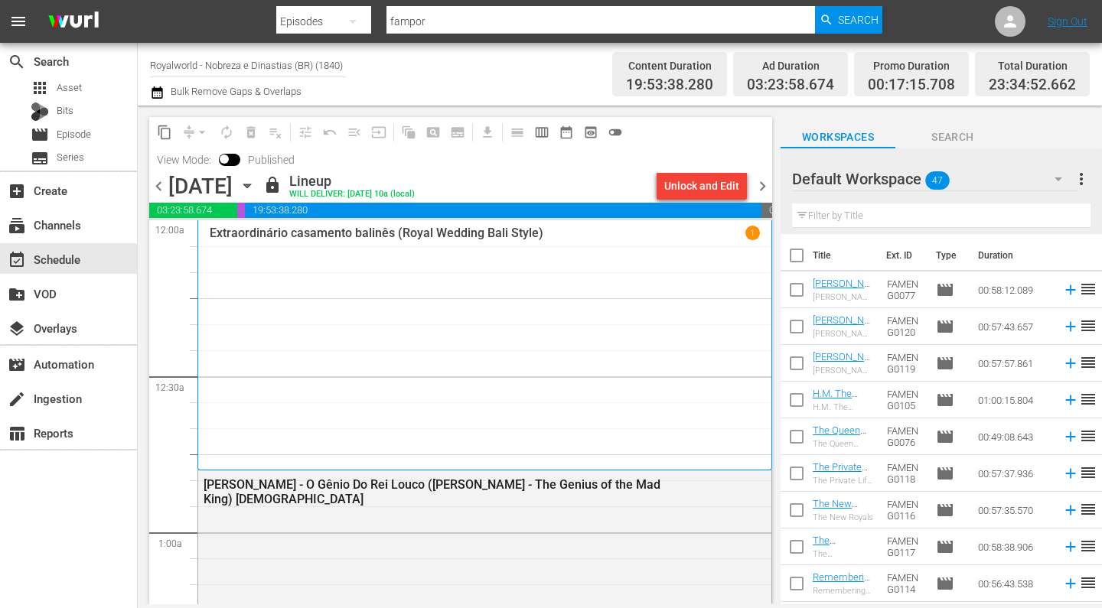
click at [160, 188] on span "chevron_left" at bounding box center [158, 186] width 19 height 19
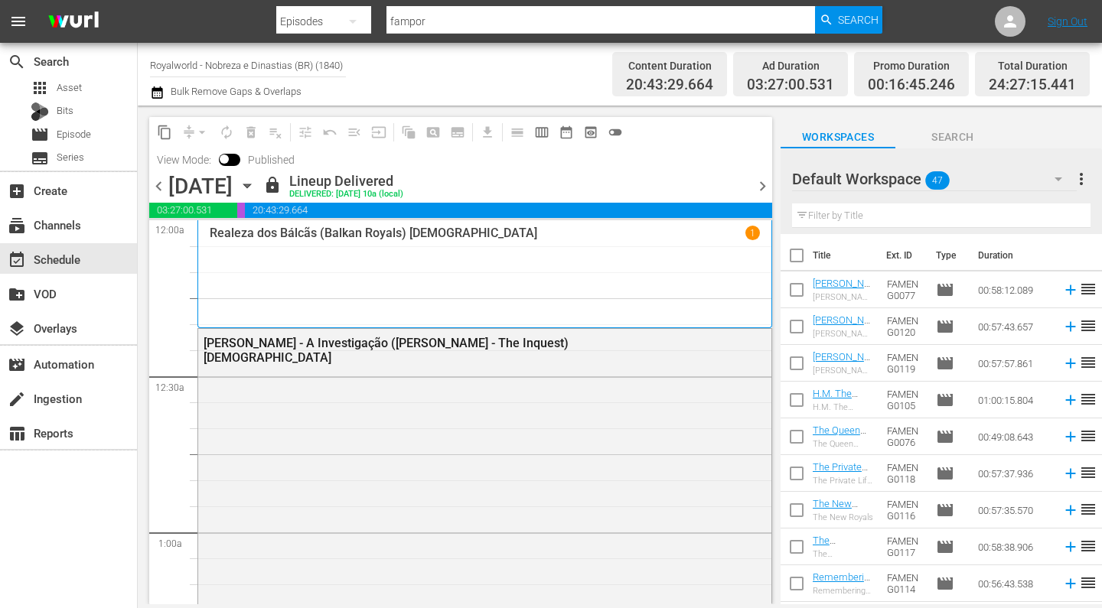
click at [762, 185] on span "chevron_right" at bounding box center [762, 186] width 19 height 19
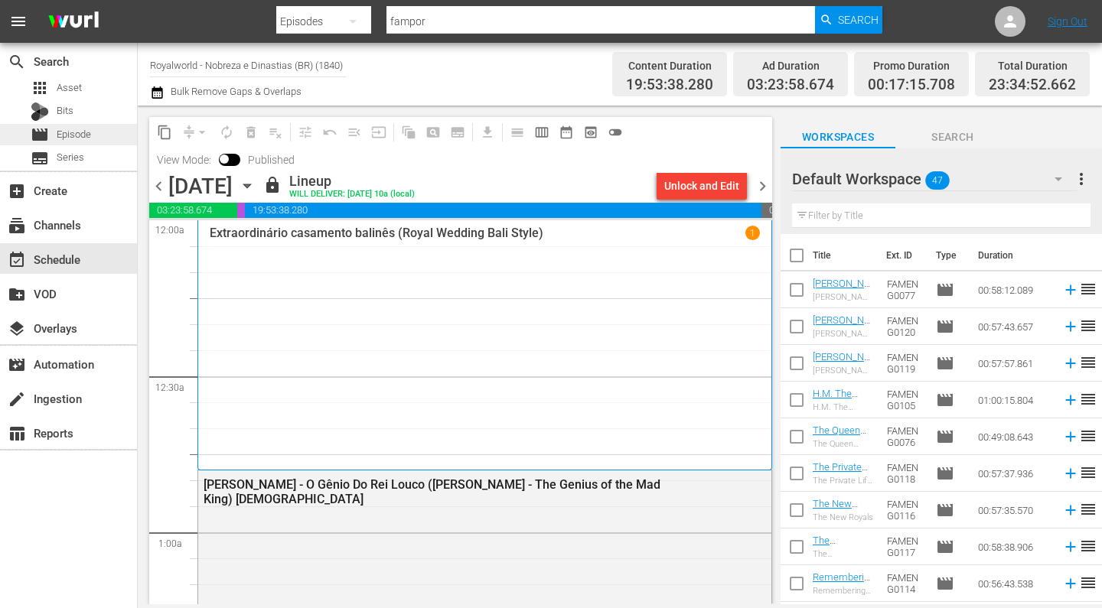
click at [70, 132] on span "Episode" at bounding box center [74, 134] width 34 height 15
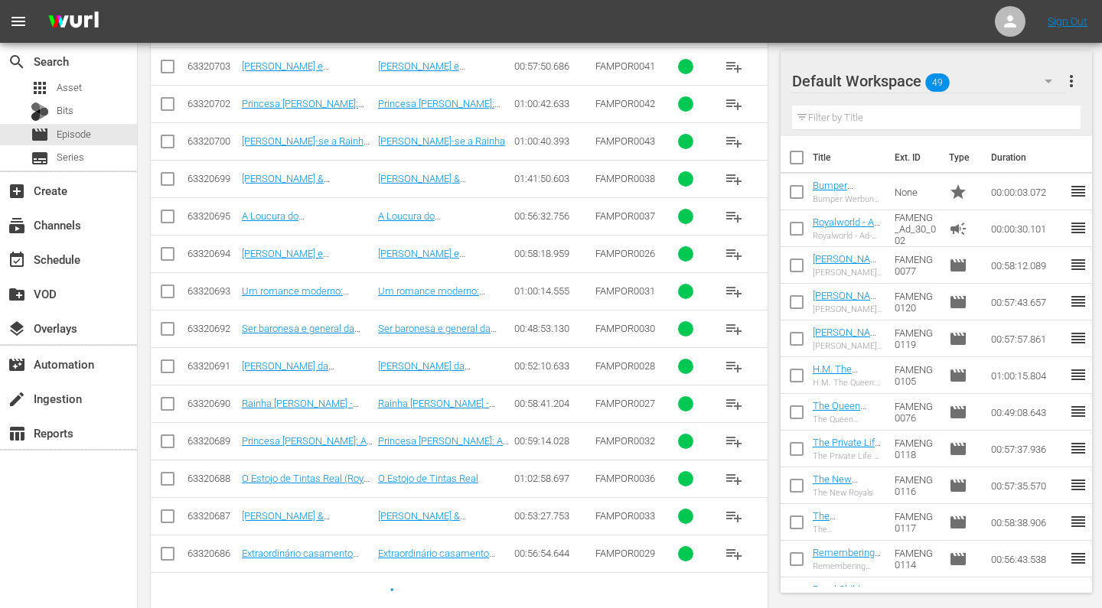
scroll to position [1396, 0]
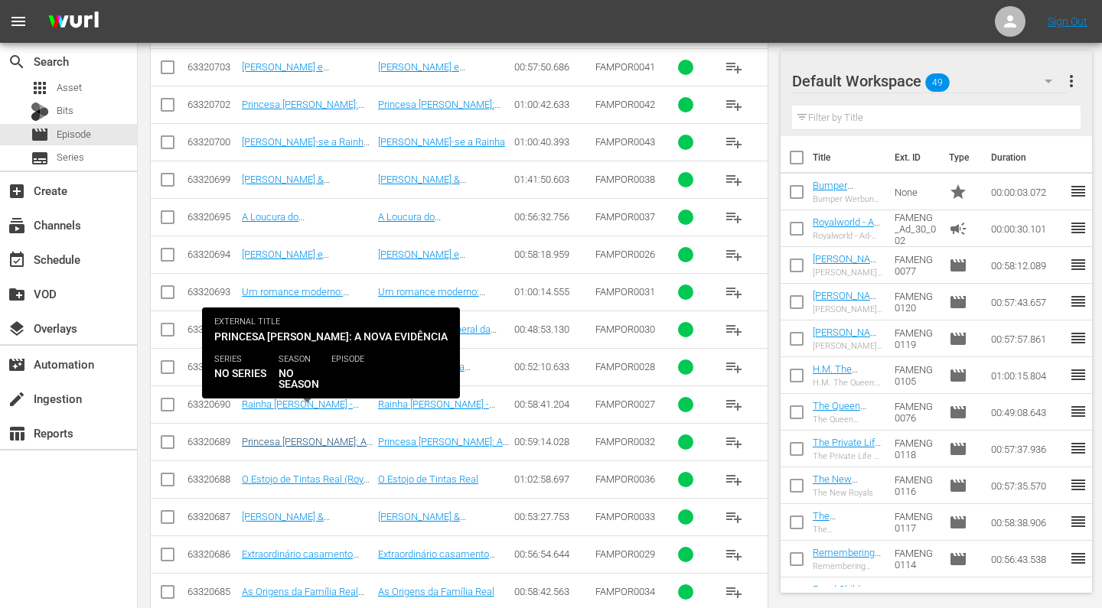
click at [297, 436] on link "Princesa [PERSON_NAME]: A nova evidência ([PERSON_NAME] - The New Evidence)" at bounding box center [307, 459] width 131 height 46
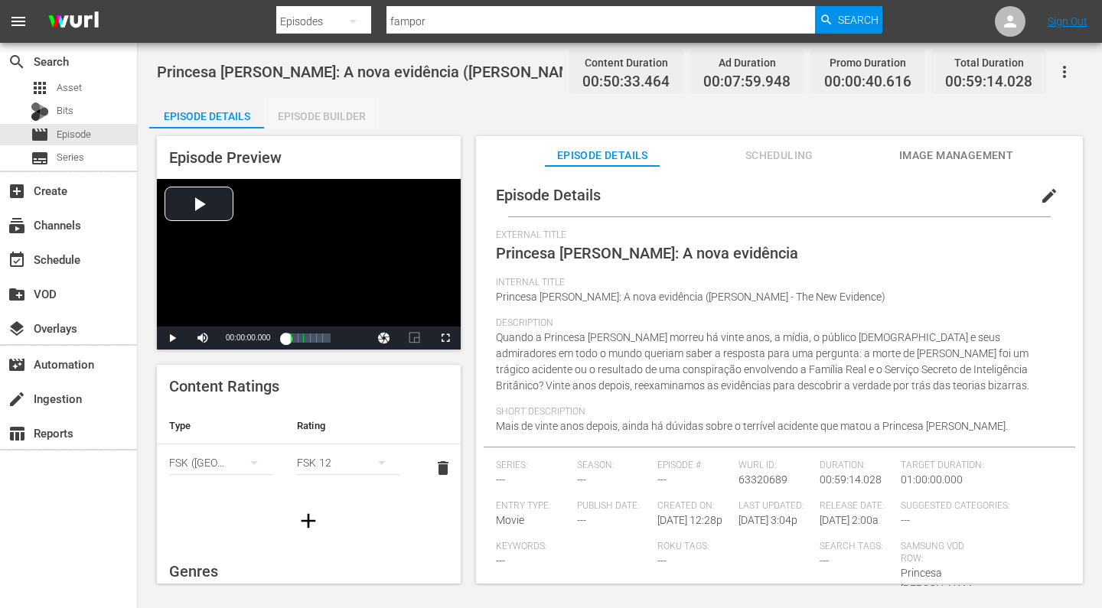
click at [321, 119] on div "Episode Builder" at bounding box center [321, 116] width 115 height 37
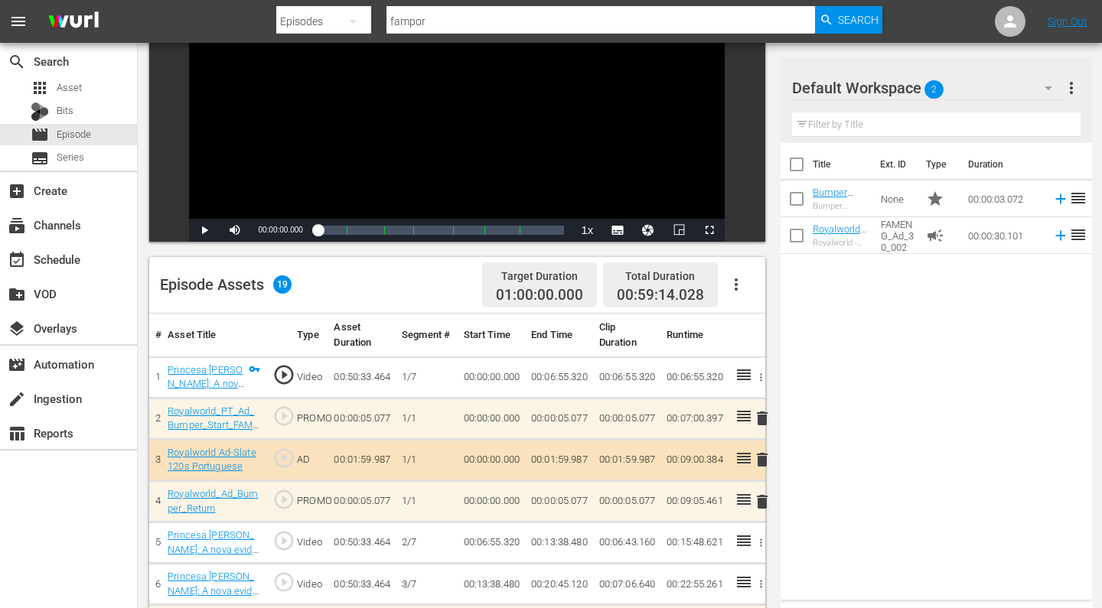
scroll to position [210, 0]
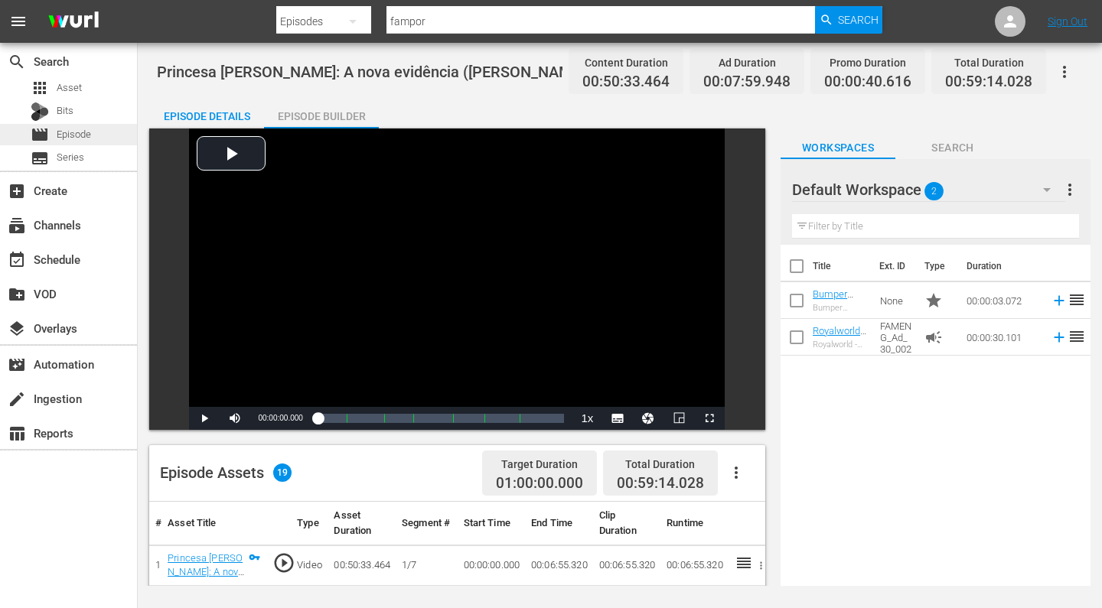
click at [81, 137] on span "Episode" at bounding box center [74, 134] width 34 height 15
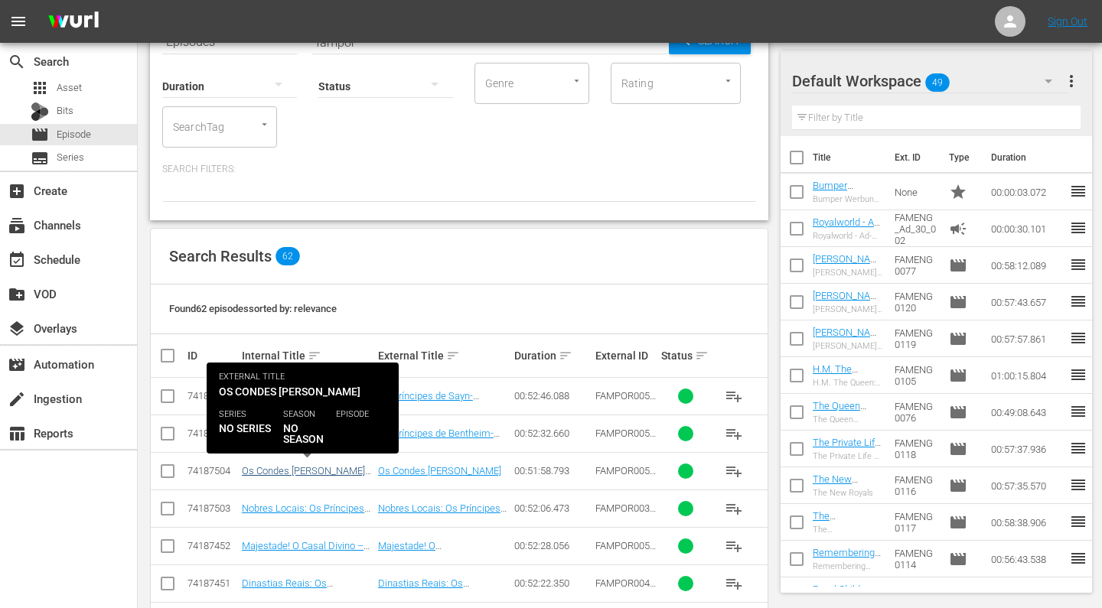
scroll to position [104, 0]
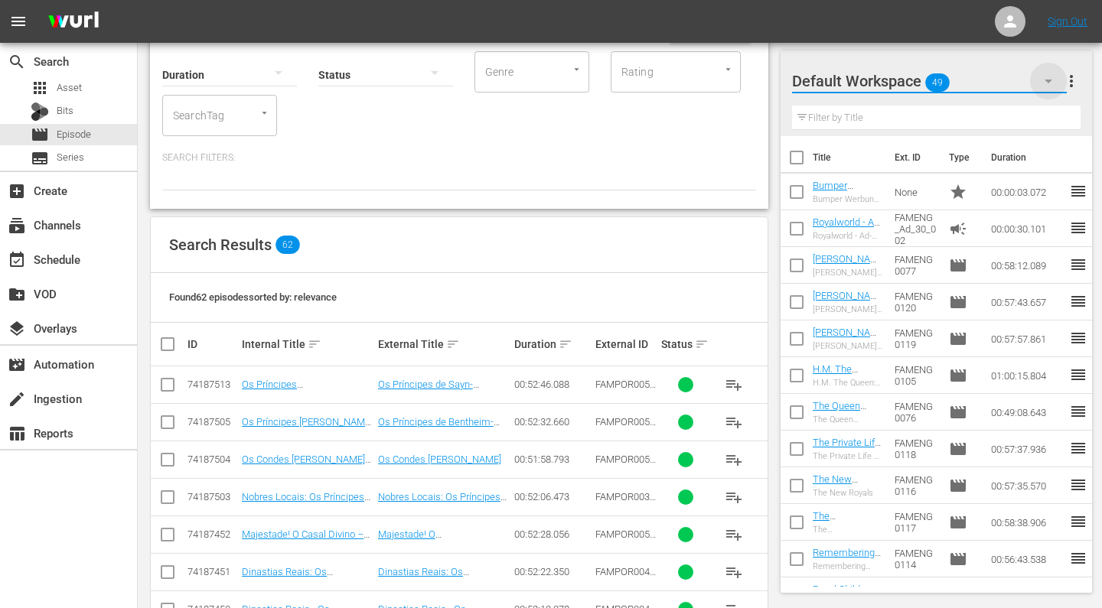
click at [1047, 82] on icon "button" at bounding box center [1048, 81] width 18 height 18
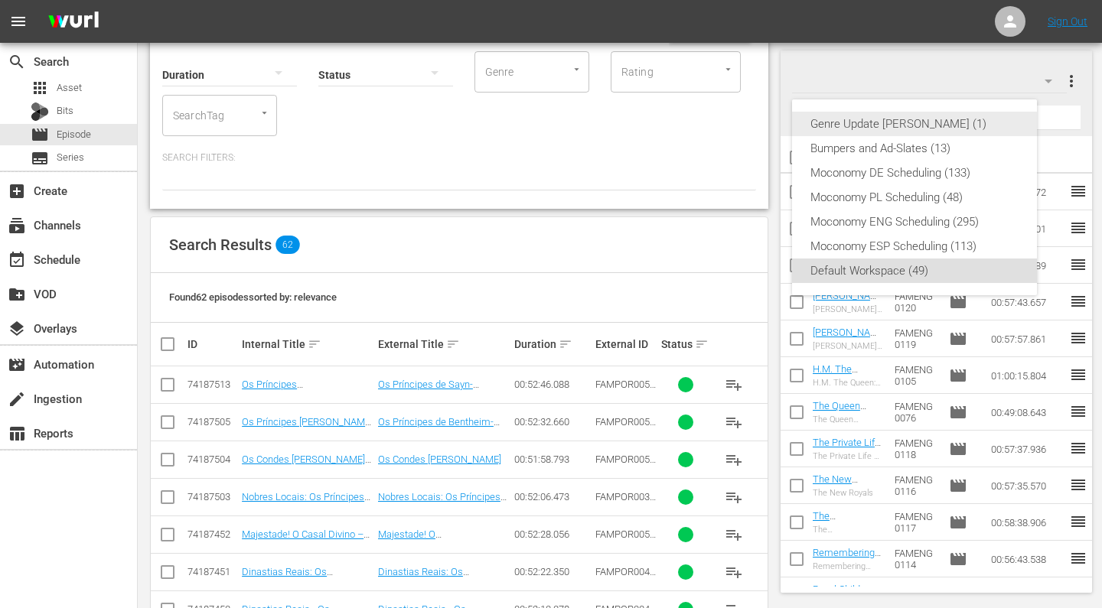
click at [901, 127] on div "Genre Update [PERSON_NAME] (1)" at bounding box center [914, 124] width 208 height 24
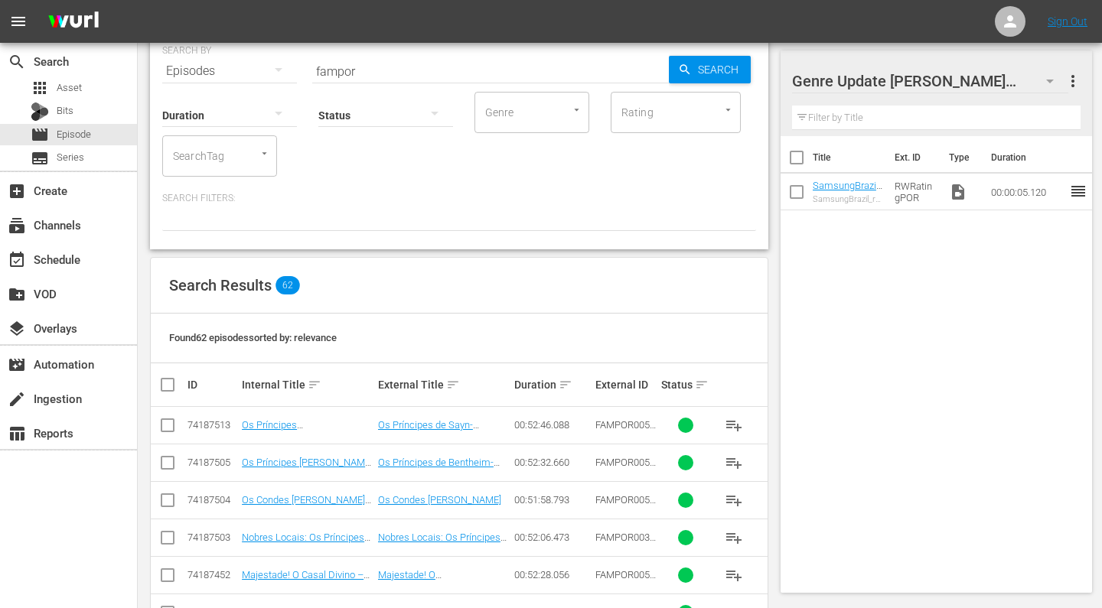
scroll to position [77, 0]
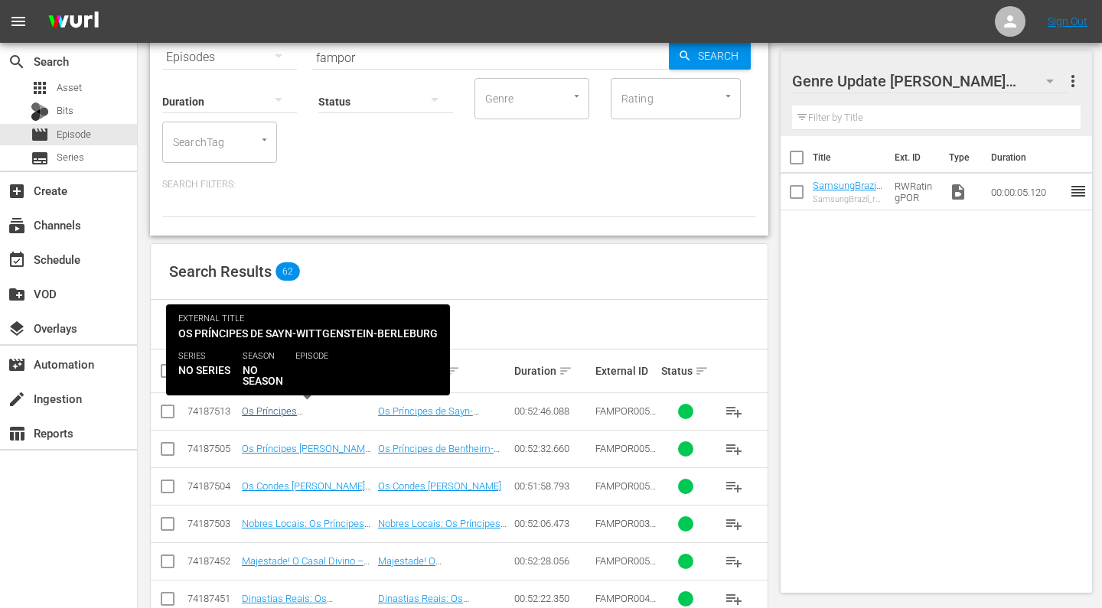
click at [297, 414] on link "Os Príncipes [PERSON_NAME]-Berleburg (Adelsdynastien in [GEOGRAPHIC_DATA] - Die…" at bounding box center [307, 440] width 130 height 69
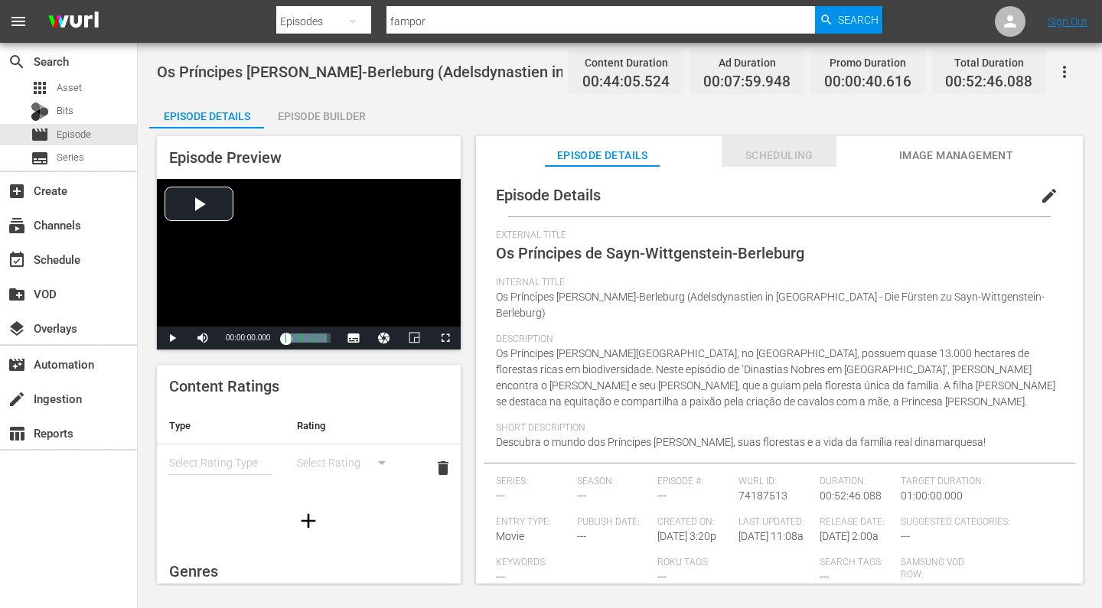
click at [780, 151] on span "Scheduling" at bounding box center [779, 155] width 115 height 19
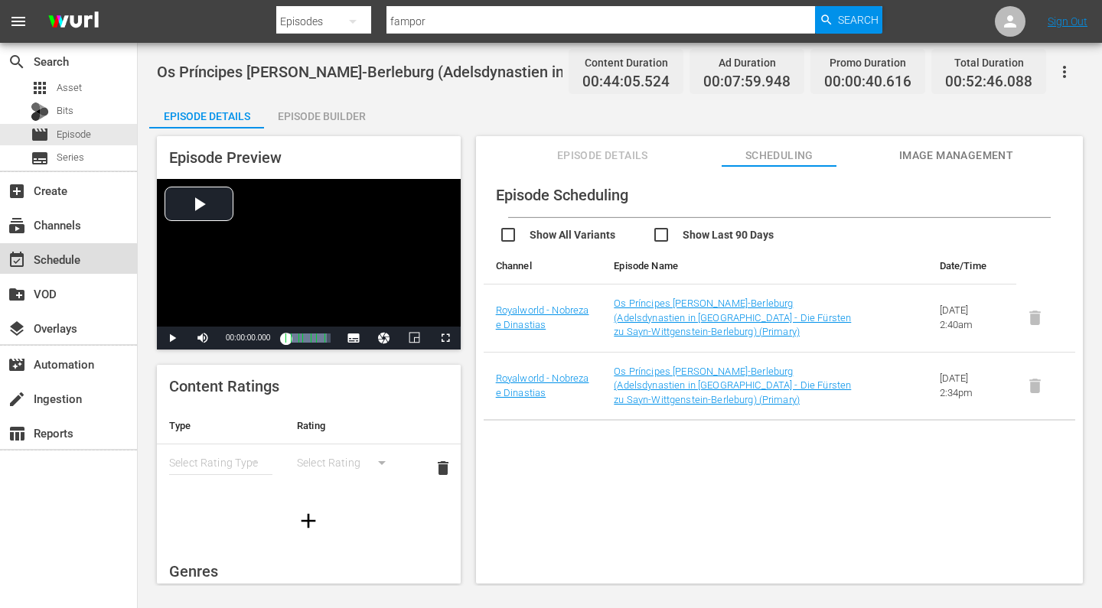
click at [65, 259] on div "event_available Schedule" at bounding box center [43, 257] width 86 height 14
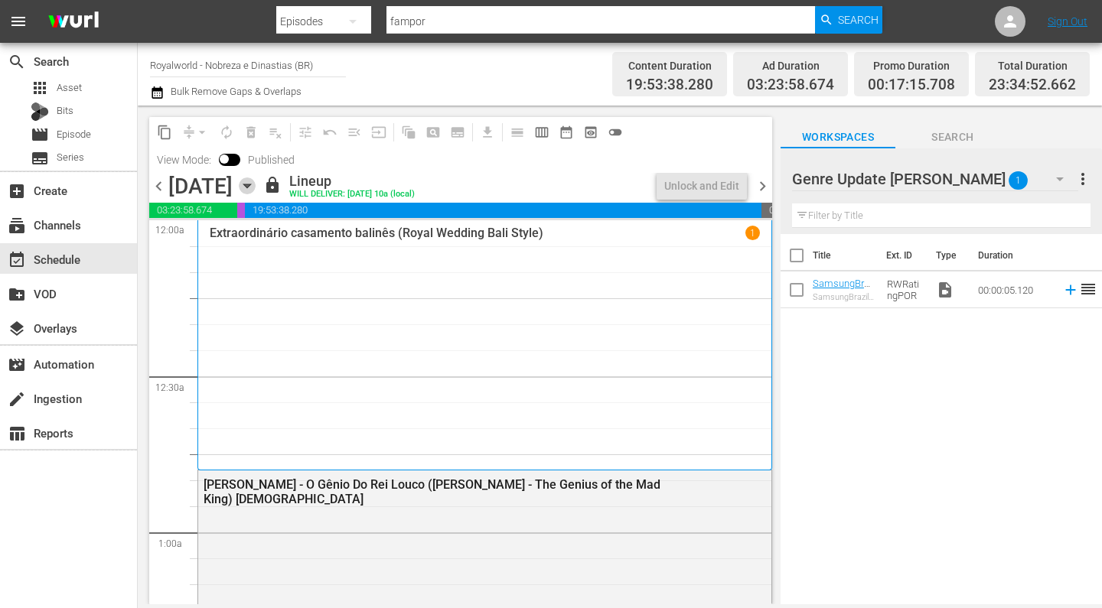
click at [256, 181] on icon "button" at bounding box center [247, 186] width 17 height 17
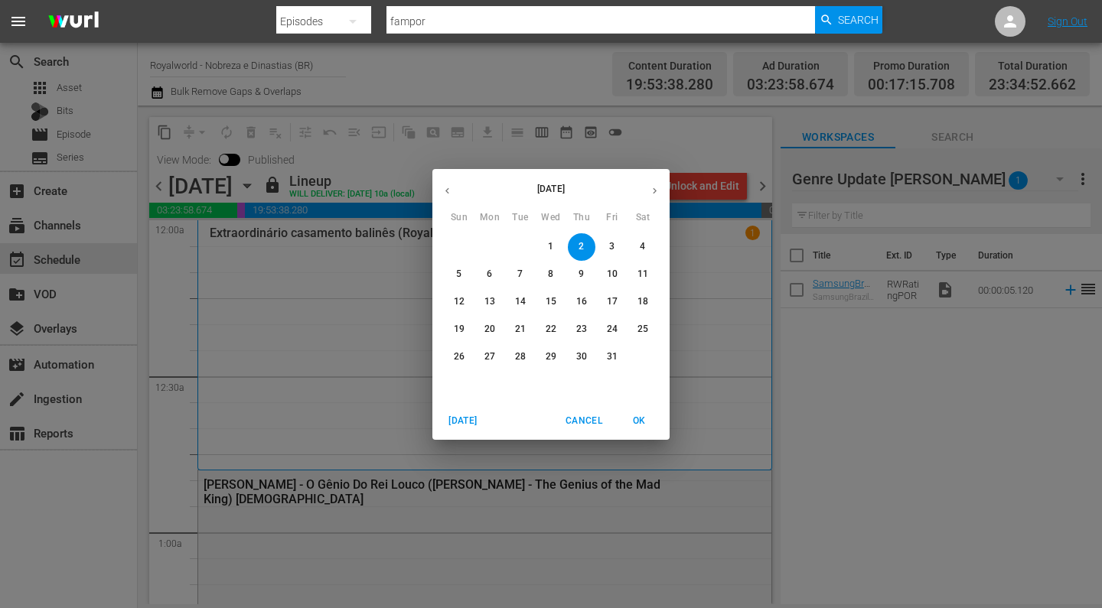
click at [461, 267] on button "5" at bounding box center [459, 275] width 28 height 28
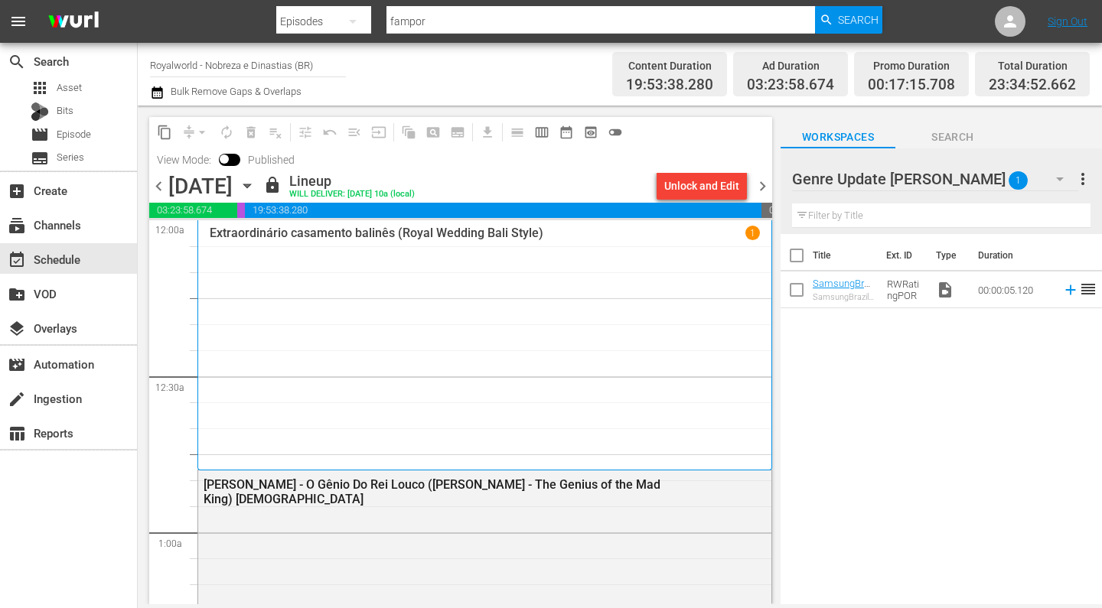
click at [766, 183] on span "chevron_right" at bounding box center [762, 186] width 19 height 19
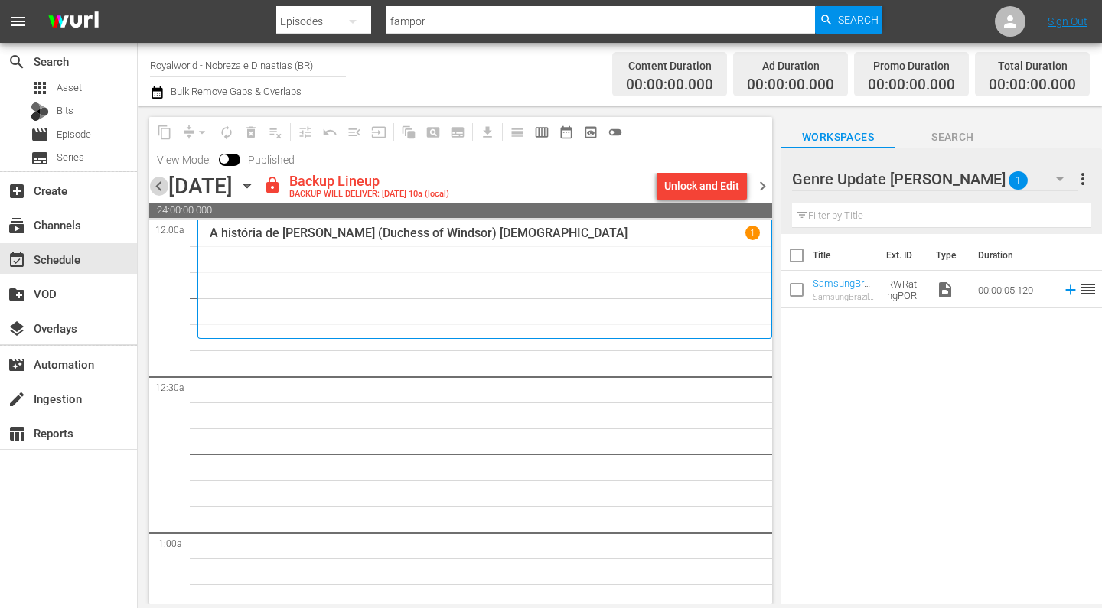
click at [161, 187] on span "chevron_left" at bounding box center [158, 186] width 19 height 19
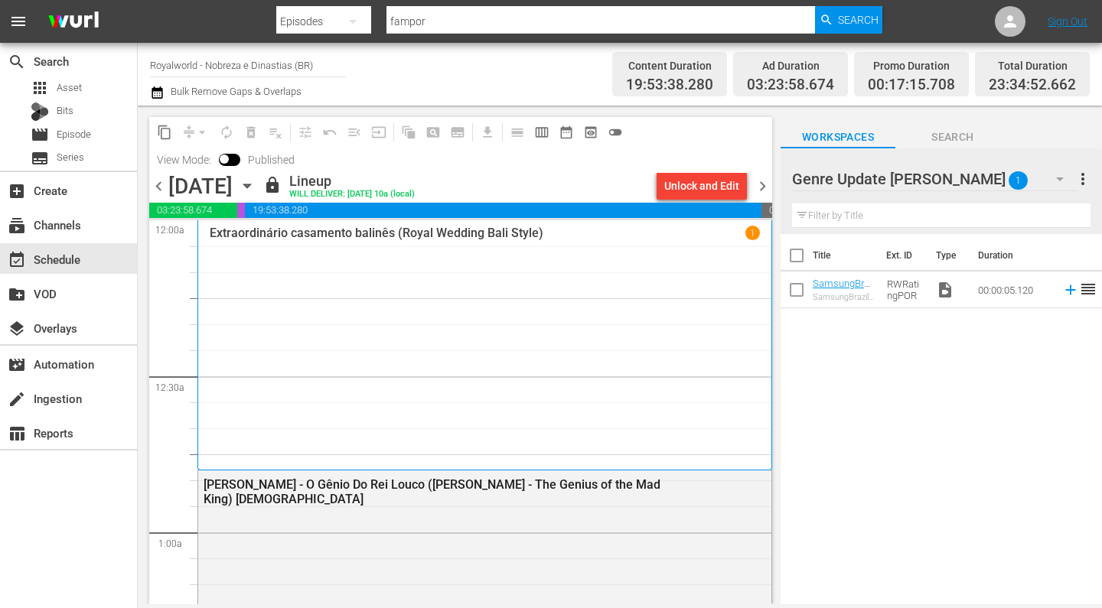
click at [761, 184] on span "chevron_right" at bounding box center [762, 186] width 19 height 19
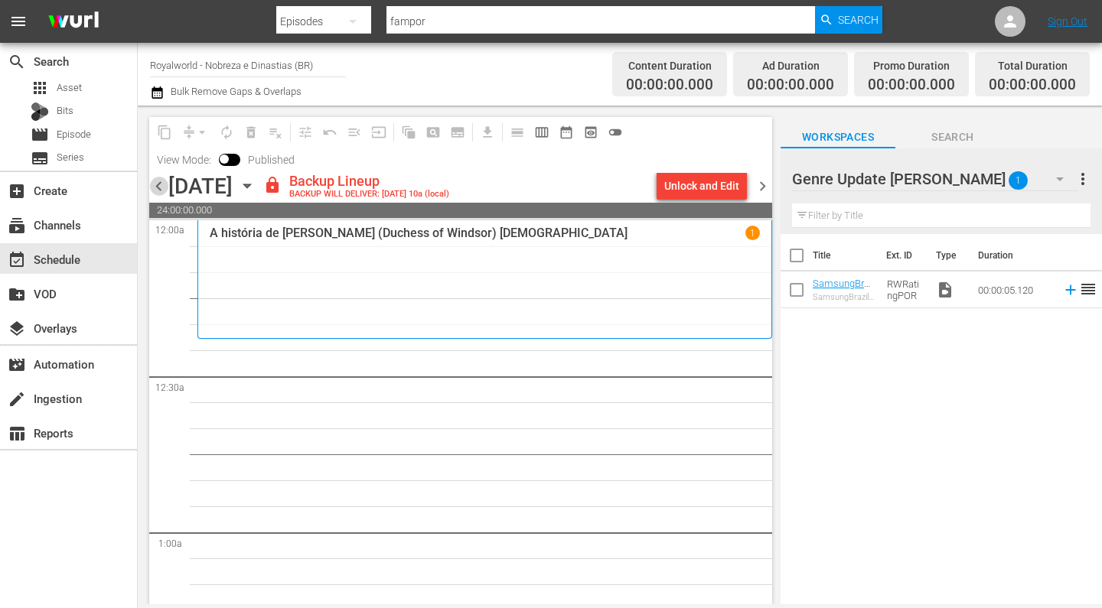
click at [158, 188] on span "chevron_left" at bounding box center [158, 186] width 19 height 19
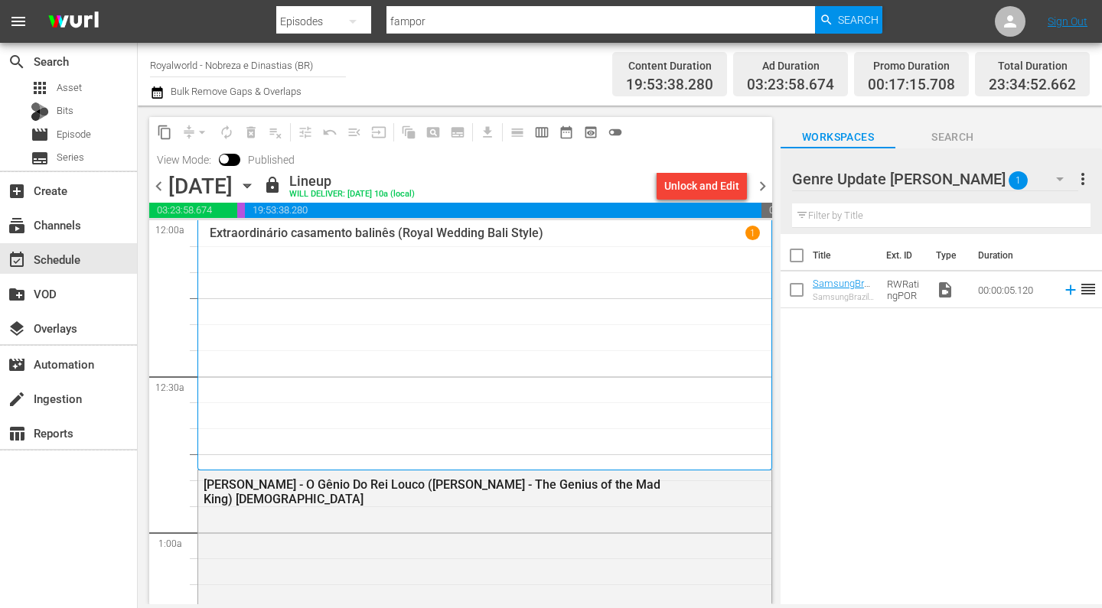
click at [761, 184] on span "chevron_right" at bounding box center [762, 186] width 19 height 19
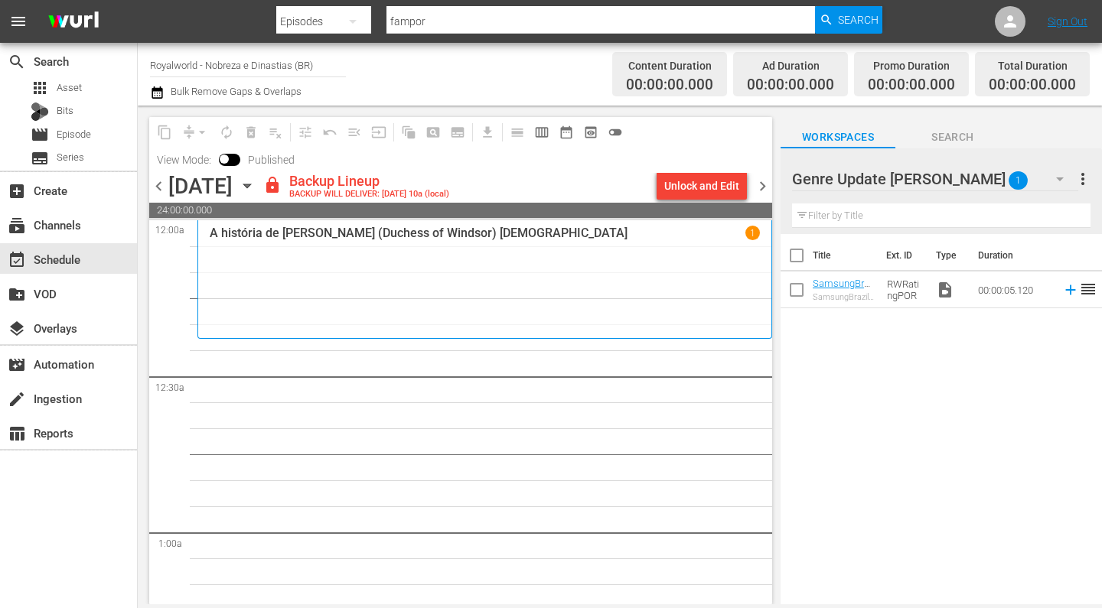
click at [566, 278] on div "A história de [PERSON_NAME] (Duchess of Windsor) Portuguese 1" at bounding box center [485, 279] width 550 height 107
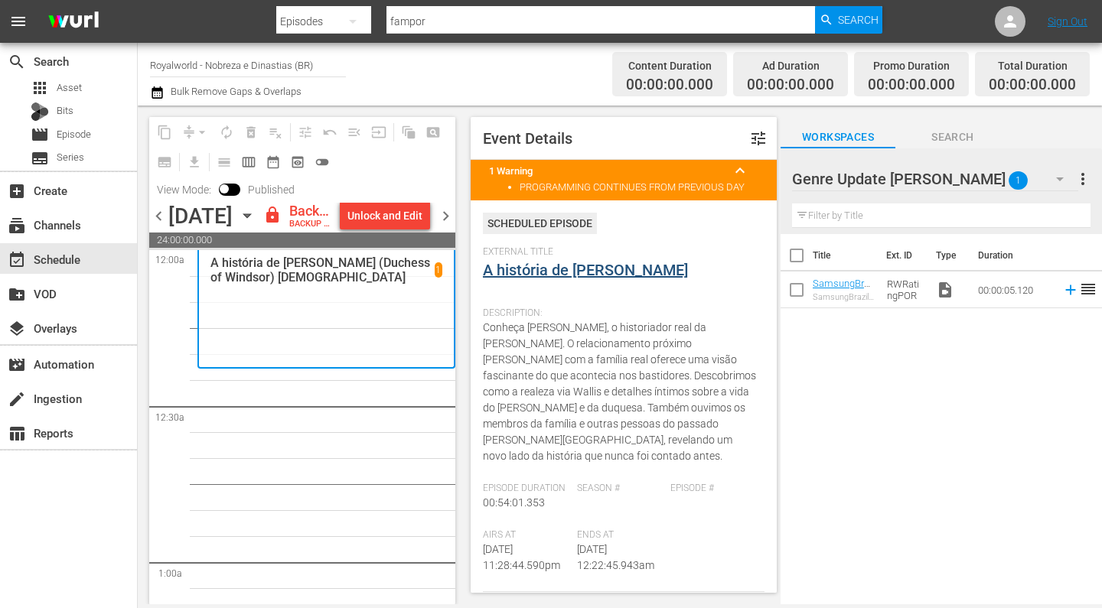
click at [571, 267] on link "A história de [PERSON_NAME]" at bounding box center [585, 270] width 205 height 18
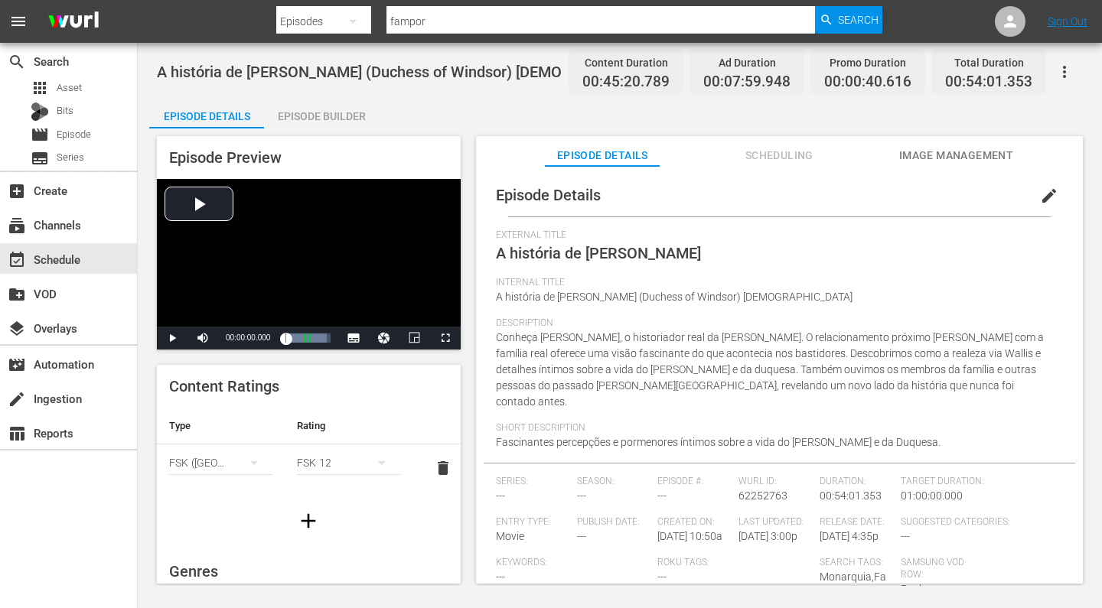
click at [330, 118] on div "Episode Builder" at bounding box center [321, 116] width 115 height 37
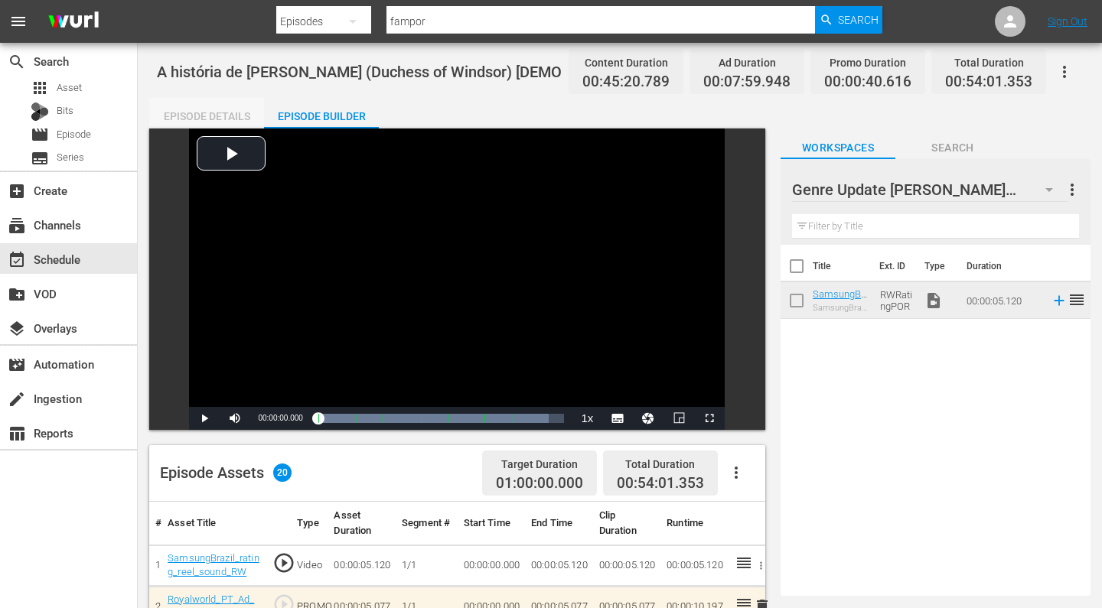
click at [220, 116] on div "Episode Details" at bounding box center [206, 116] width 115 height 37
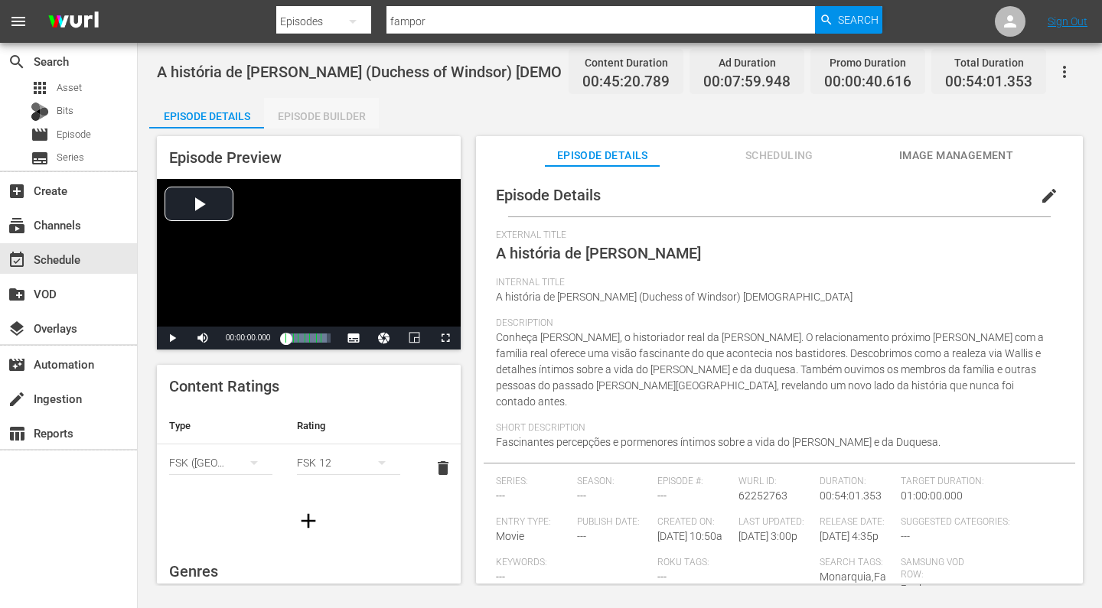
click at [308, 112] on div "Episode Builder" at bounding box center [321, 116] width 115 height 37
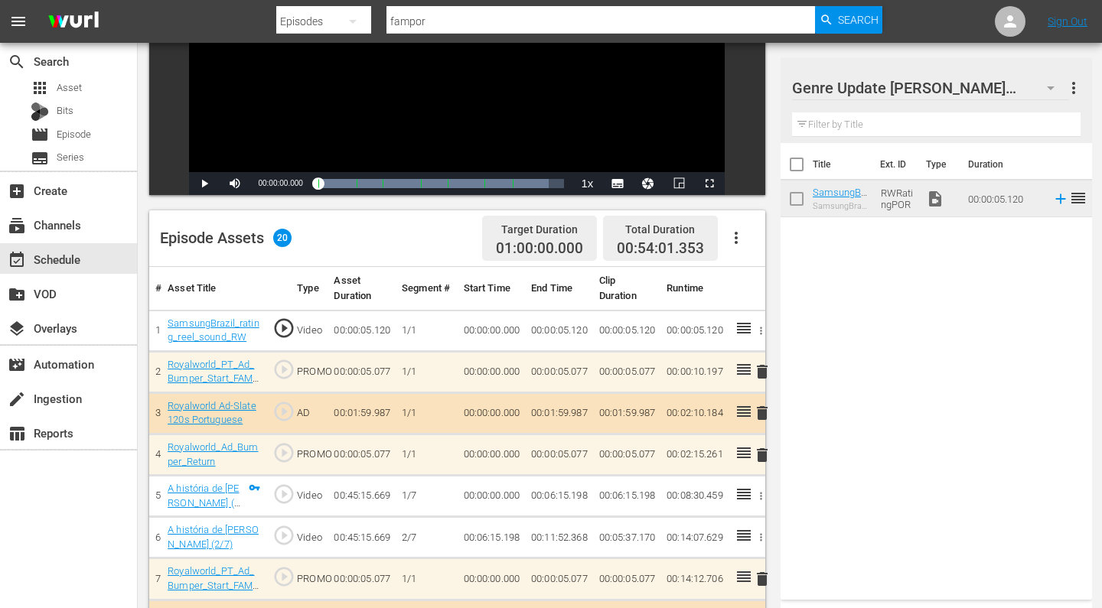
scroll to position [265, 0]
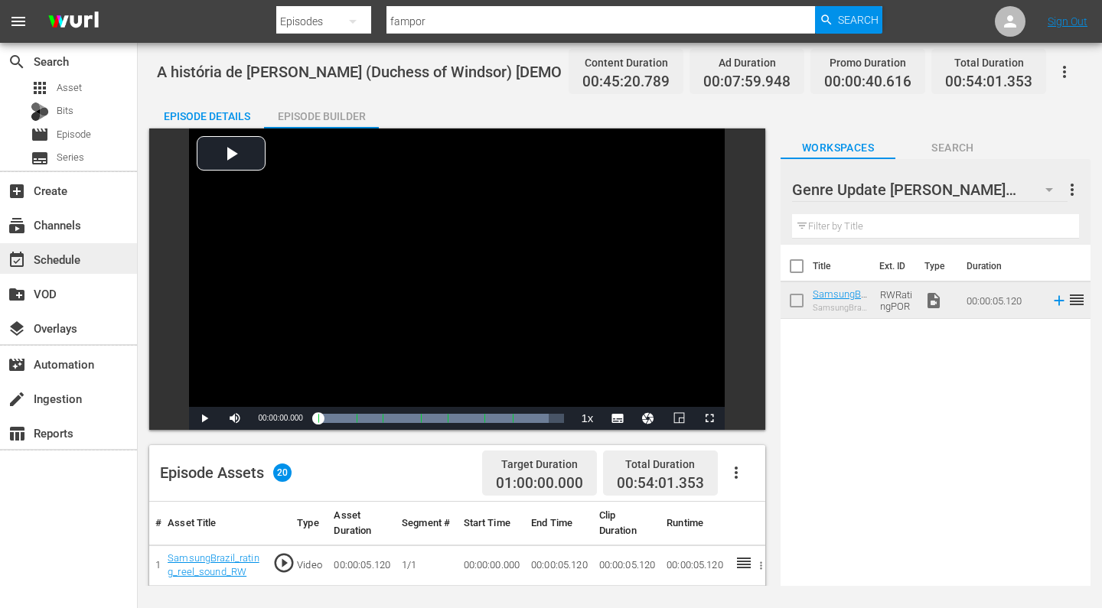
click at [72, 258] on div "event_available Schedule" at bounding box center [43, 257] width 86 height 14
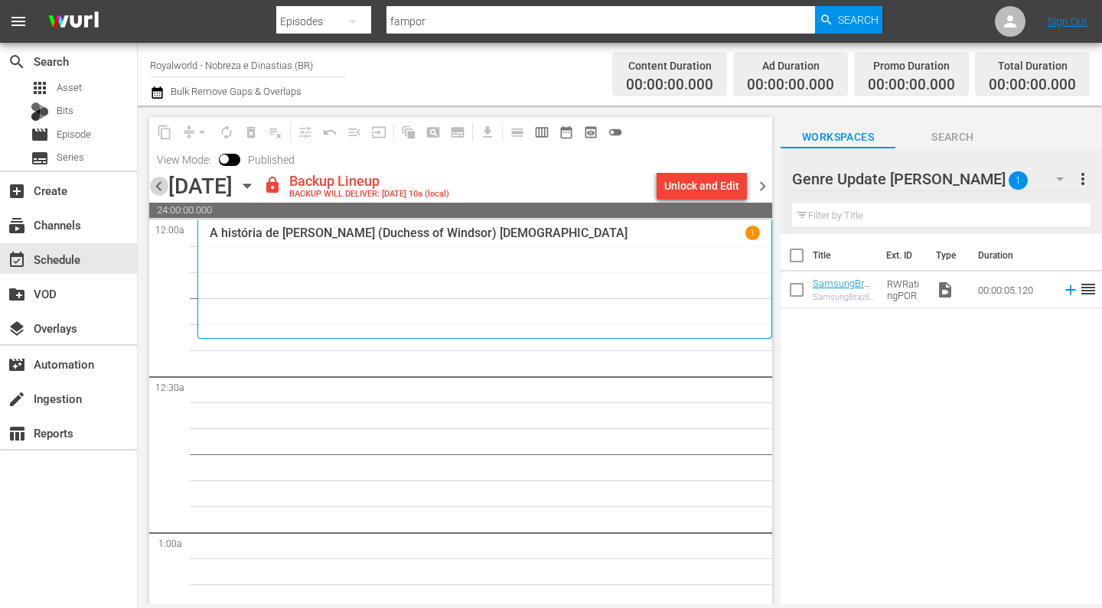
click at [161, 193] on span "chevron_left" at bounding box center [158, 186] width 19 height 19
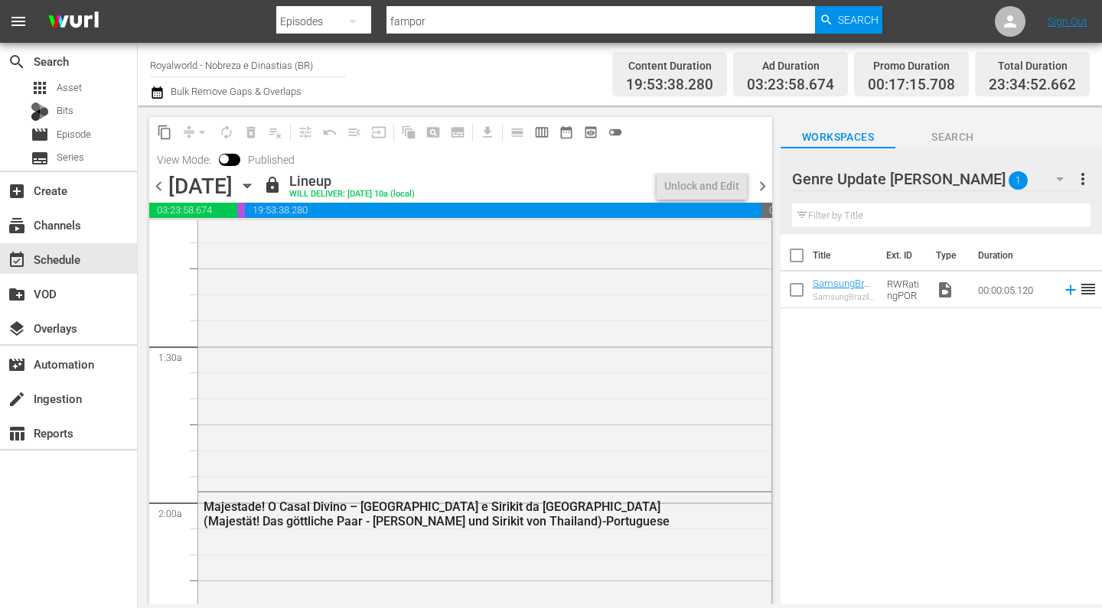
scroll to position [578, 0]
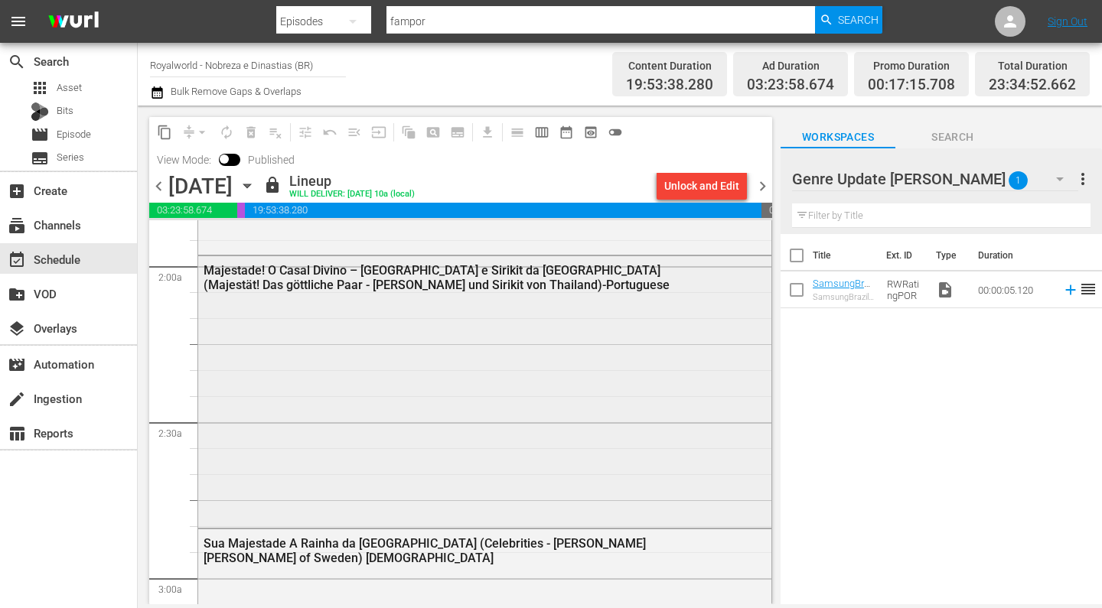
click at [380, 281] on div "Majestade! O Casal Divino – [GEOGRAPHIC_DATA] e Sirikit da [GEOGRAPHIC_DATA] (M…" at bounding box center [445, 277] width 482 height 29
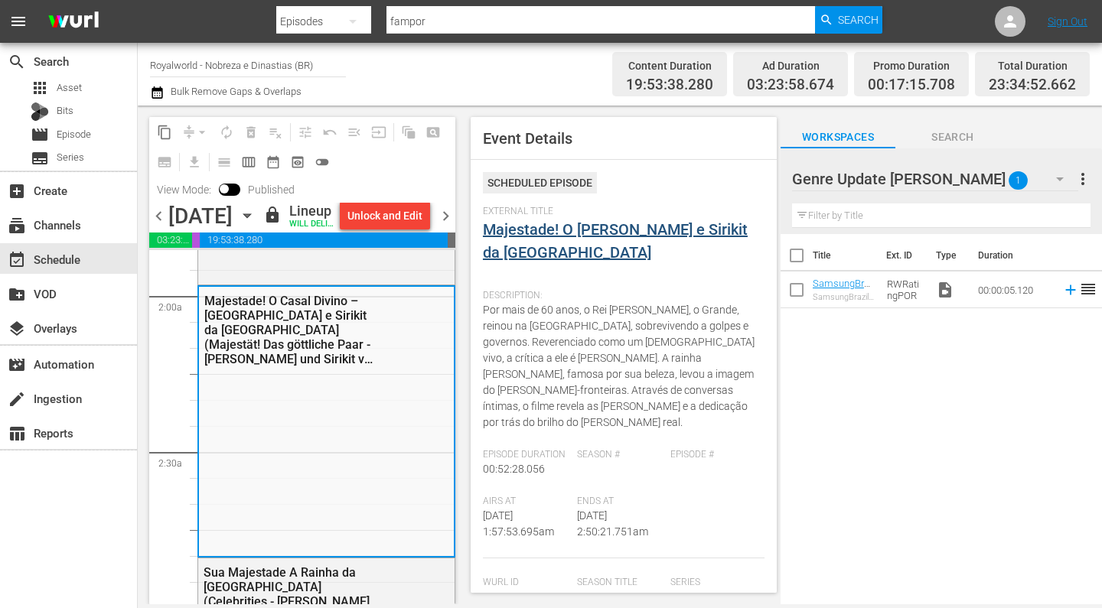
click at [582, 236] on link "Majestade! O [PERSON_NAME] e Sirikit da [GEOGRAPHIC_DATA]" at bounding box center [615, 240] width 265 height 41
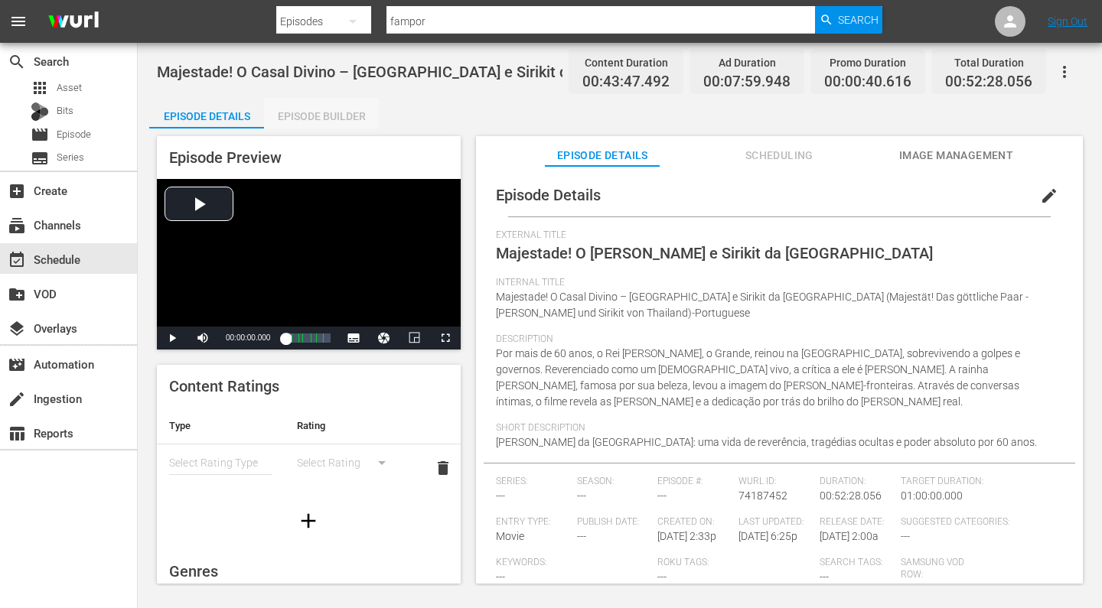
click at [311, 122] on div "Episode Builder" at bounding box center [321, 116] width 115 height 37
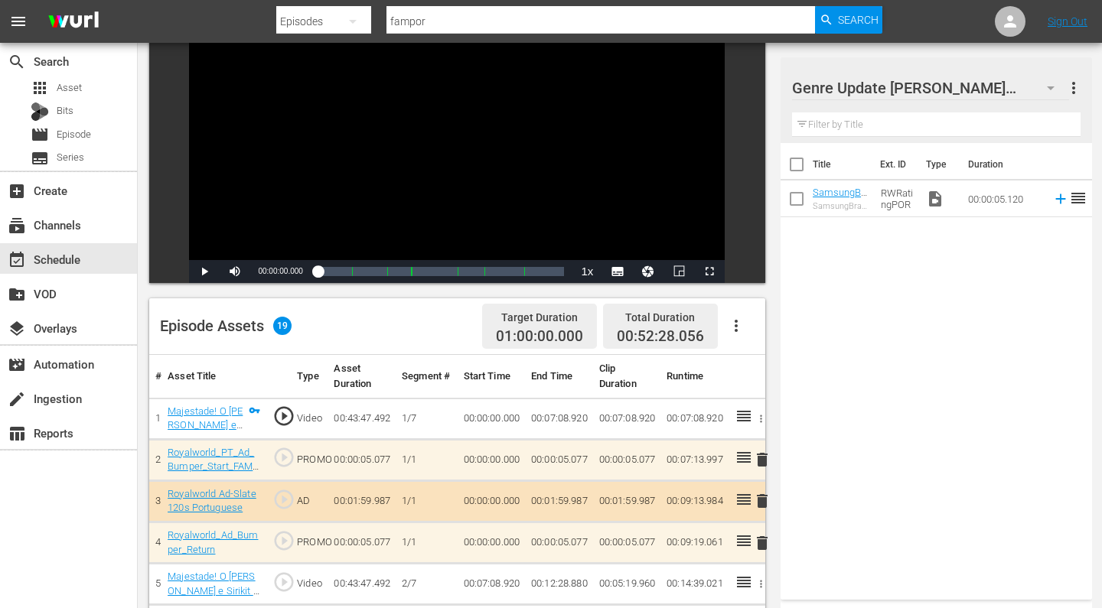
scroll to position [366, 0]
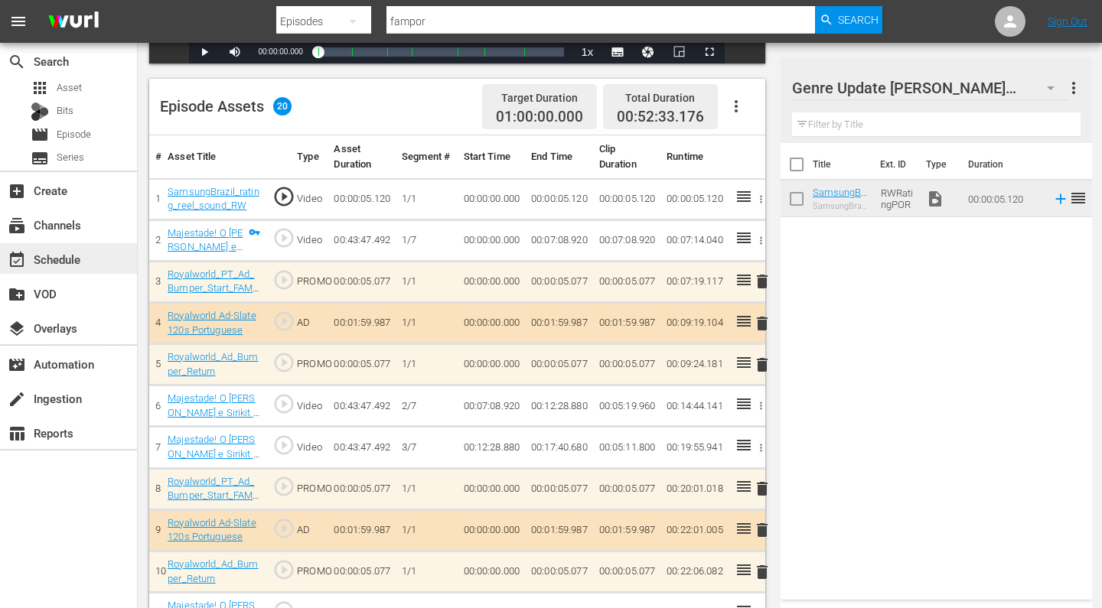
click at [60, 257] on div "event_available Schedule" at bounding box center [43, 257] width 86 height 14
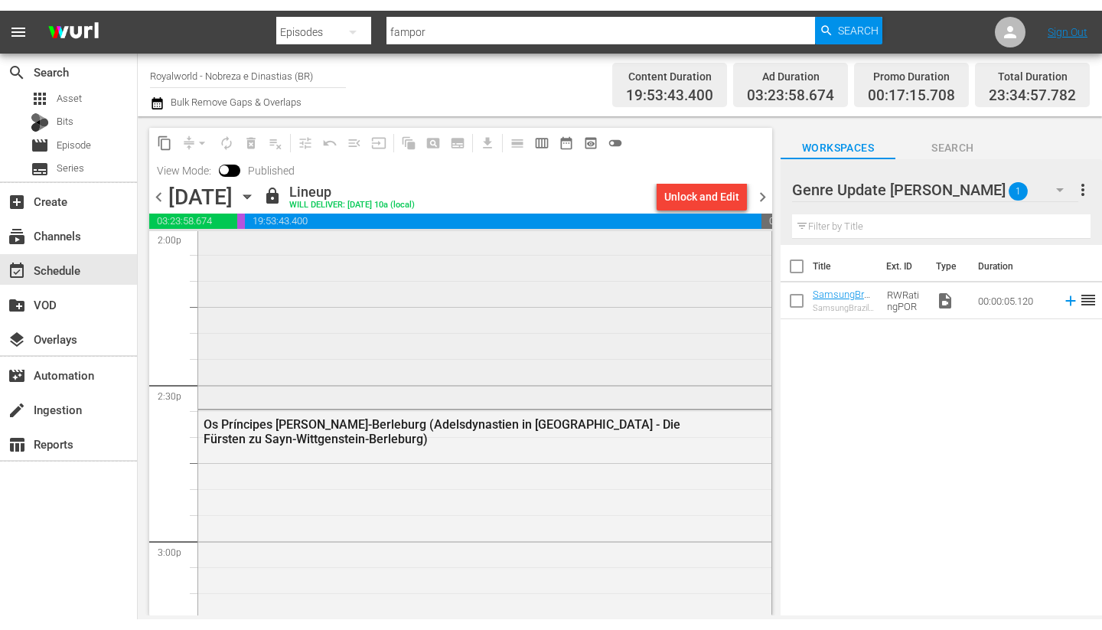
scroll to position [4345, 0]
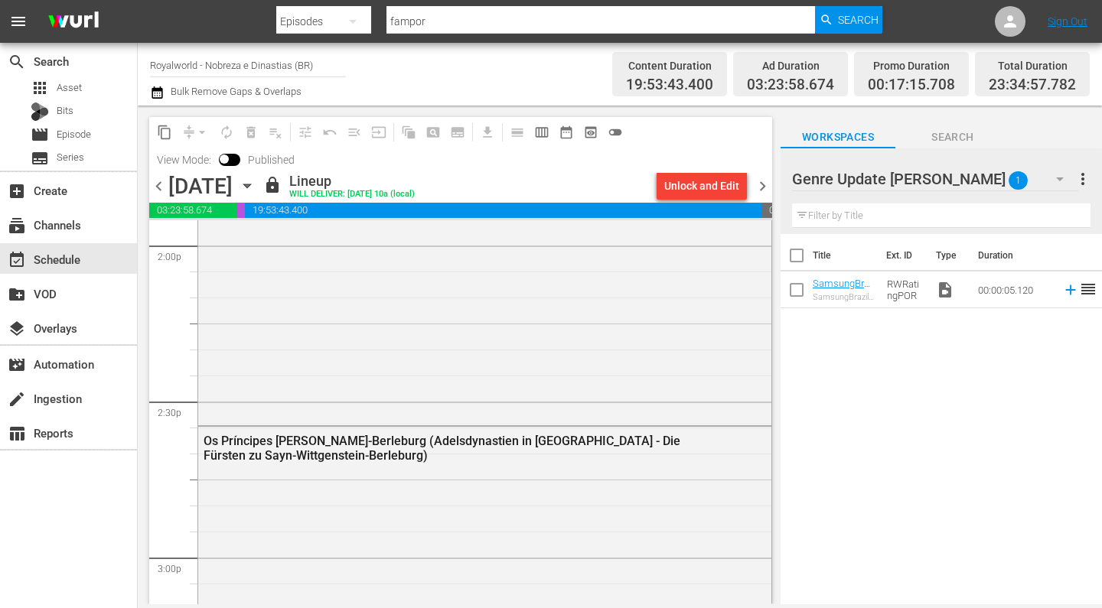
click at [282, 191] on span "lock" at bounding box center [272, 185] width 18 height 18
